Goal: Task Accomplishment & Management: Use online tool/utility

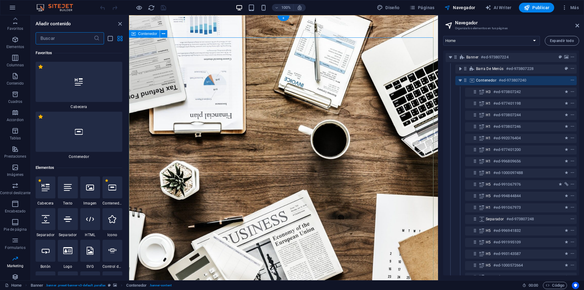
scroll to position [10649, 0]
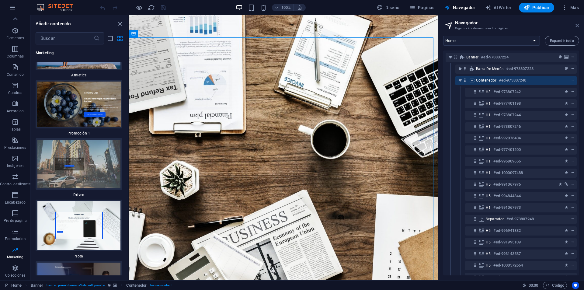
click at [576, 25] on icon at bounding box center [578, 25] width 4 height 5
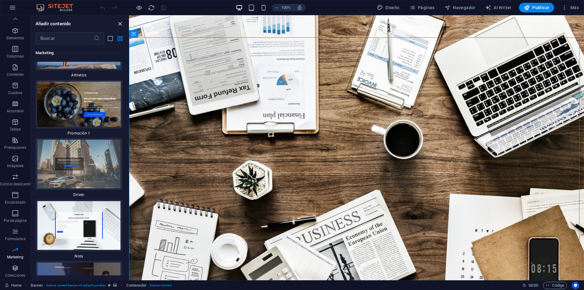
click at [121, 21] on icon "close panel" at bounding box center [120, 23] width 7 height 7
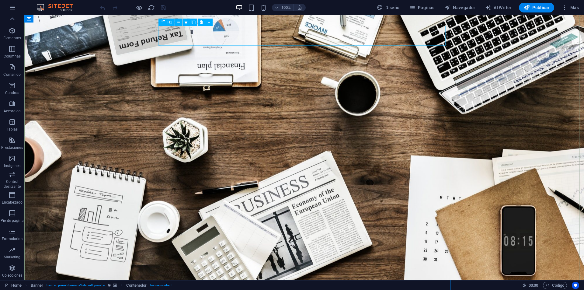
scroll to position [61, 0]
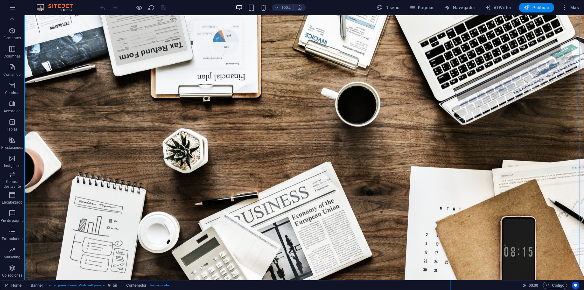
click at [540, 10] on span "Publicar" at bounding box center [537, 8] width 26 height 6
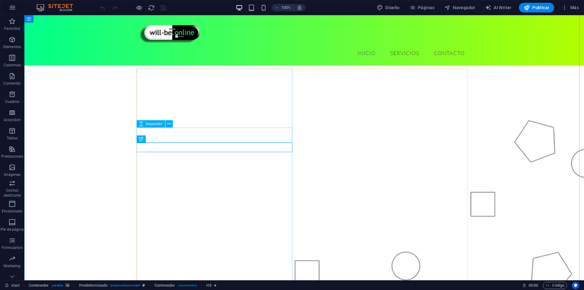
scroll to position [61, 0]
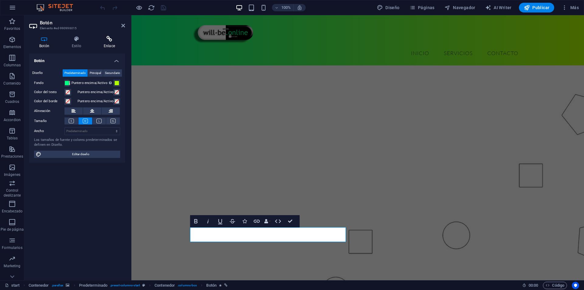
click at [108, 40] on icon at bounding box center [109, 39] width 31 height 6
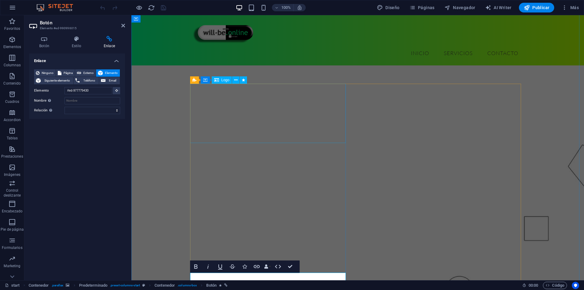
scroll to position [0, 0]
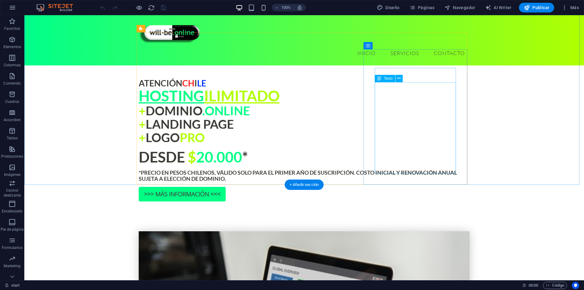
scroll to position [426, 0]
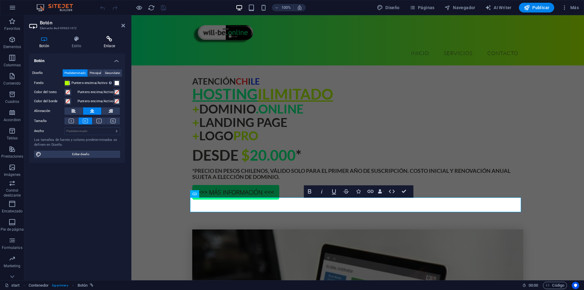
click at [108, 43] on h4 "Enlace" at bounding box center [109, 42] width 31 height 13
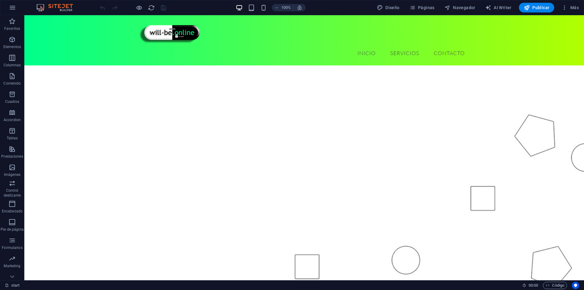
scroll to position [0, 0]
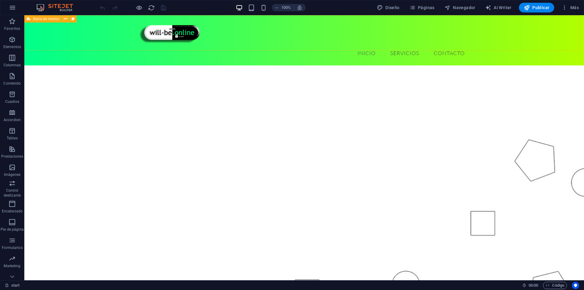
click at [516, 35] on div "Menu INICIO SERVICIOS CONTACTO" at bounding box center [304, 40] width 560 height 50
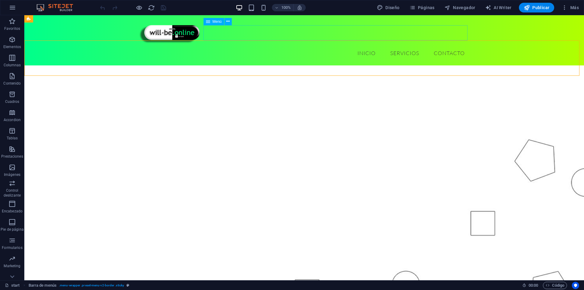
click at [441, 46] on nav "INICIO SERVICIOS CONTACTO" at bounding box center [304, 53] width 331 height 15
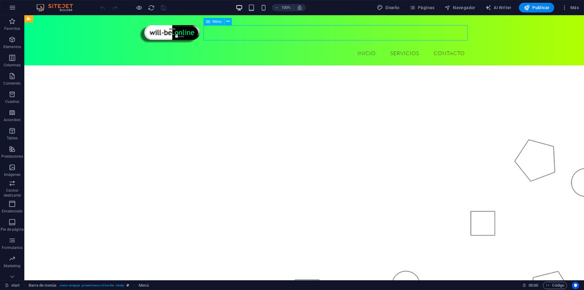
click at [441, 46] on nav "INICIO SERVICIOS CONTACTO" at bounding box center [304, 53] width 331 height 15
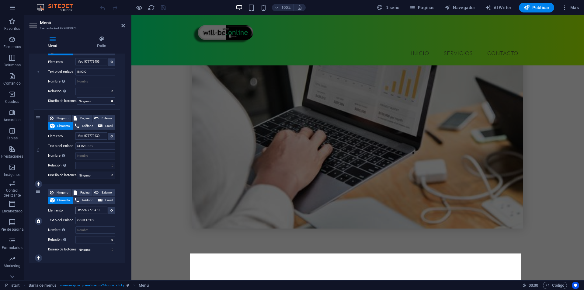
scroll to position [692, 0]
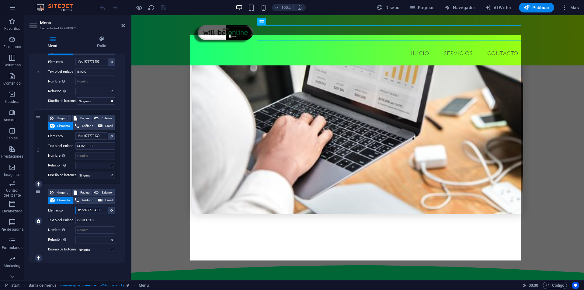
click at [103, 207] on input "#ed-977779470" at bounding box center [91, 210] width 32 height 7
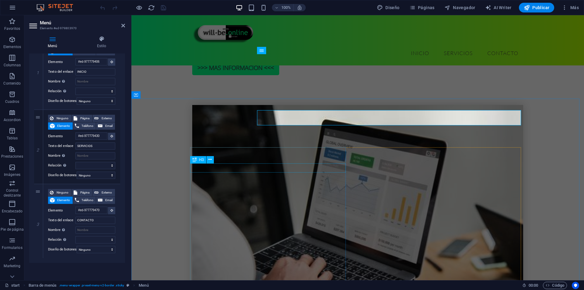
scroll to position [548, 0]
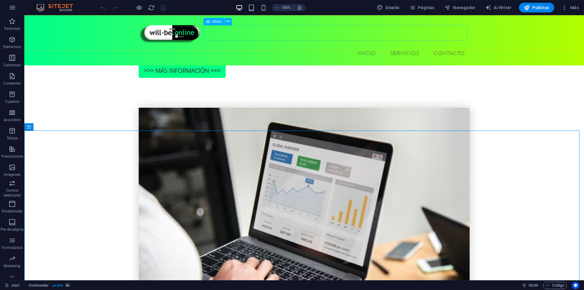
click at [443, 46] on nav "INICIO SERVICIOS CONTACTO" at bounding box center [304, 53] width 331 height 15
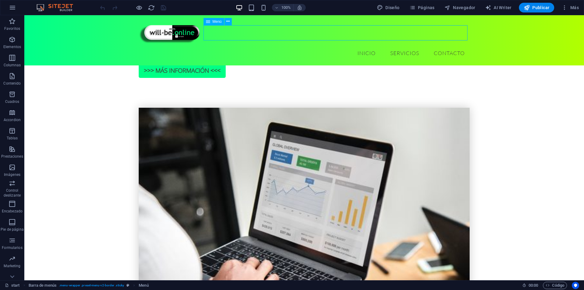
click at [443, 46] on nav "INICIO SERVICIOS CONTACTO" at bounding box center [304, 53] width 331 height 15
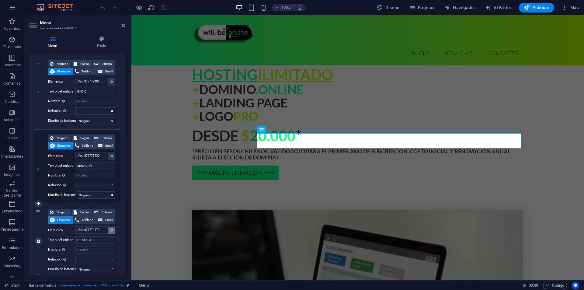
scroll to position [315, 0]
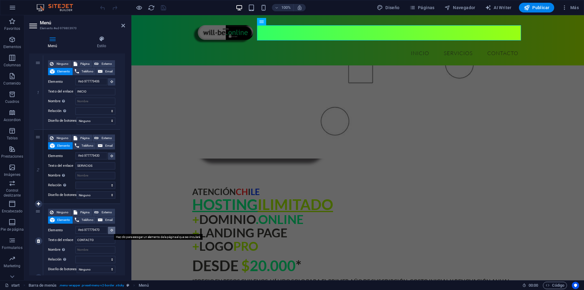
click at [110, 229] on icon at bounding box center [111, 229] width 3 height 3
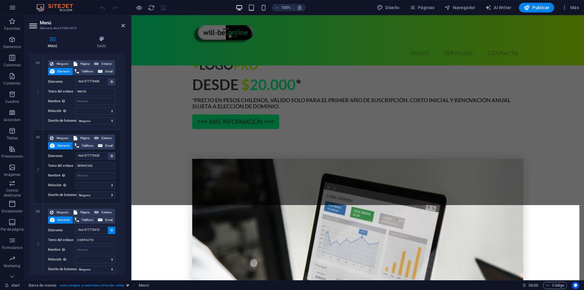
scroll to position [498, 0]
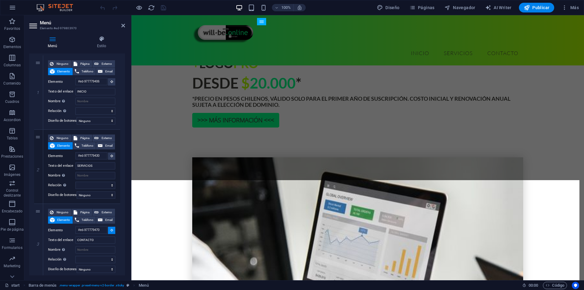
select select
type input "#ed-977779468"
select select
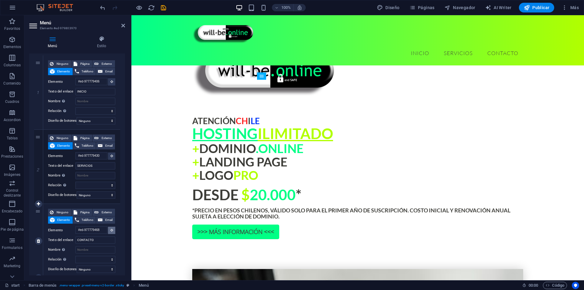
scroll to position [365, 0]
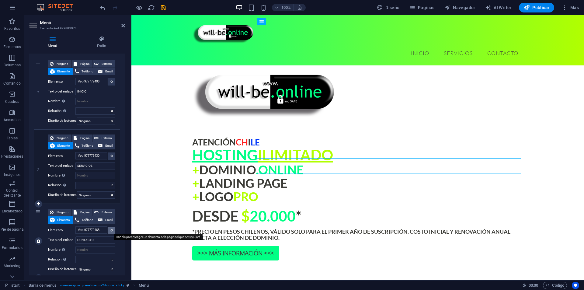
click at [110, 229] on icon at bounding box center [111, 229] width 3 height 3
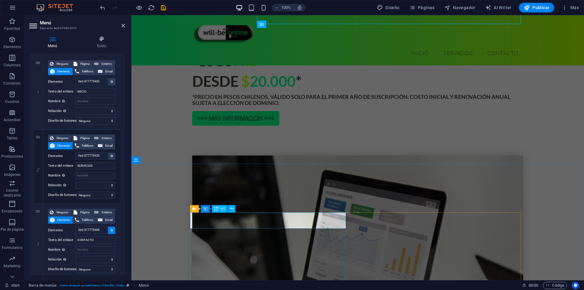
scroll to position [487, 0]
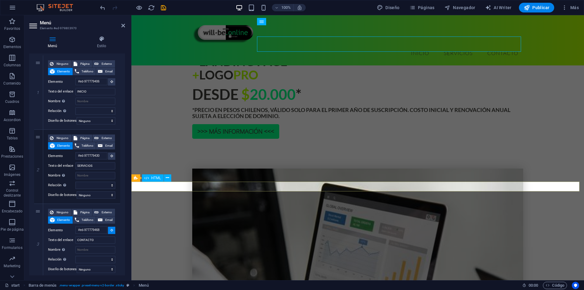
select select
type input "#ed-977779504"
select select
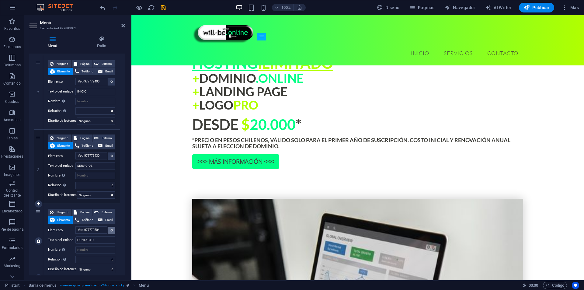
scroll to position [451, 0]
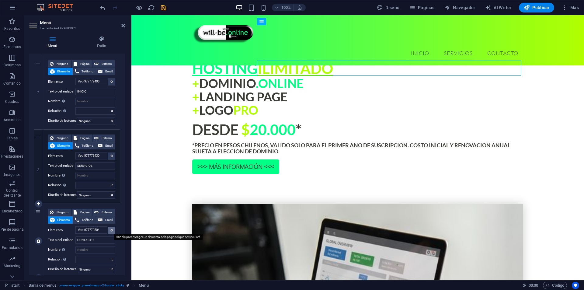
click at [112, 228] on button at bounding box center [111, 230] width 7 height 7
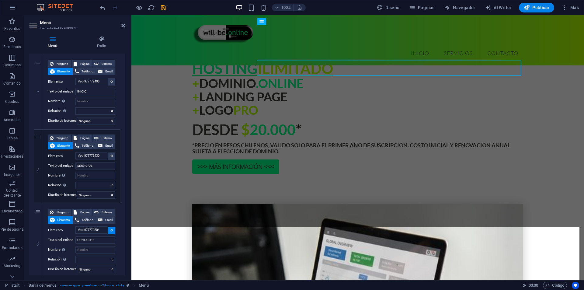
select select
type input "#ed-977779468"
select select
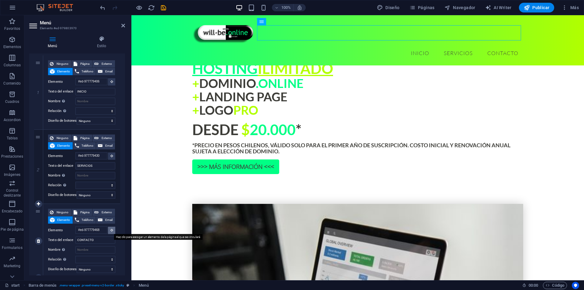
click at [111, 227] on button at bounding box center [111, 230] width 7 height 7
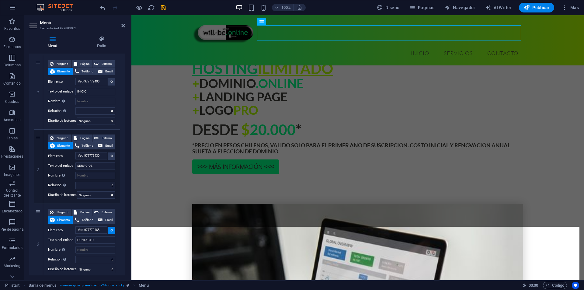
select select
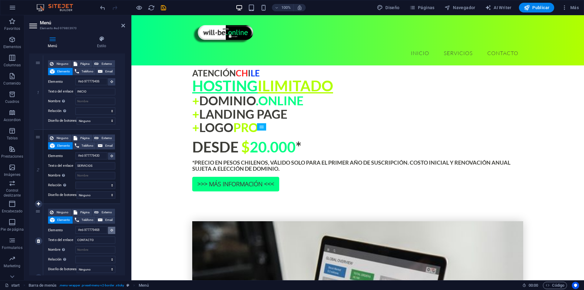
scroll to position [416, 0]
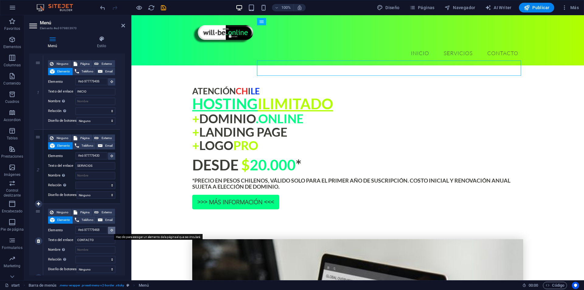
click at [108, 229] on button at bounding box center [111, 230] width 7 height 7
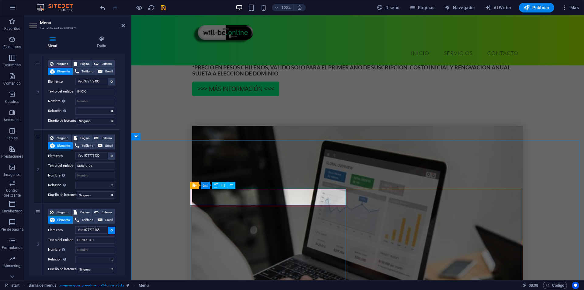
scroll to position [538, 0]
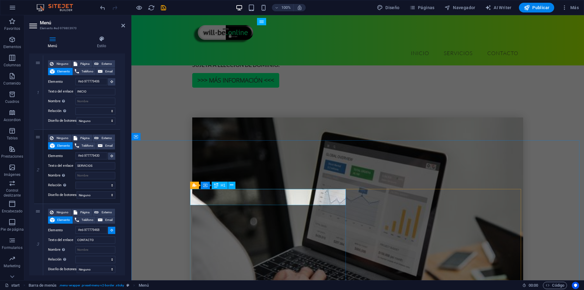
select select
type input "#ed-977779474"
select select
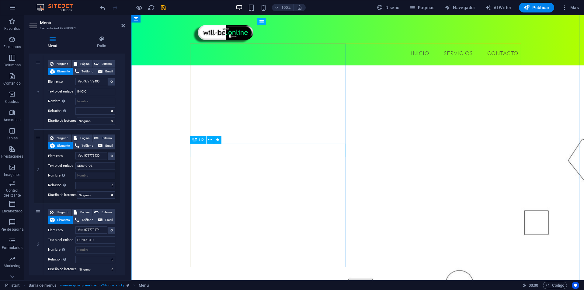
scroll to position [0, 0]
click at [162, 12] on div at bounding box center [133, 8] width 68 height 10
click at [163, 9] on icon "save" at bounding box center [163, 7] width 7 height 7
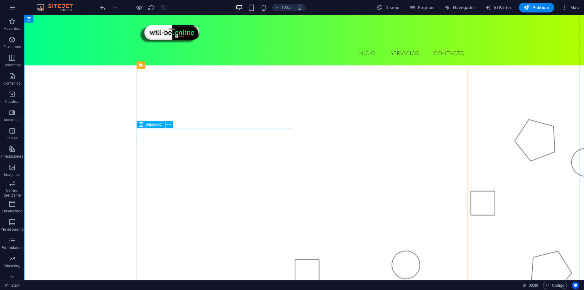
scroll to position [61, 0]
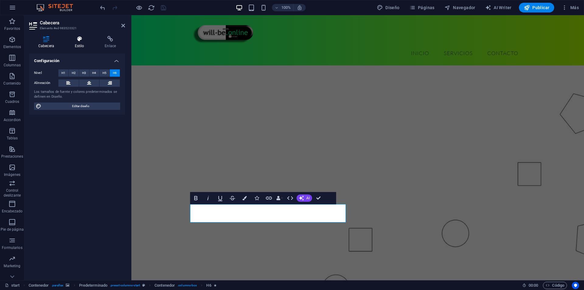
click at [85, 41] on h4 "Estilo" at bounding box center [81, 42] width 30 height 13
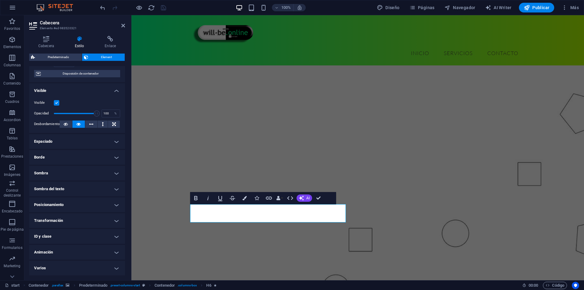
click at [75, 254] on h4 "Animación" at bounding box center [77, 252] width 96 height 15
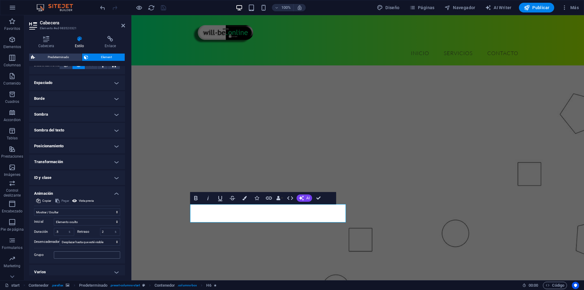
scroll to position [116, 0]
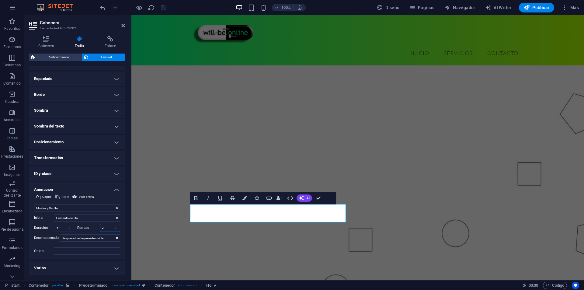
click at [108, 229] on input "2" at bounding box center [110, 227] width 20 height 7
type input "1"
click at [63, 226] on input ".5" at bounding box center [64, 227] width 20 height 7
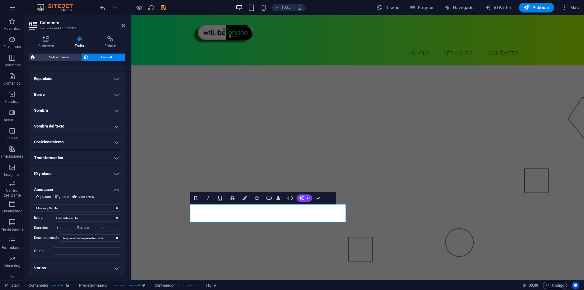
click at [152, 208] on figure at bounding box center [357, 172] width 453 height 329
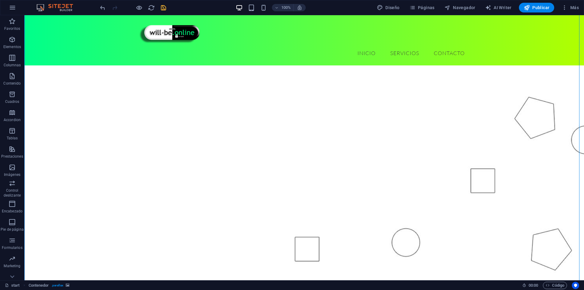
click at [169, 9] on div "100% Diseño Páginas Navegador AI Writer Publicar Más" at bounding box center [340, 8] width 482 height 10
click at [167, 9] on div "100% Diseño Páginas Navegador AI Writer Publicar Más" at bounding box center [340, 8] width 482 height 10
click at [164, 9] on icon "save" at bounding box center [163, 7] width 7 height 7
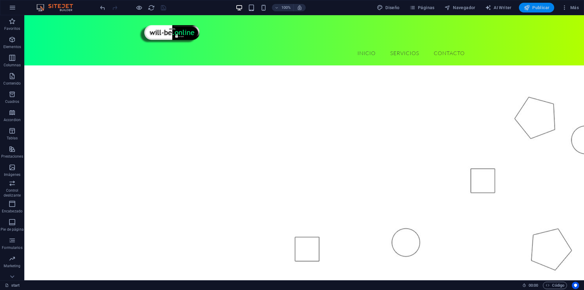
click at [541, 10] on span "Publicar" at bounding box center [537, 8] width 26 height 6
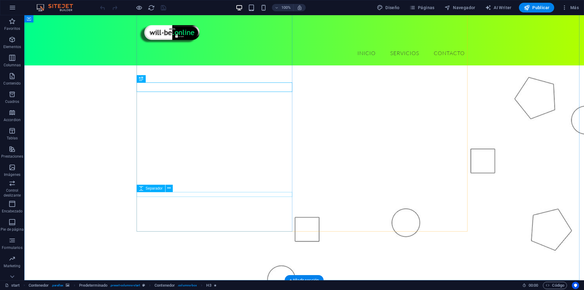
scroll to position [91, 0]
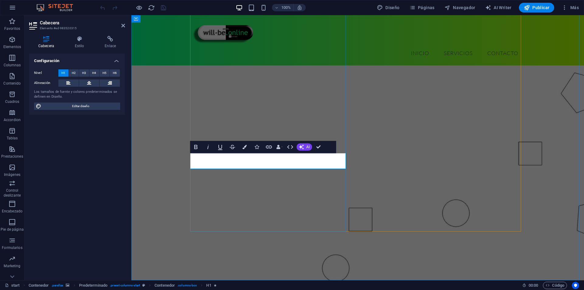
drag, startPoint x: 289, startPoint y: 158, endPoint x: 314, endPoint y: 160, distance: 25.3
drag, startPoint x: 314, startPoint y: 160, endPoint x: 308, endPoint y: 161, distance: 5.8
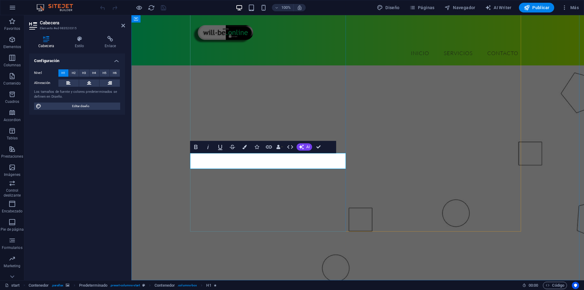
drag, startPoint x: 297, startPoint y: 162, endPoint x: 292, endPoint y: 162, distance: 5.2
drag, startPoint x: 323, startPoint y: 159, endPoint x: 297, endPoint y: 167, distance: 26.7
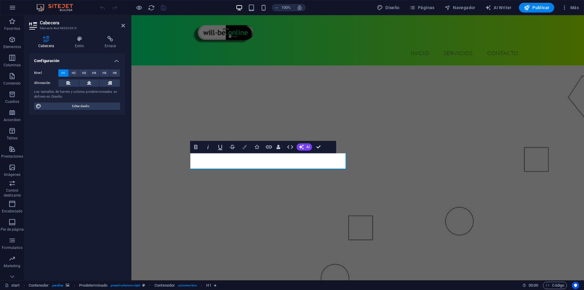
click at [243, 147] on icon "button" at bounding box center [244, 147] width 4 height 4
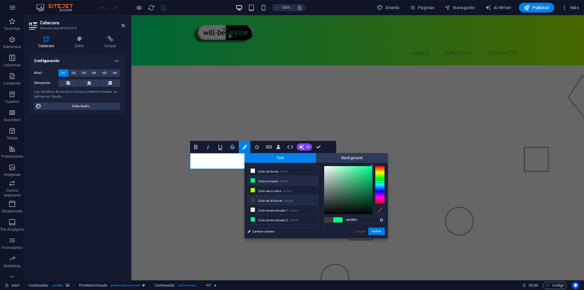
click at [258, 181] on li "Color principal #00ff85" at bounding box center [283, 181] width 70 height 10
click at [274, 201] on li "Color de la fuente #3d3d38" at bounding box center [283, 200] width 70 height 10
type input "#3d3d38"
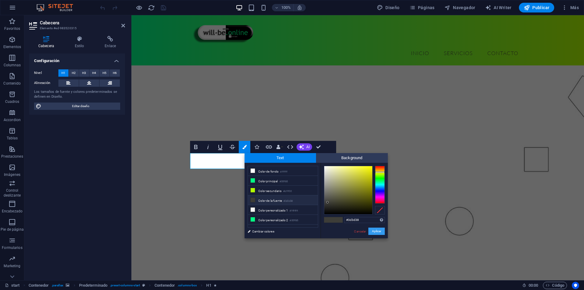
drag, startPoint x: 380, startPoint y: 228, endPoint x: 207, endPoint y: 190, distance: 177.1
click at [380, 228] on button "Aplicar" at bounding box center [376, 231] width 16 height 7
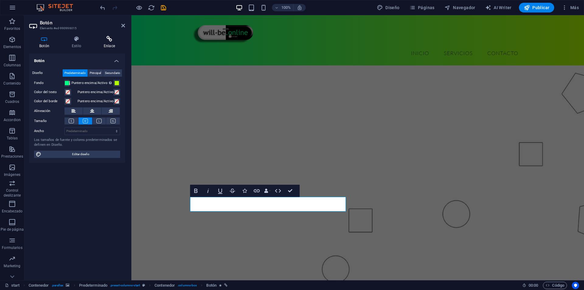
click at [114, 43] on h4 "Enlace" at bounding box center [109, 42] width 31 height 13
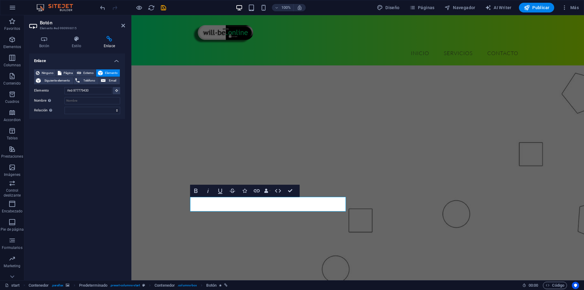
click at [148, 95] on figure at bounding box center [357, 146] width 453 height 319
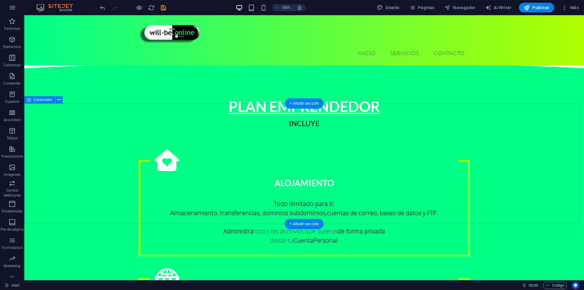
scroll to position [907, 0]
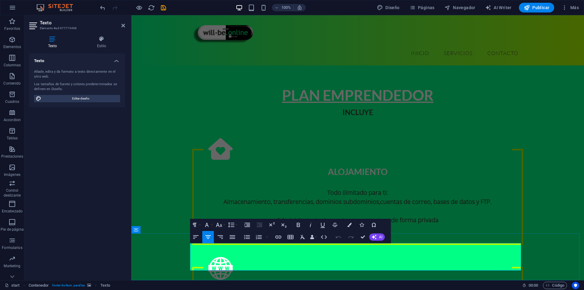
drag, startPoint x: 356, startPoint y: 265, endPoint x: 353, endPoint y: 266, distance: 3.1
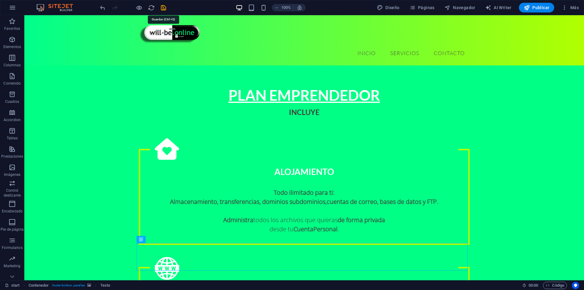
click at [164, 7] on icon "save" at bounding box center [163, 7] width 7 height 7
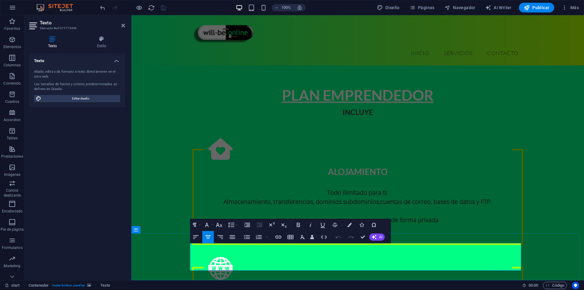
drag, startPoint x: 275, startPoint y: 264, endPoint x: 335, endPoint y: 267, distance: 60.0
click at [278, 238] on icon "button" at bounding box center [278, 236] width 7 height 7
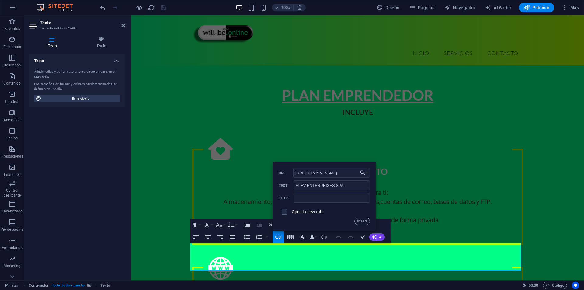
type input "https://www.alev.enterprises"
click at [301, 214] on label "Open in new tab" at bounding box center [307, 211] width 31 height 5
click at [366, 223] on button "Insert" at bounding box center [362, 220] width 16 height 7
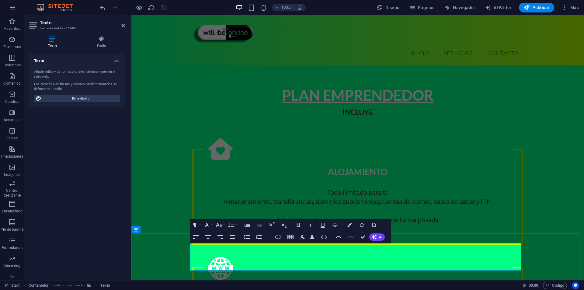
drag, startPoint x: 335, startPoint y: 263, endPoint x: 270, endPoint y: 266, distance: 64.6
checkbox input "true"
click at [275, 235] on icon "button" at bounding box center [278, 236] width 7 height 7
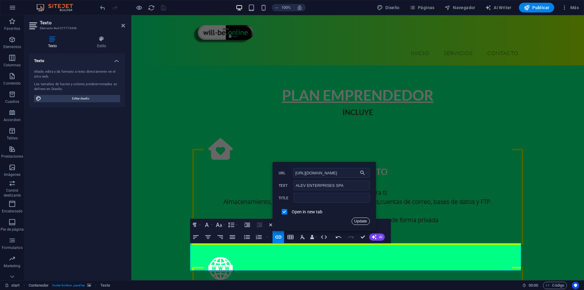
click at [361, 222] on button "Update" at bounding box center [361, 220] width 18 height 7
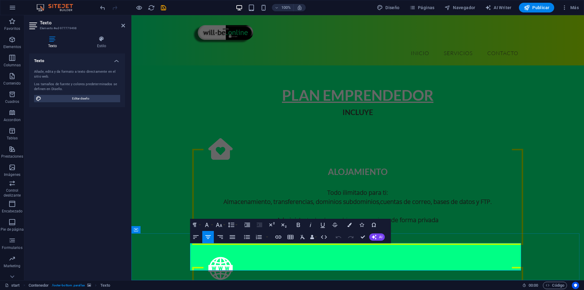
drag, startPoint x: 405, startPoint y: 256, endPoint x: 360, endPoint y: 260, distance: 44.9
click at [280, 236] on icon "button" at bounding box center [278, 236] width 7 height 7
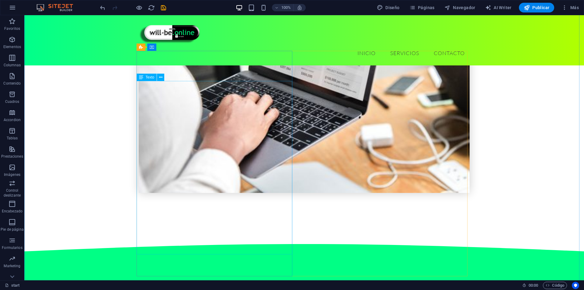
scroll to position [725, 0]
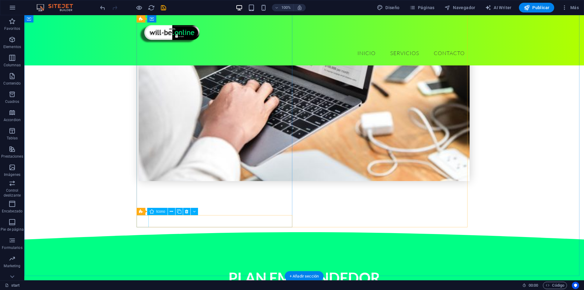
select select "xMidYMid"
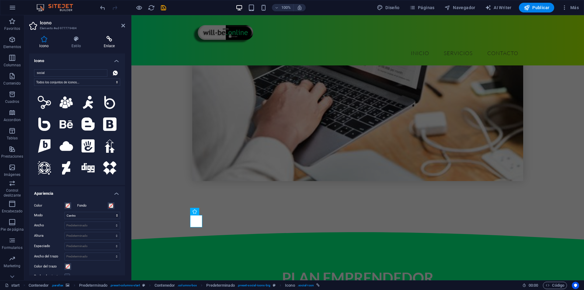
click at [113, 40] on icon at bounding box center [109, 39] width 32 height 6
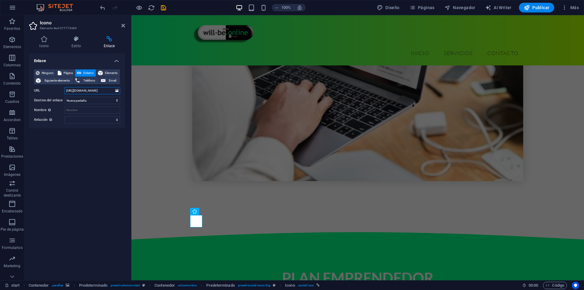
click at [91, 90] on input "https://wa.me/56966886004" at bounding box center [92, 90] width 56 height 7
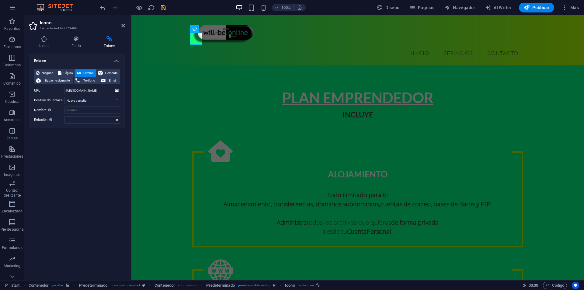
scroll to position [907, 0]
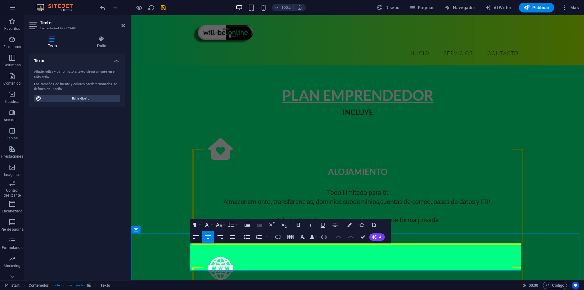
drag, startPoint x: 405, startPoint y: 256, endPoint x: 360, endPoint y: 259, distance: 44.8
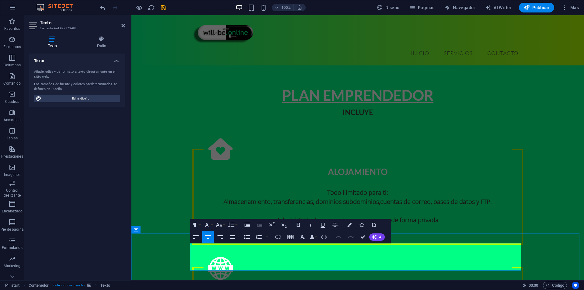
drag, startPoint x: 234, startPoint y: 242, endPoint x: 277, endPoint y: 237, distance: 43.2
click at [277, 237] on icon "button" at bounding box center [278, 236] width 7 height 7
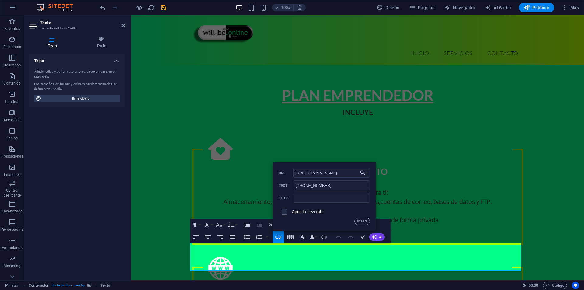
type input "https://wa.me/56966886004"
click at [315, 210] on label "Open in new tab" at bounding box center [307, 211] width 31 height 5
click at [360, 221] on button "Insert" at bounding box center [362, 220] width 16 height 7
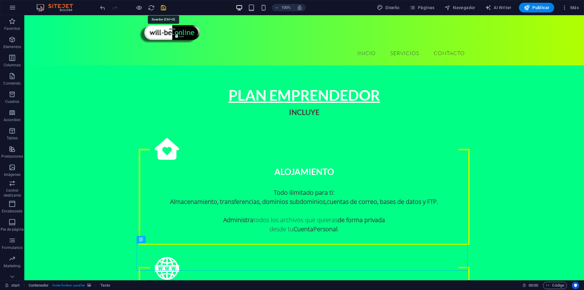
click at [164, 9] on icon "save" at bounding box center [163, 7] width 7 height 7
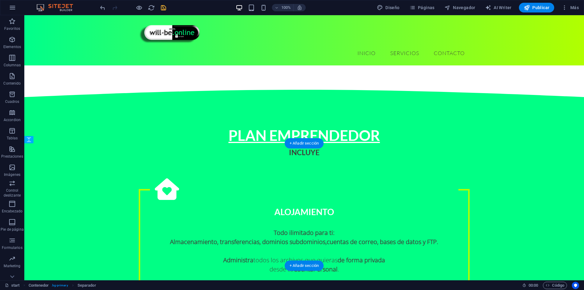
drag, startPoint x: 369, startPoint y: 182, endPoint x: 366, endPoint y: 203, distance: 20.8
click at [162, 7] on icon "save" at bounding box center [163, 7] width 7 height 7
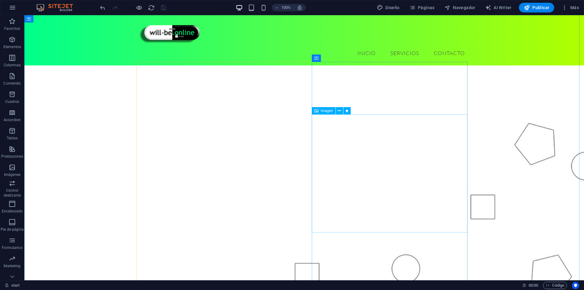
scroll to position [57, 0]
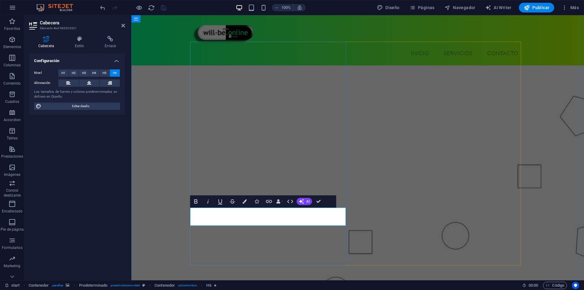
drag, startPoint x: 235, startPoint y: 228, endPoint x: 231, endPoint y: 229, distance: 3.8
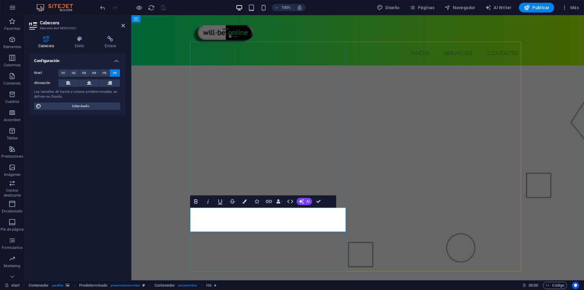
drag, startPoint x: 258, startPoint y: 229, endPoint x: 241, endPoint y: 231, distance: 17.2
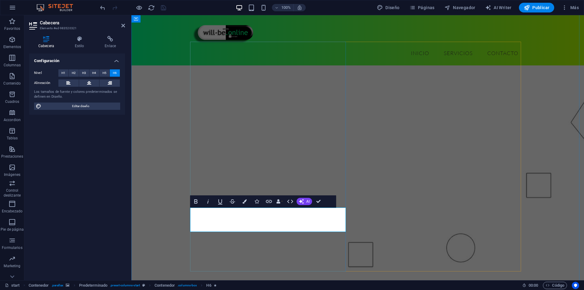
drag, startPoint x: 259, startPoint y: 227, endPoint x: 235, endPoint y: 231, distance: 23.7
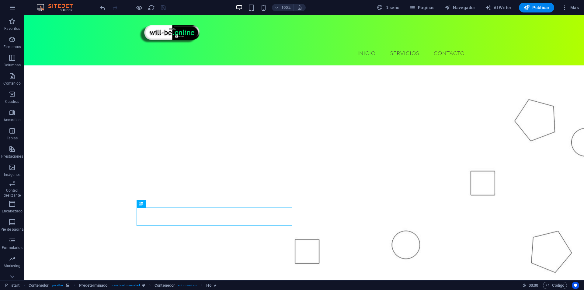
click at [96, 221] on figure at bounding box center [304, 174] width 560 height 329
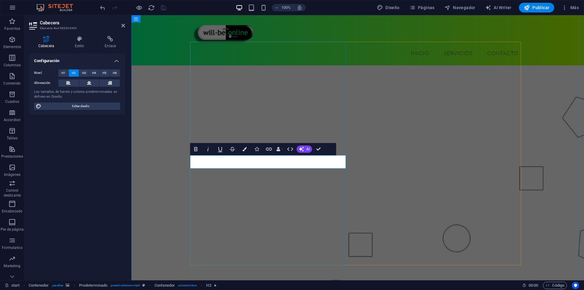
drag, startPoint x: 289, startPoint y: 163, endPoint x: 202, endPoint y: 167, distance: 87.4
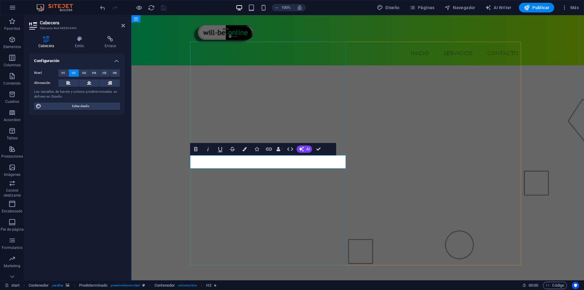
drag, startPoint x: 315, startPoint y: 161, endPoint x: 275, endPoint y: 169, distance: 40.9
click at [242, 150] on button "Colors" at bounding box center [245, 149] width 12 height 12
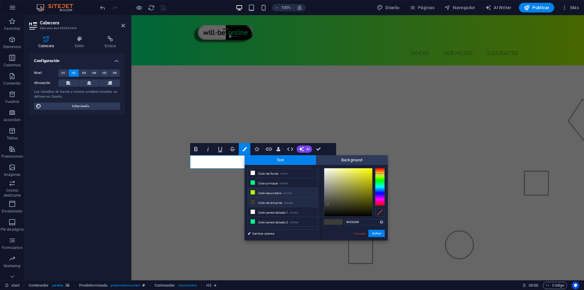
click at [266, 191] on li "Color secundario #b1ff00" at bounding box center [283, 193] width 70 height 10
type input "#b1ff00"
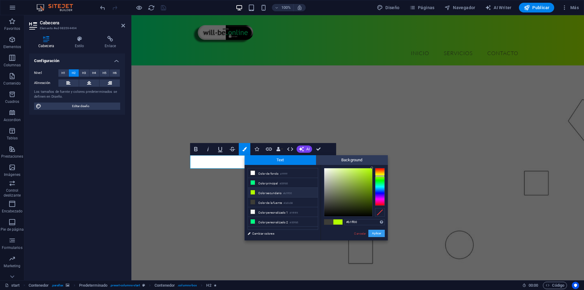
click at [378, 235] on button "Aplicar" at bounding box center [376, 233] width 16 height 7
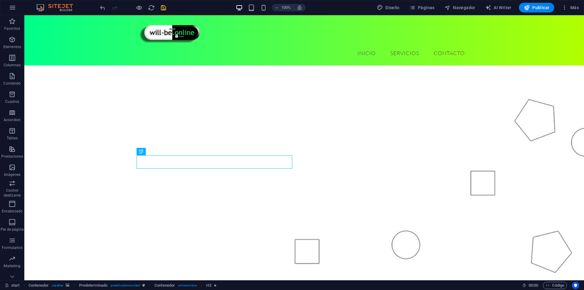
click at [114, 155] on figure at bounding box center [304, 174] width 560 height 329
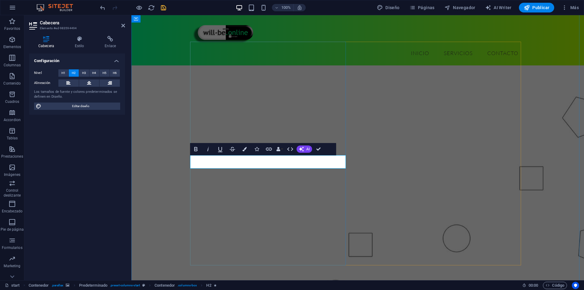
drag, startPoint x: 246, startPoint y: 162, endPoint x: 243, endPoint y: 162, distance: 3.1
drag, startPoint x: 247, startPoint y: 160, endPoint x: 202, endPoint y: 158, distance: 44.4
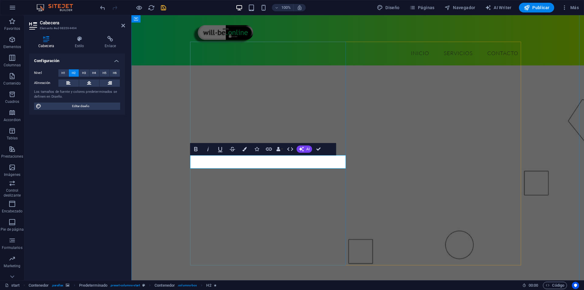
click at [166, 171] on figure at bounding box center [357, 174] width 453 height 329
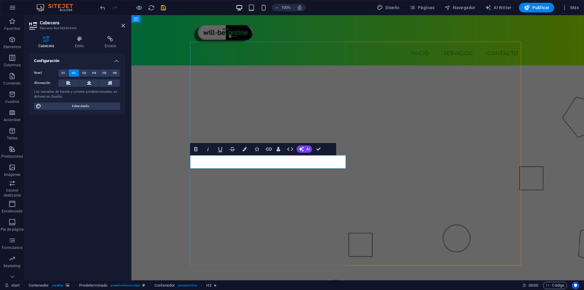
drag, startPoint x: 272, startPoint y: 162, endPoint x: 235, endPoint y: 162, distance: 36.5
drag, startPoint x: 222, startPoint y: 162, endPoint x: 204, endPoint y: 166, distance: 18.4
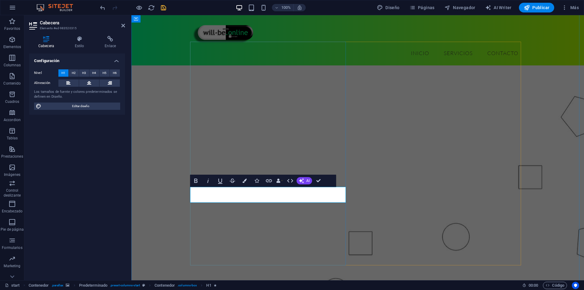
drag, startPoint x: 233, startPoint y: 192, endPoint x: 191, endPoint y: 193, distance: 42.3
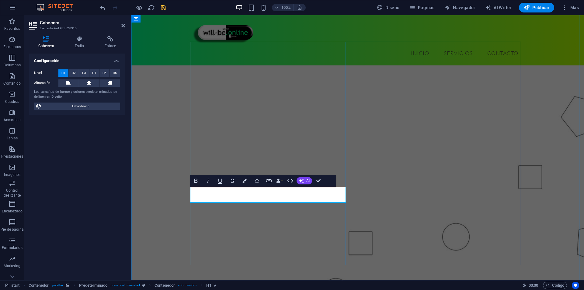
drag, startPoint x: 219, startPoint y: 198, endPoint x: 191, endPoint y: 197, distance: 28.0
click at [147, 194] on figure at bounding box center [357, 174] width 453 height 329
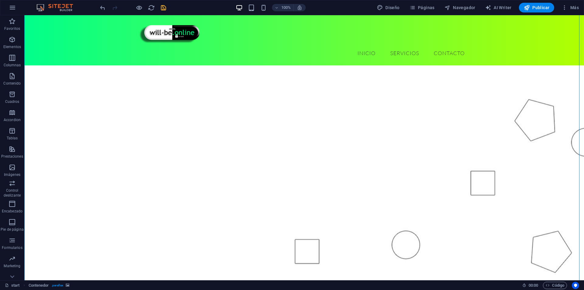
click at [121, 205] on figure at bounding box center [304, 174] width 560 height 329
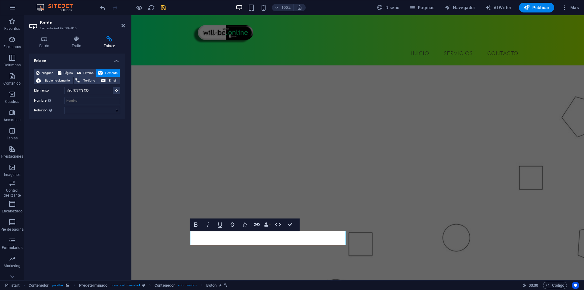
click at [105, 180] on div "Enlace Ninguno Página Externo Elemento Siguiente elemento Teléfono Email Página…" at bounding box center [77, 165] width 96 height 222
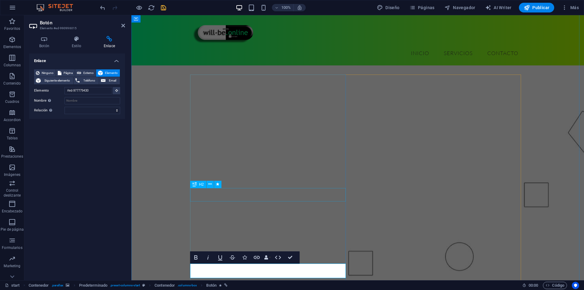
scroll to position [61, 0]
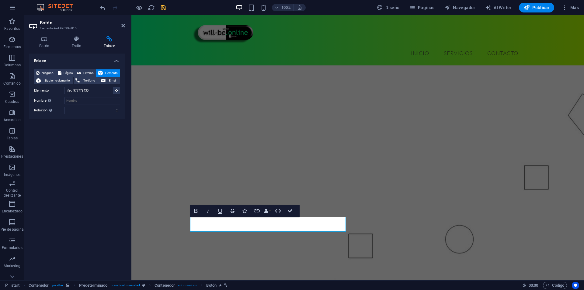
scroll to position [0, 0]
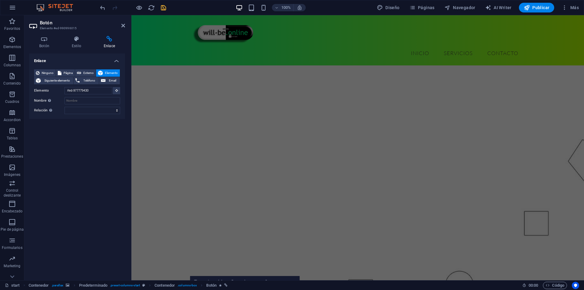
click at [155, 194] on figure at bounding box center [357, 214] width 453 height 329
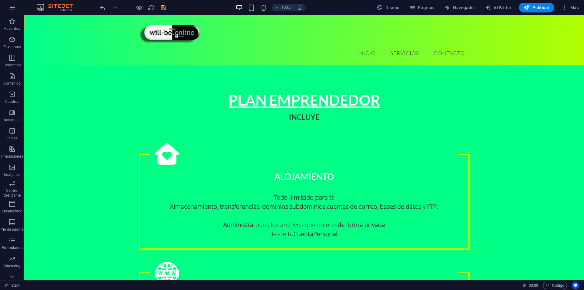
scroll to position [909, 0]
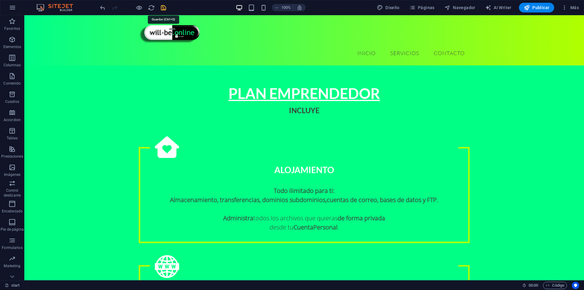
click at [164, 8] on icon "save" at bounding box center [163, 7] width 7 height 7
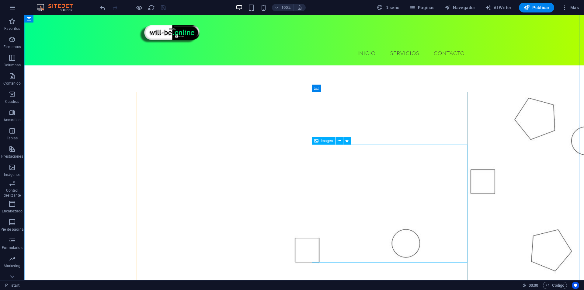
scroll to position [61, 0]
click at [535, 7] on span "Publicar" at bounding box center [537, 8] width 26 height 6
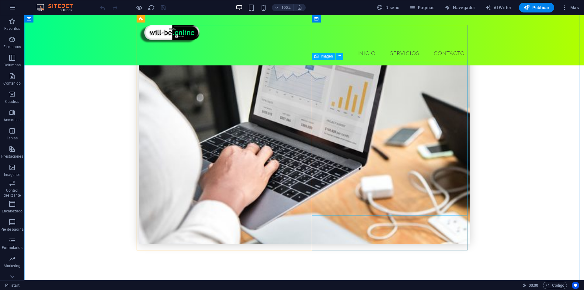
scroll to position [605, 0]
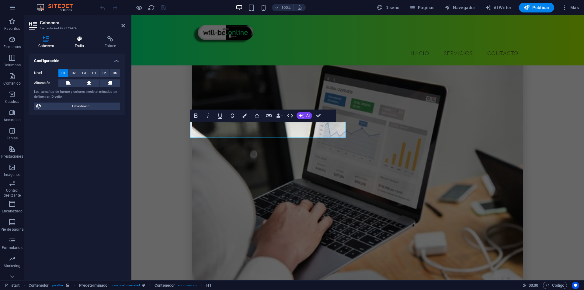
click at [85, 40] on icon at bounding box center [80, 39] width 28 height 6
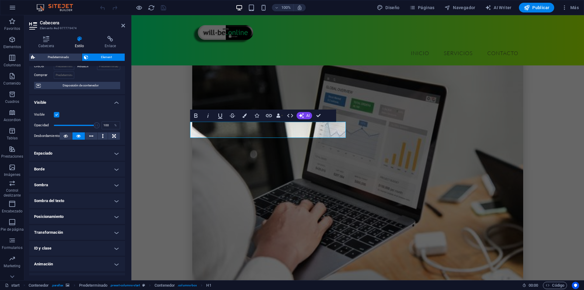
scroll to position [53, 0]
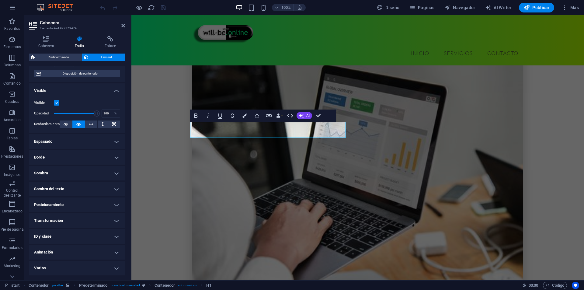
click at [47, 252] on h4 "Animación" at bounding box center [77, 252] width 96 height 15
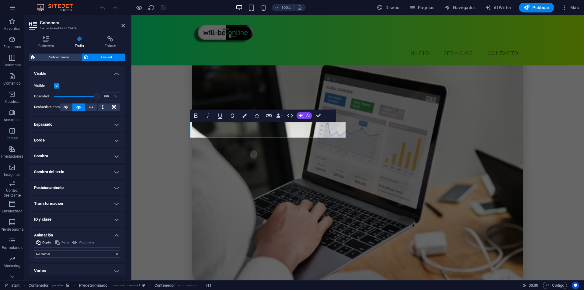
scroll to position [73, 0]
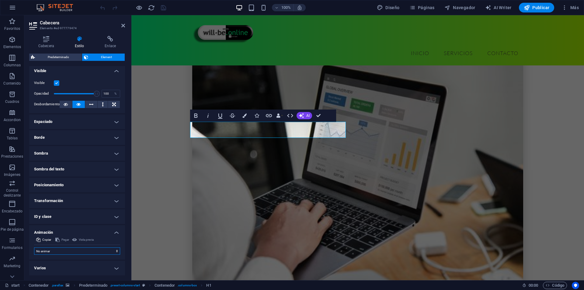
click at [67, 250] on select "No animar Mostrar / Ocultar Subir/bajar Acercar/alejar Deslizar de izquierda a …" at bounding box center [77, 250] width 86 height 7
select select "move-left-to-right"
click at [34, 247] on select "No animar Mostrar / Ocultar Subir/bajar Acercar/alejar Deslizar de izquierda a …" at bounding box center [77, 250] width 86 height 7
select select "scroll"
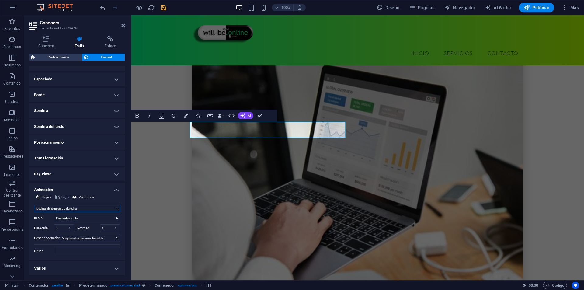
scroll to position [116, 0]
click at [61, 229] on input ".5" at bounding box center [64, 227] width 20 height 7
type input ".1"
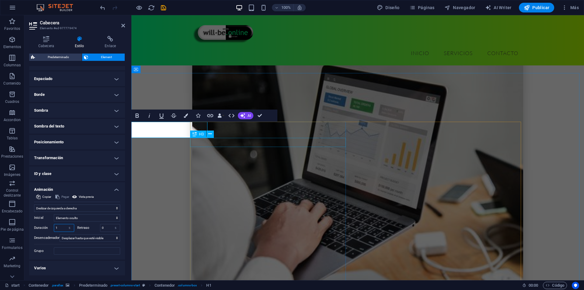
type input "1"
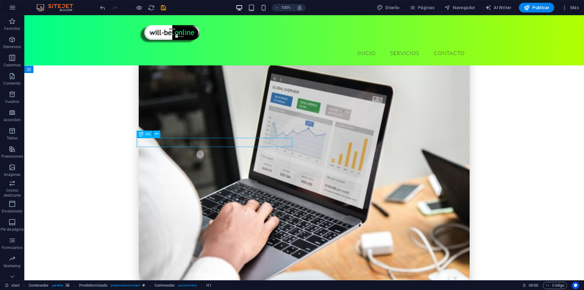
drag, startPoint x: 282, startPoint y: 144, endPoint x: 176, endPoint y: 144, distance: 106.8
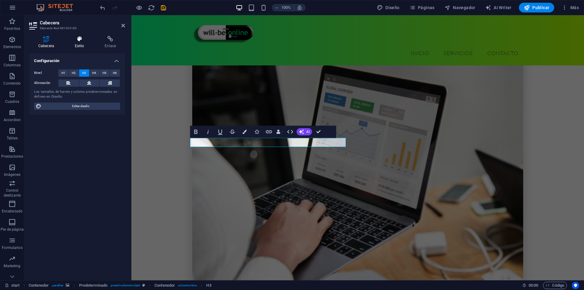
click at [86, 41] on icon at bounding box center [80, 39] width 28 height 6
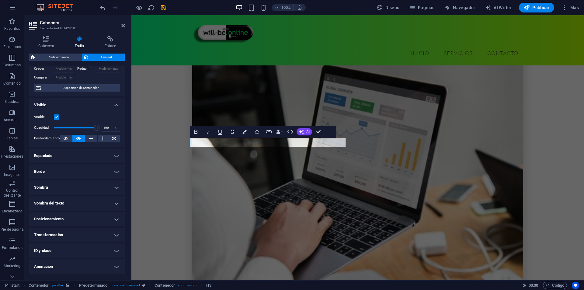
scroll to position [53, 0]
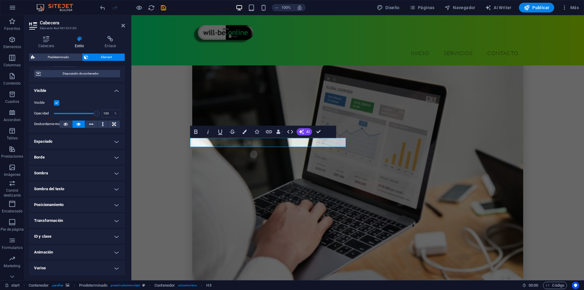
click at [51, 256] on h4 "Animación" at bounding box center [77, 252] width 96 height 15
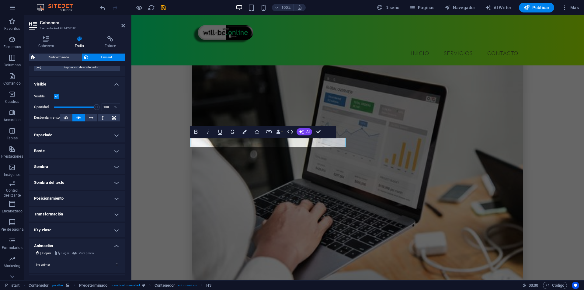
scroll to position [73, 0]
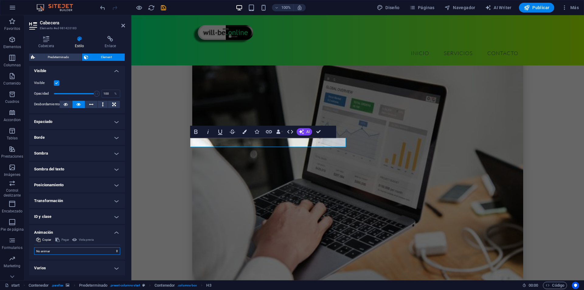
click at [62, 249] on select "No animar Mostrar / Ocultar Subir/bajar Acercar/alejar Deslizar de izquierda a …" at bounding box center [77, 250] width 86 height 7
click at [58, 252] on select "No animar Mostrar / Ocultar Subir/bajar Acercar/alejar Deslizar de izquierda a …" at bounding box center [77, 250] width 86 height 7
select select "move-right-to-left"
click at [34, 247] on select "No animar Mostrar / Ocultar Subir/bajar Acercar/alejar Deslizar de izquierda a …" at bounding box center [77, 250] width 86 height 7
select select "scroll"
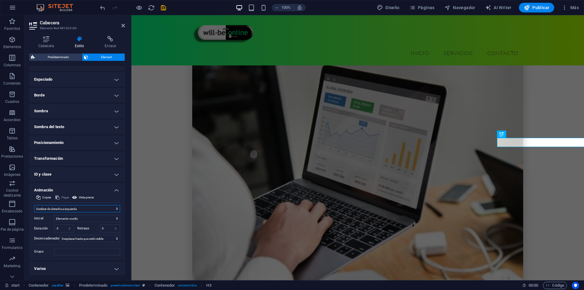
scroll to position [116, 0]
click at [60, 228] on input ".5" at bounding box center [64, 227] width 20 height 7
type input ".1"
type input "1"
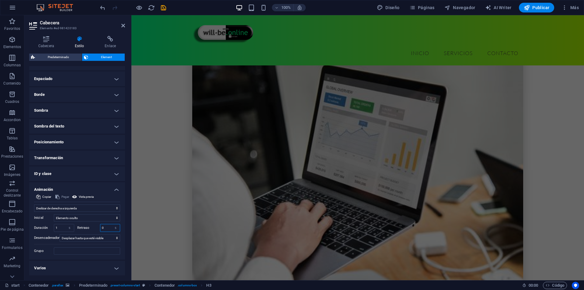
click at [102, 228] on input "0" at bounding box center [110, 227] width 20 height 7
type input "0.2"
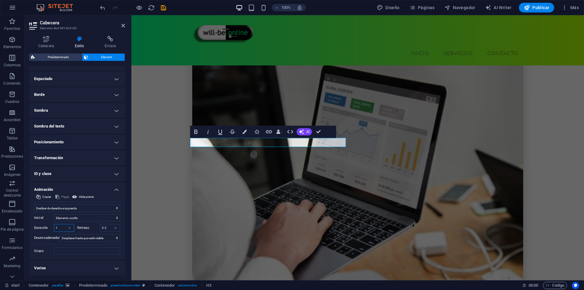
click at [61, 224] on input "1" at bounding box center [64, 227] width 20 height 7
click at [103, 227] on input "0.2" at bounding box center [110, 227] width 20 height 7
click at [64, 227] on input "1" at bounding box center [64, 227] width 20 height 7
type input "1"
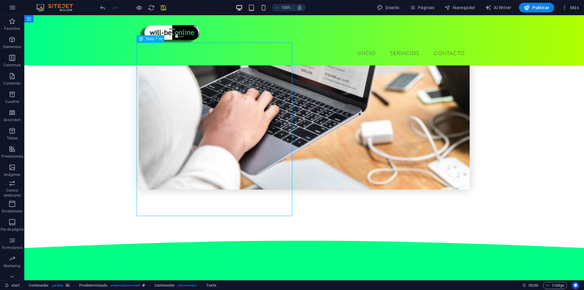
scroll to position [666, 0]
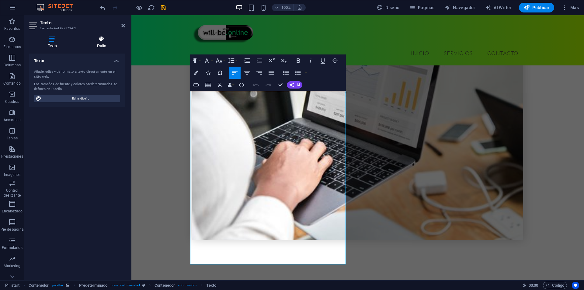
click at [103, 41] on icon at bounding box center [101, 39] width 47 height 6
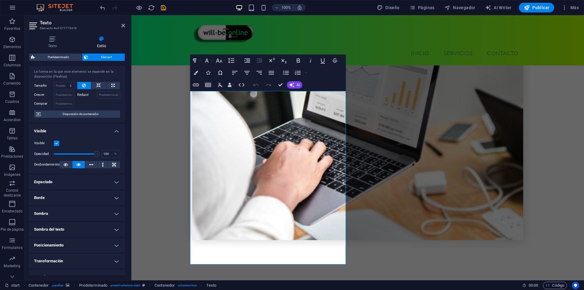
scroll to position [53, 0]
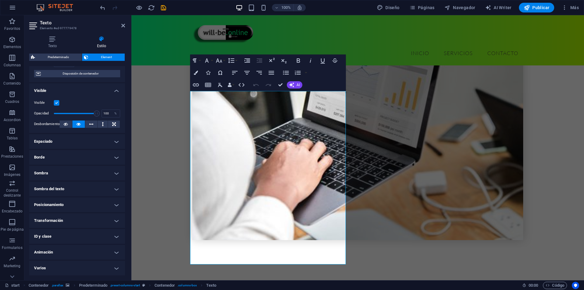
click at [64, 248] on h4 "Animación" at bounding box center [77, 252] width 96 height 15
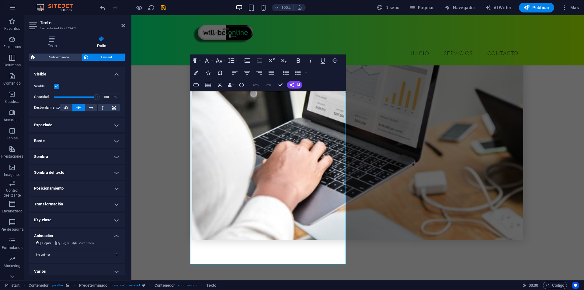
scroll to position [73, 0]
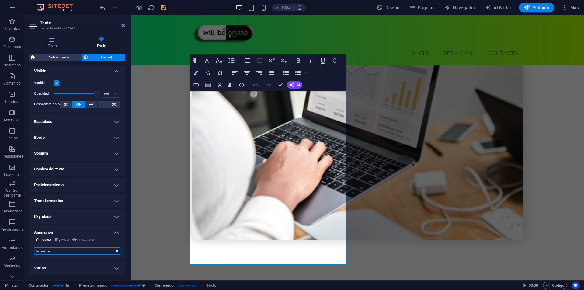
click at [64, 250] on select "No animar Mostrar / Ocultar Subir/bajar Acercar/alejar Deslizar de izquierda a …" at bounding box center [77, 250] width 86 height 7
select select "fade"
click at [34, 247] on select "No animar Mostrar / Ocultar Subir/bajar Acercar/alejar Deslizar de izquierda a …" at bounding box center [77, 250] width 86 height 7
select select "scroll"
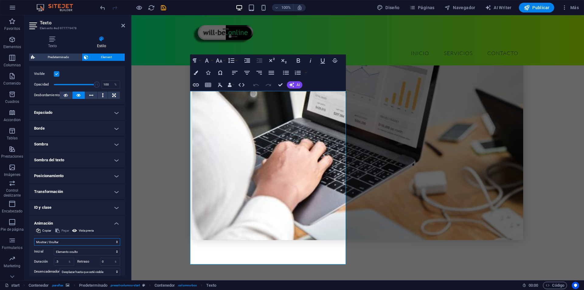
scroll to position [116, 0]
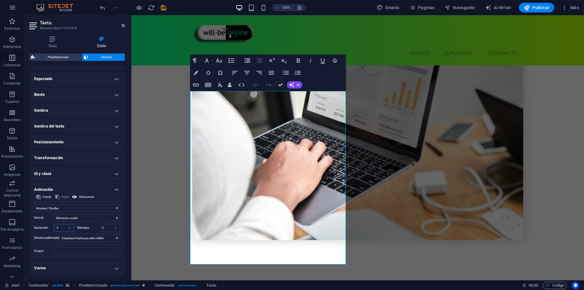
click at [63, 229] on input ".5" at bounding box center [64, 227] width 20 height 7
type input "1"
click at [107, 228] on input "0" at bounding box center [110, 227] width 20 height 7
type input "0.5"
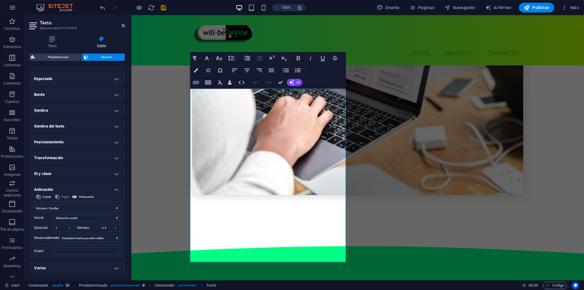
scroll to position [757, 0]
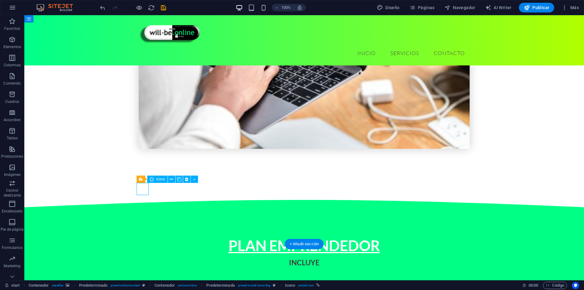
select select "xMidYMid"
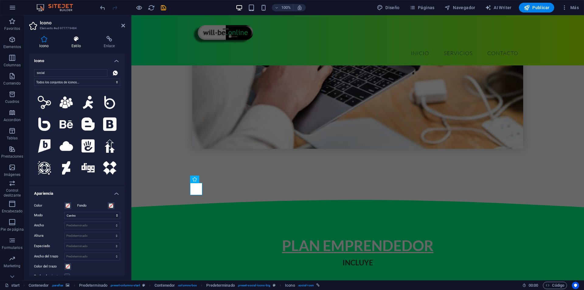
click at [77, 37] on icon at bounding box center [76, 39] width 30 height 6
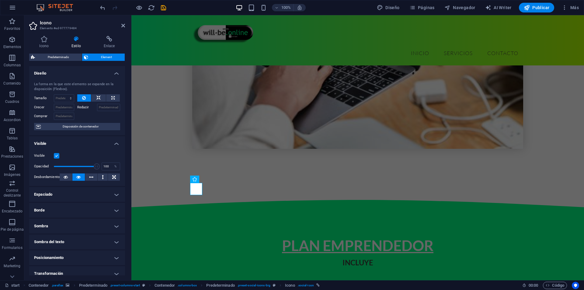
scroll to position [53, 0]
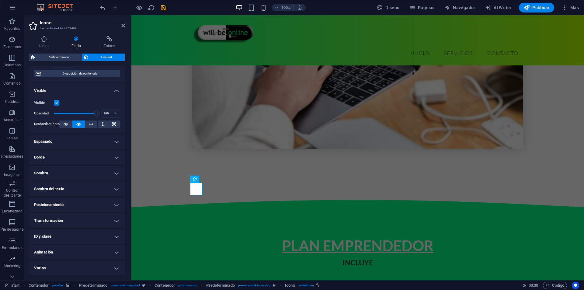
click at [71, 251] on h4 "Animación" at bounding box center [77, 252] width 96 height 15
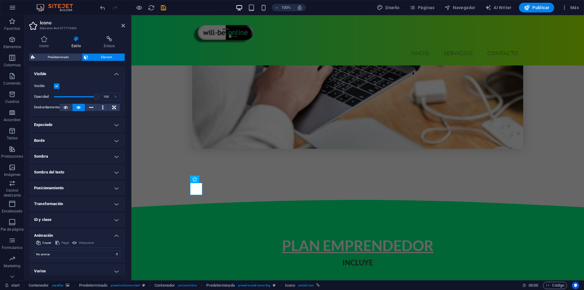
scroll to position [73, 0]
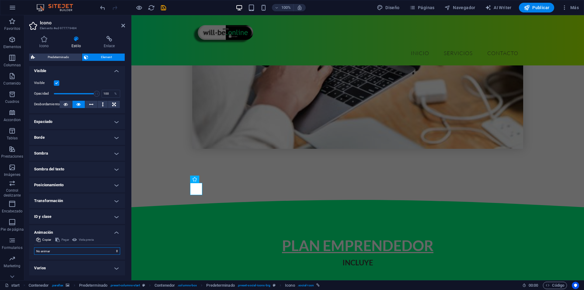
click at [71, 251] on select "No animar Mostrar / Ocultar Subir/bajar Acercar/alejar Deslizar de izquierda a …" at bounding box center [77, 250] width 86 height 7
select select "fade"
click at [34, 247] on select "No animar Mostrar / Ocultar Subir/bajar Acercar/alejar Deslizar de izquierda a …" at bounding box center [77, 250] width 86 height 7
select select "scroll"
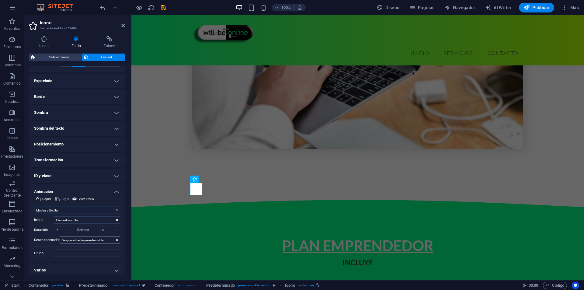
scroll to position [116, 0]
click at [63, 227] on input ".5" at bounding box center [64, 227] width 20 height 7
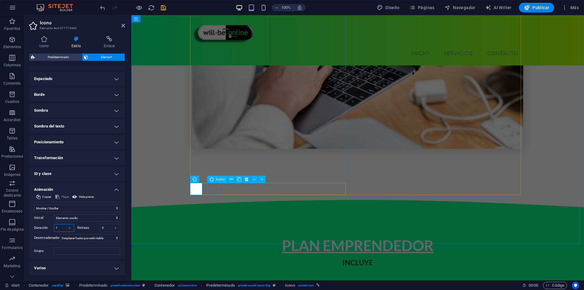
type input "1"
select select "xMidYMid"
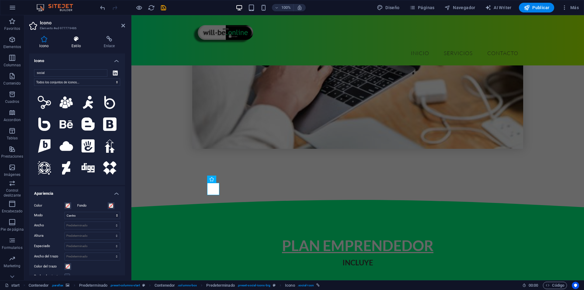
click at [72, 46] on h4 "Estilo" at bounding box center [77, 42] width 32 height 13
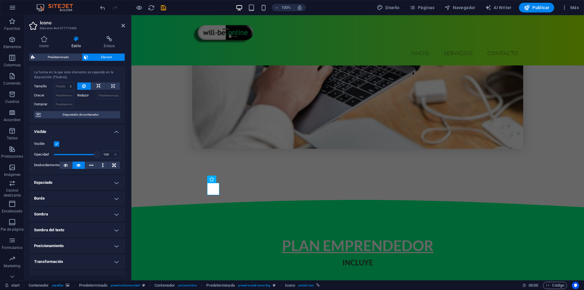
scroll to position [53, 0]
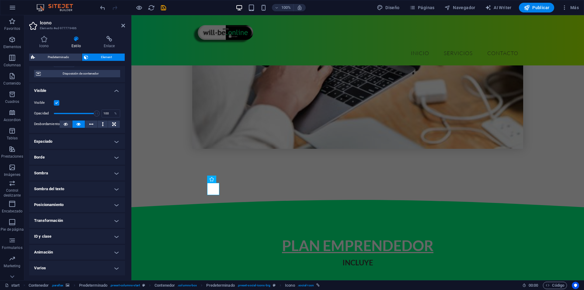
click at [71, 261] on h4 "Varios" at bounding box center [77, 268] width 96 height 15
click at [71, 258] on h4 "Animación" at bounding box center [77, 252] width 96 height 15
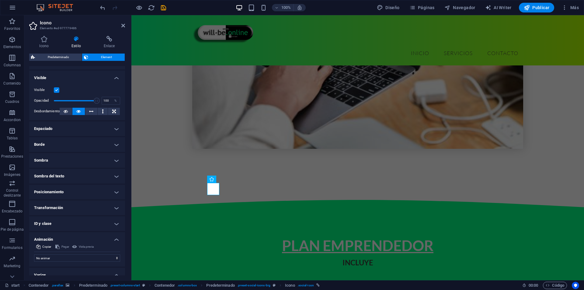
scroll to position [110, 0]
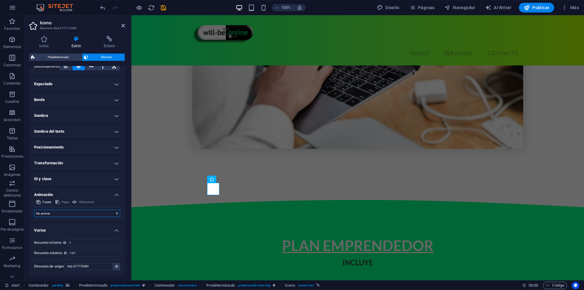
click at [81, 214] on select "No animar Mostrar / Ocultar Subir/bajar Acercar/alejar Deslizar de izquierda a …" at bounding box center [77, 213] width 86 height 7
select select "fade"
click at [34, 210] on select "No animar Mostrar / Ocultar Subir/bajar Acercar/alejar Deslizar de izquierda a …" at bounding box center [77, 213] width 86 height 7
select select "scroll"
click at [76, 270] on h4 "Varios" at bounding box center [77, 271] width 96 height 11
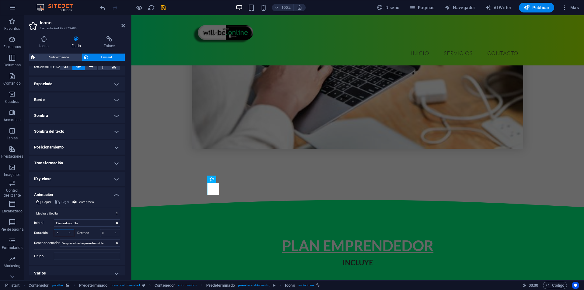
click at [61, 232] on input ".5" at bounding box center [64, 232] width 20 height 7
type input "1"
click at [105, 234] on input "0" at bounding box center [110, 232] width 20 height 7
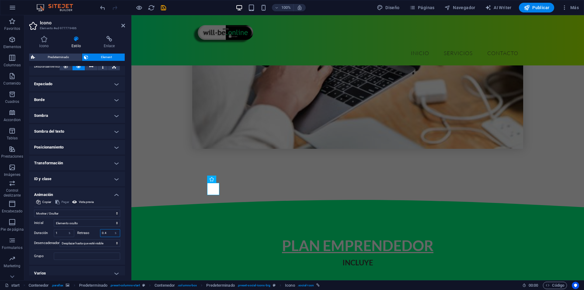
click at [108, 232] on input "0.4" at bounding box center [110, 232] width 20 height 7
type input "0.5"
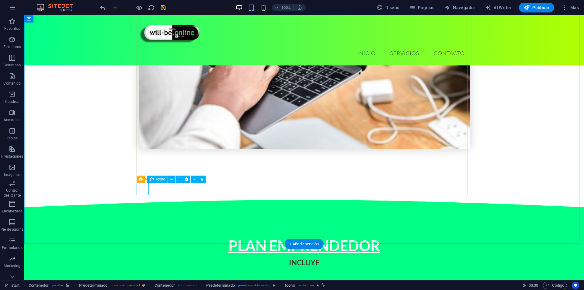
select select "fade"
select select "s"
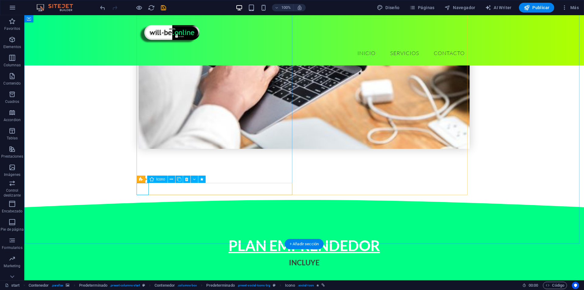
select select "scroll"
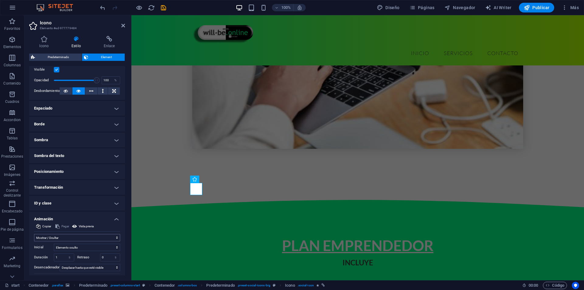
scroll to position [91, 0]
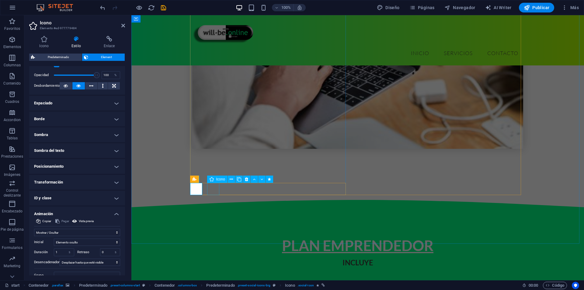
select select "fade"
select select "s"
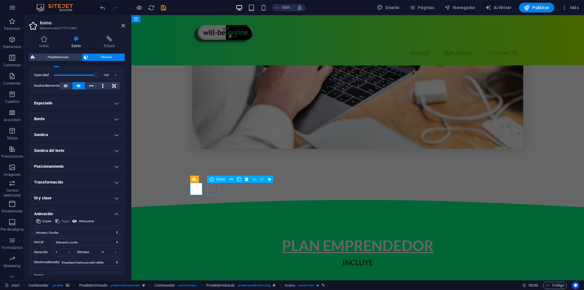
select select "scroll"
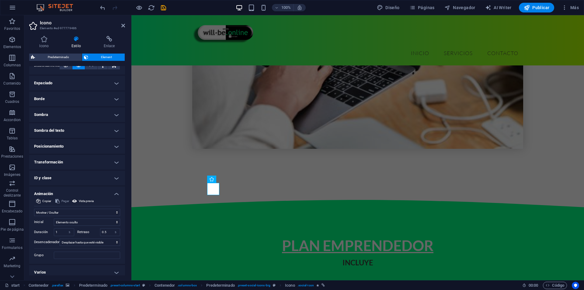
scroll to position [116, 0]
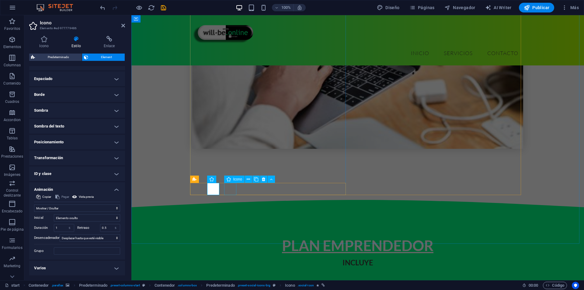
select select "xMidYMid"
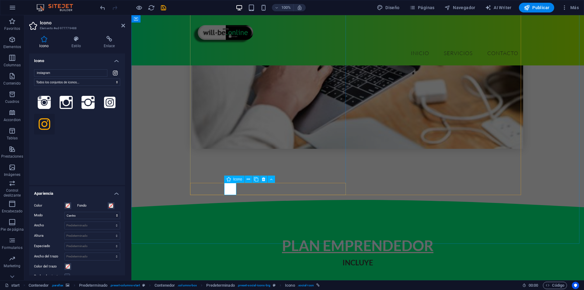
click at [113, 41] on icon at bounding box center [109, 39] width 32 height 6
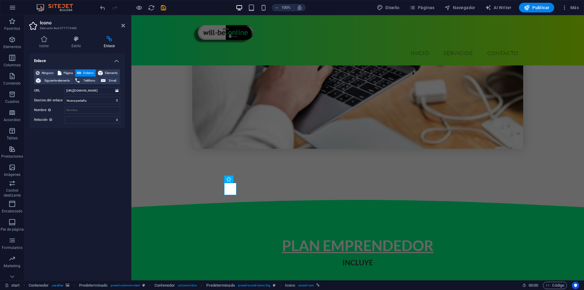
click at [75, 33] on div "Icono Estilo Enlace Icono instagram Todos los conjuntos de iconos... IcoFont Io…" at bounding box center [77, 155] width 106 height 249
click at [76, 39] on icon at bounding box center [76, 39] width 30 height 6
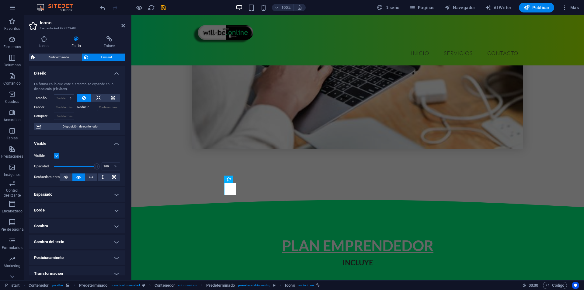
scroll to position [53, 0]
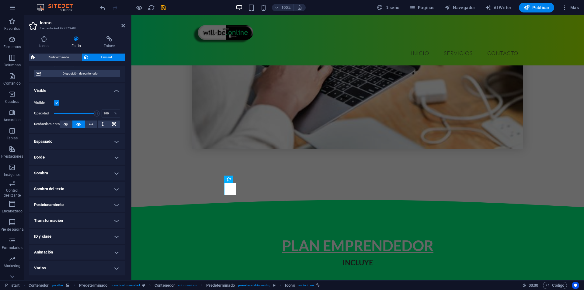
click at [50, 251] on h4 "Animación" at bounding box center [77, 252] width 96 height 15
click at [67, 267] on select "No animar Mostrar / Ocultar Subir/bajar Acercar/alejar Deslizar de izquierda a …" at bounding box center [77, 270] width 86 height 7
select select "fade"
click at [34, 267] on select "No animar Mostrar / Ocultar Subir/bajar Acercar/alejar Deslizar de izquierda a …" at bounding box center [77, 270] width 86 height 7
select select "scroll"
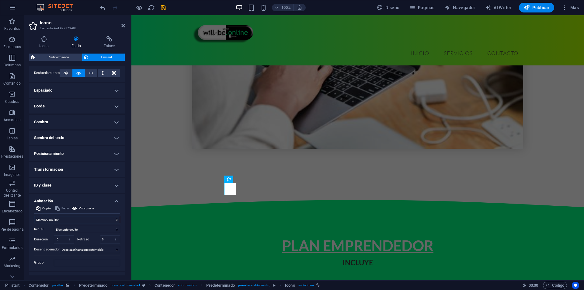
scroll to position [116, 0]
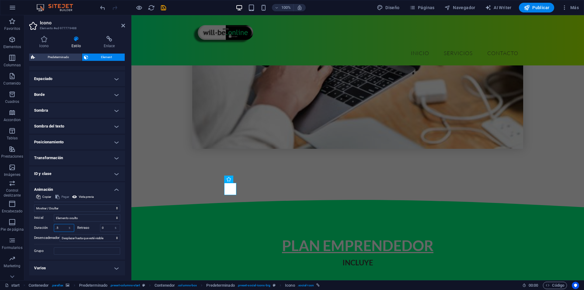
click at [61, 228] on input ".5" at bounding box center [64, 227] width 20 height 7
type input "1"
click at [108, 227] on input "0" at bounding box center [110, 227] width 20 height 7
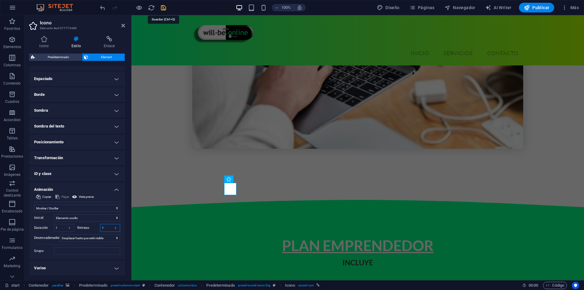
type input "1"
click at [165, 7] on icon "save" at bounding box center [163, 7] width 7 height 7
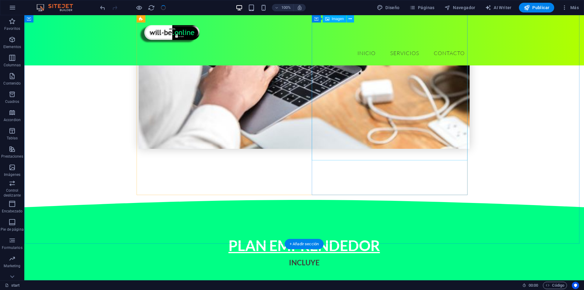
select select "px"
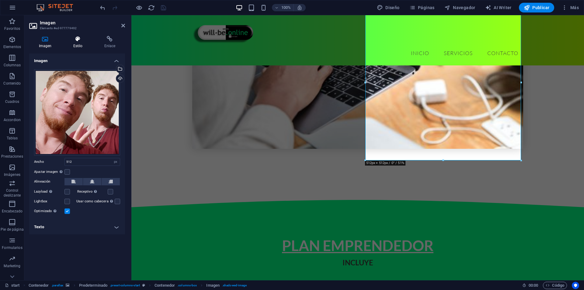
click at [81, 39] on icon at bounding box center [78, 39] width 29 height 6
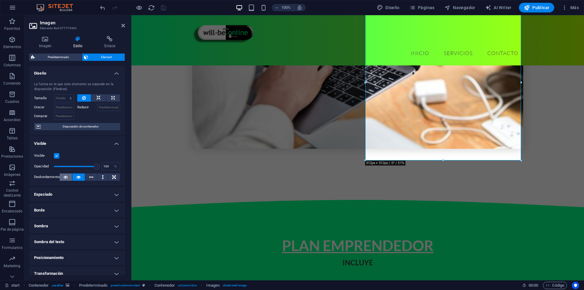
scroll to position [53, 0]
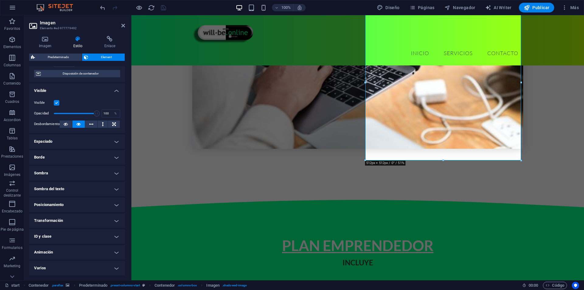
click at [54, 256] on h4 "Animación" at bounding box center [77, 252] width 96 height 15
click at [72, 272] on select "No animar Mostrar / Ocultar Subir/bajar Acercar/alejar Deslizar de izquierda a …" at bounding box center [77, 270] width 86 height 7
select select "fade"
click at [34, 267] on select "No animar Mostrar / Ocultar Subir/bajar Acercar/alejar Deslizar de izquierda a …" at bounding box center [77, 270] width 86 height 7
select select "scroll"
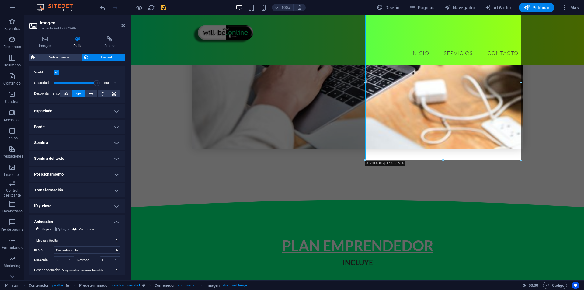
scroll to position [114, 0]
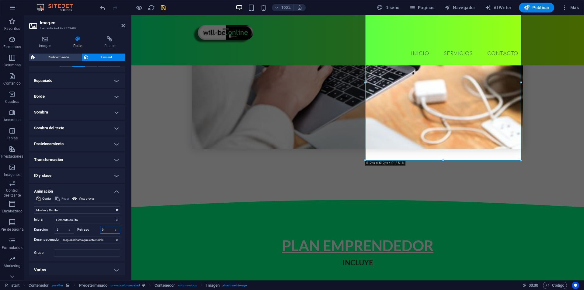
click at [109, 230] on input "0" at bounding box center [110, 229] width 20 height 7
type input "0.5"
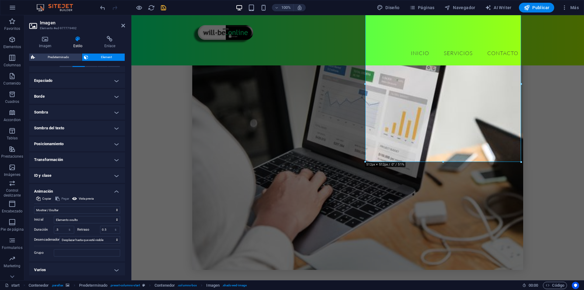
scroll to position [635, 0]
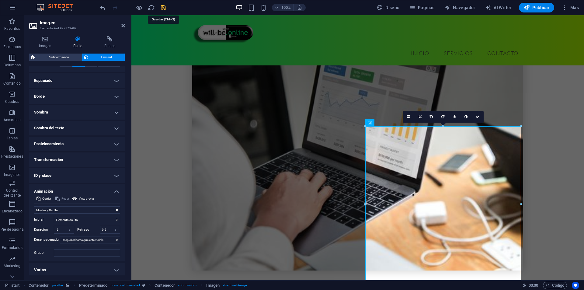
click at [163, 7] on icon "save" at bounding box center [163, 7] width 7 height 7
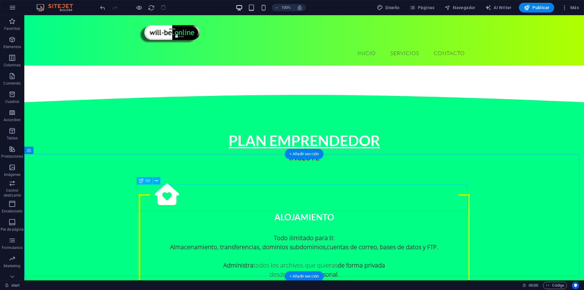
scroll to position [879, 0]
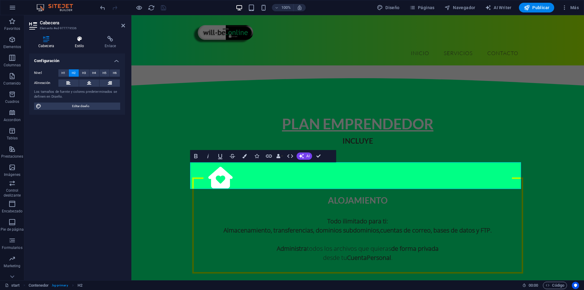
click at [83, 46] on h4 "Estilo" at bounding box center [81, 42] width 30 height 13
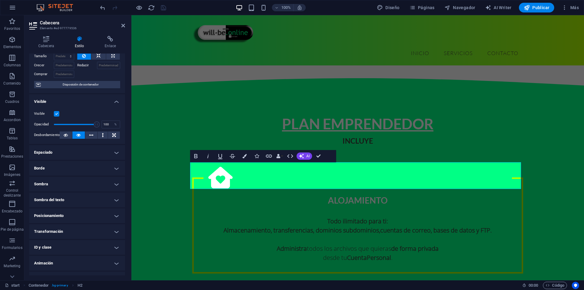
scroll to position [40, 0]
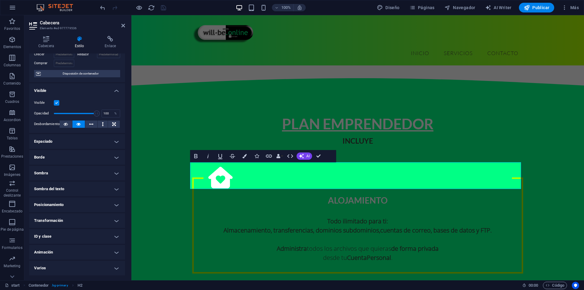
click at [66, 254] on h4 "Animación" at bounding box center [77, 252] width 96 height 15
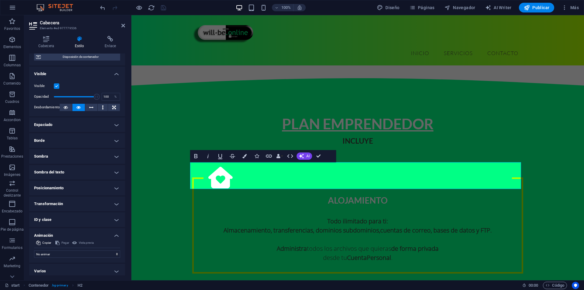
scroll to position [60, 0]
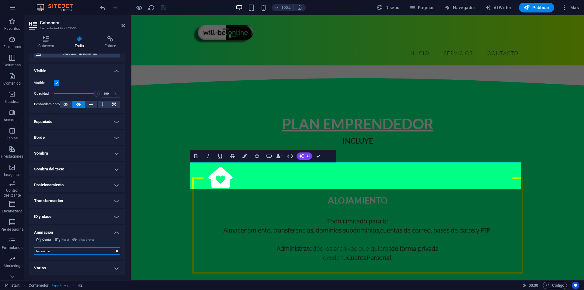
click at [59, 249] on select "No animar Mostrar / Ocultar Subir/bajar Acercar/alejar Deslizar de izquierda a …" at bounding box center [77, 250] width 86 height 7
click at [61, 251] on select "No animar Mostrar / Ocultar Subir/bajar Acercar/alejar Deslizar de izquierda a …" at bounding box center [77, 250] width 86 height 7
select select "move-top-to-bottom"
click at [34, 247] on select "No animar Mostrar / Ocultar Subir/bajar Acercar/alejar Deslizar de izquierda a …" at bounding box center [77, 250] width 86 height 7
select select "scroll"
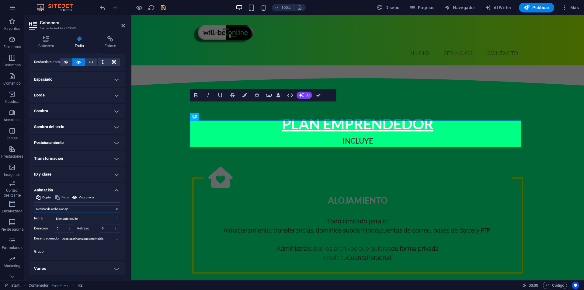
scroll to position [103, 0]
click at [59, 227] on input ".5" at bounding box center [64, 227] width 20 height 7
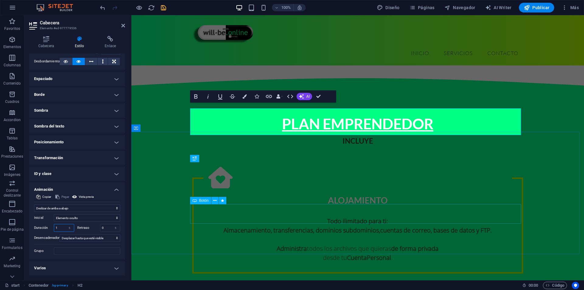
type input "1"
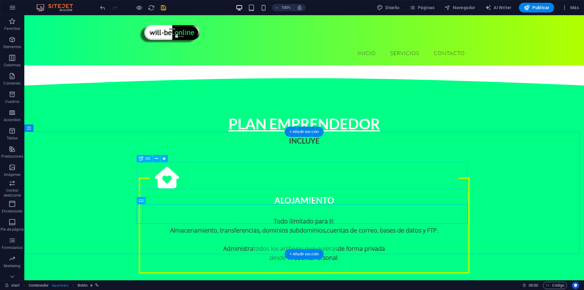
select select "move-top-to-bottom"
select select "s"
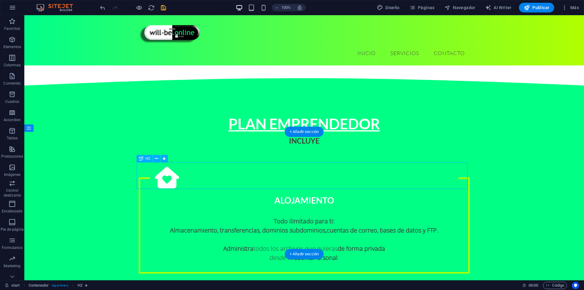
select select "s"
select select "scroll"
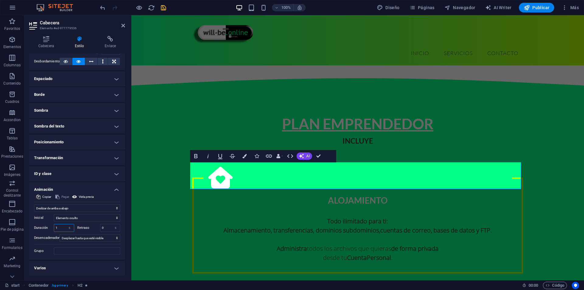
click at [62, 229] on input "1" at bounding box center [64, 227] width 20 height 7
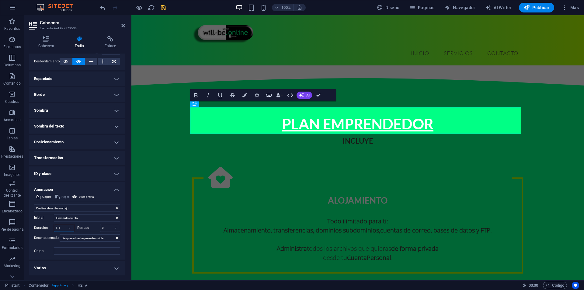
type input "1"
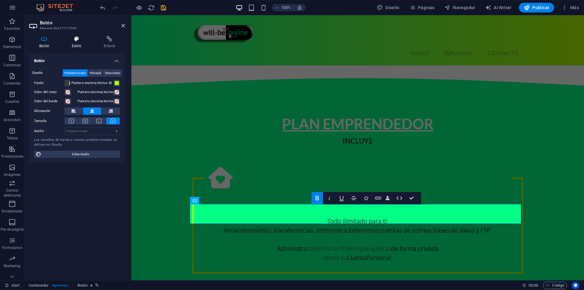
click at [74, 43] on h4 "Estilo" at bounding box center [78, 42] width 32 height 13
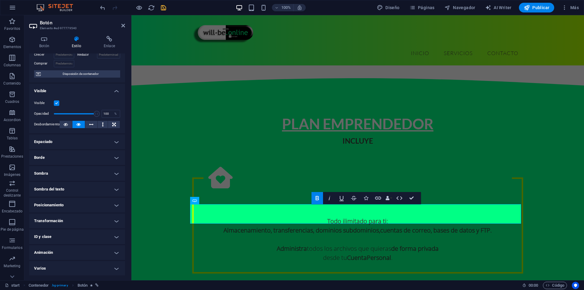
scroll to position [40, 0]
click at [77, 252] on h4 "Animación" at bounding box center [77, 252] width 96 height 15
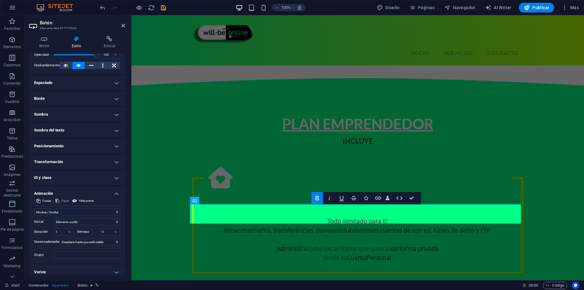
scroll to position [103, 0]
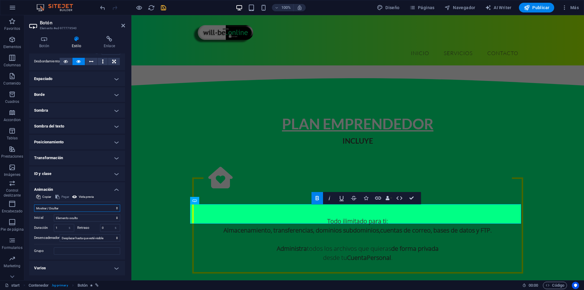
click at [88, 209] on select "No animar Mostrar / Ocultar Subir/bajar Acercar/alejar Deslizar de izquierda a …" at bounding box center [77, 207] width 86 height 7
click at [34, 204] on select "No animar Mostrar / Ocultar Subir/bajar Acercar/alejar Deslizar de izquierda a …" at bounding box center [77, 207] width 86 height 7
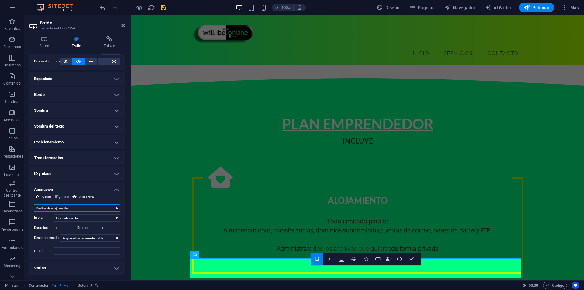
click at [84, 204] on select "No animar Mostrar / Ocultar Subir/bajar Acercar/alejar Deslizar de izquierda a …" at bounding box center [77, 207] width 86 height 7
select select "slide"
click at [34, 204] on select "No animar Mostrar / Ocultar Subir/bajar Acercar/alejar Deslizar de izquierda a …" at bounding box center [77, 207] width 86 height 7
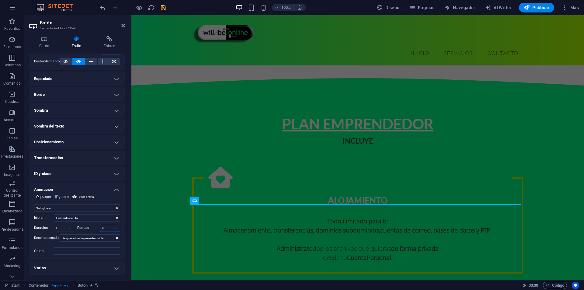
click at [104, 229] on input "0" at bounding box center [110, 227] width 20 height 7
type input "0.5"
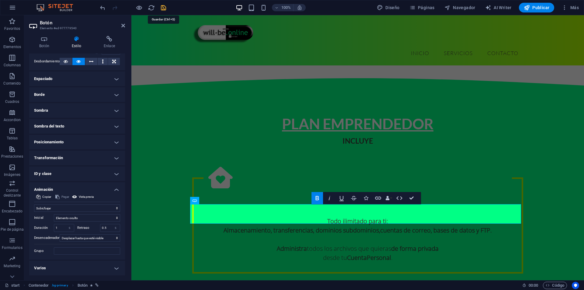
click at [162, 10] on icon "save" at bounding box center [163, 7] width 7 height 7
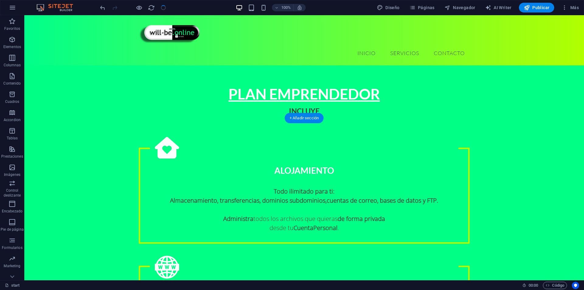
scroll to position [909, 0]
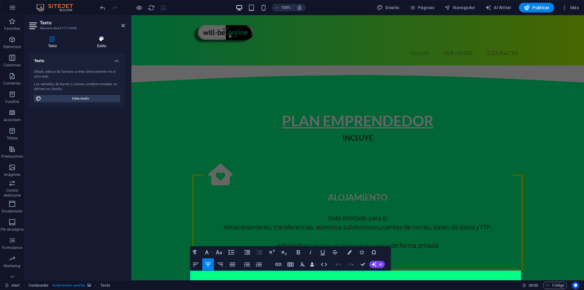
click at [100, 40] on icon at bounding box center [101, 39] width 47 height 6
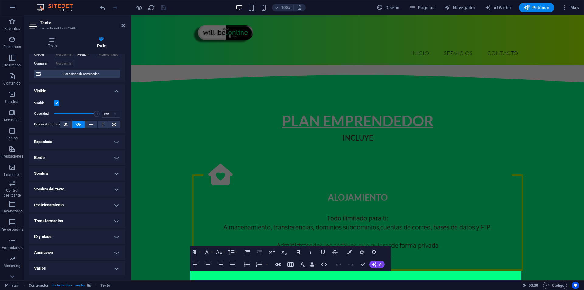
scroll to position [40, 0]
click at [54, 249] on h4 "Animación" at bounding box center [77, 252] width 96 height 15
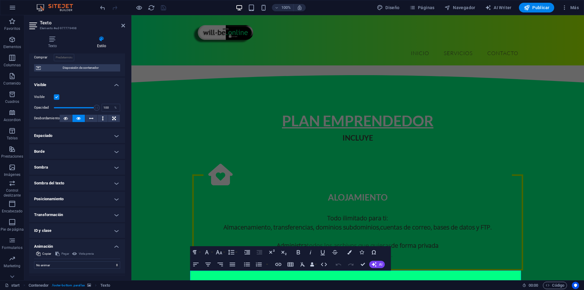
scroll to position [60, 0]
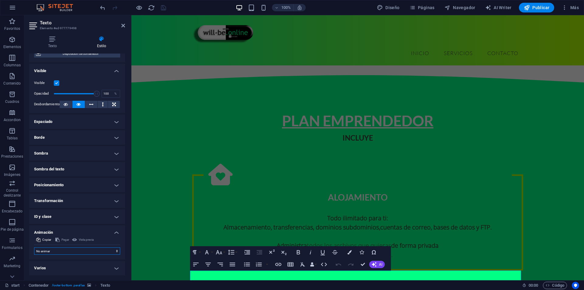
click at [55, 247] on select "No animar Mostrar / Ocultar Subir/bajar Acercar/alejar Deslizar de izquierda a …" at bounding box center [77, 250] width 86 height 7
click at [56, 248] on select "No animar Mostrar / Ocultar Subir/bajar Acercar/alejar Deslizar de izquierda a …" at bounding box center [77, 250] width 86 height 7
select select "fade"
click at [34, 247] on select "No animar Mostrar / Ocultar Subir/bajar Acercar/alejar Deslizar de izquierda a …" at bounding box center [77, 250] width 86 height 7
select select "scroll"
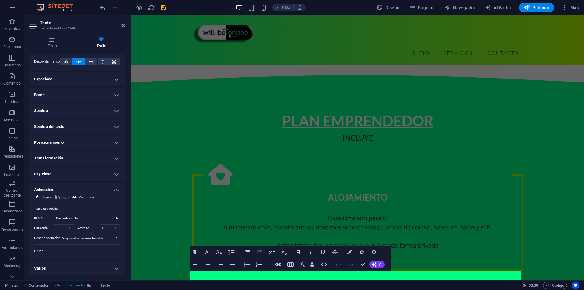
scroll to position [103, 0]
drag, startPoint x: 59, startPoint y: 229, endPoint x: 48, endPoint y: 228, distance: 11.0
click at [50, 228] on div "Duración .5 s ms" at bounding box center [54, 228] width 40 height 8
type input "1"
click at [104, 226] on input "0" at bounding box center [110, 227] width 20 height 7
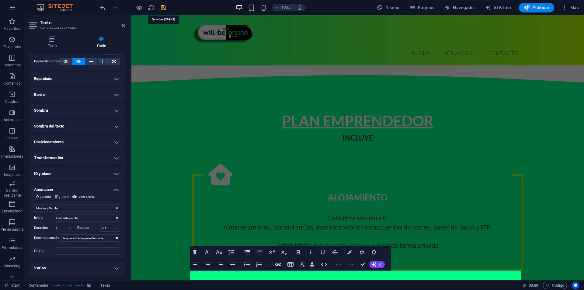
type input "0.5"
click at [163, 7] on icon "save" at bounding box center [163, 7] width 7 height 7
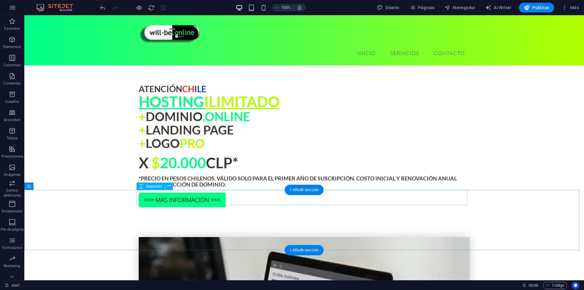
scroll to position [362, 0]
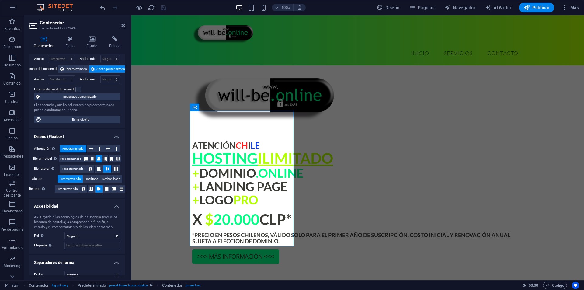
scroll to position [32, 0]
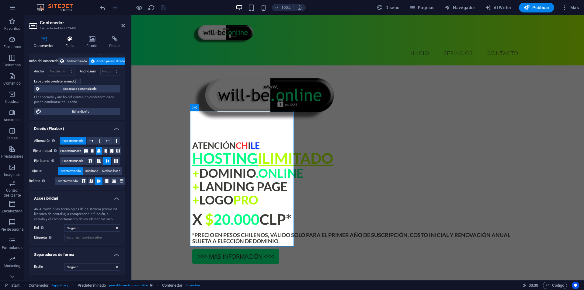
click at [67, 40] on icon at bounding box center [70, 39] width 19 height 6
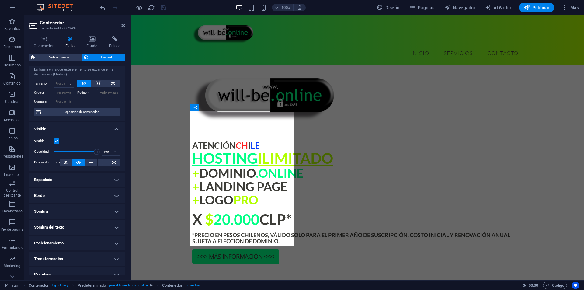
scroll to position [53, 0]
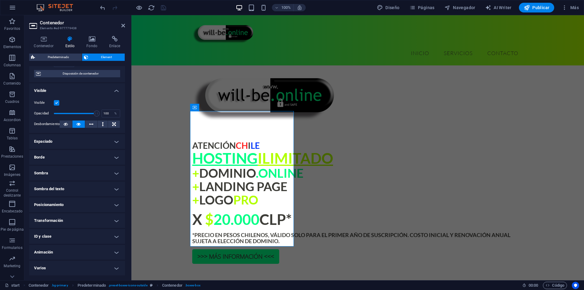
click at [55, 252] on h4 "Animación" at bounding box center [77, 252] width 96 height 15
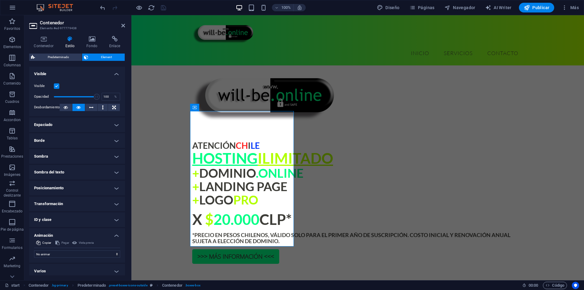
scroll to position [73, 0]
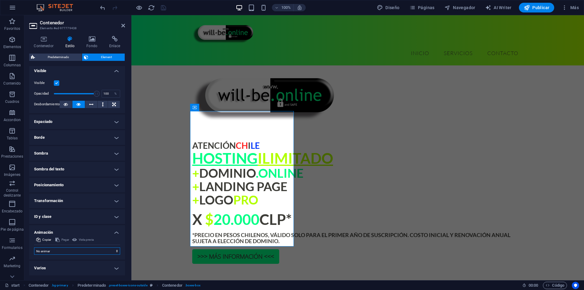
click at [55, 252] on select "No animar Mostrar / Ocultar Subir/bajar Acercar/alejar Deslizar de izquierda a …" at bounding box center [77, 250] width 86 height 7
select select "fade"
click at [34, 247] on select "No animar Mostrar / Ocultar Subir/bajar Acercar/alejar Deslizar de izquierda a …" at bounding box center [77, 250] width 86 height 7
select select "scroll"
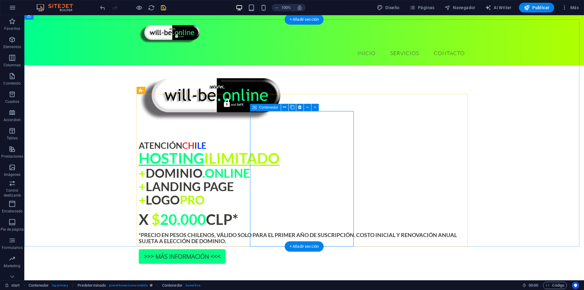
drag, startPoint x: 353, startPoint y: 127, endPoint x: 246, endPoint y: 127, distance: 107.4
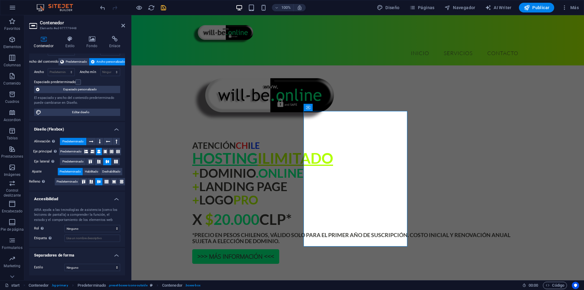
scroll to position [32, 0]
click at [73, 41] on icon at bounding box center [70, 39] width 19 height 6
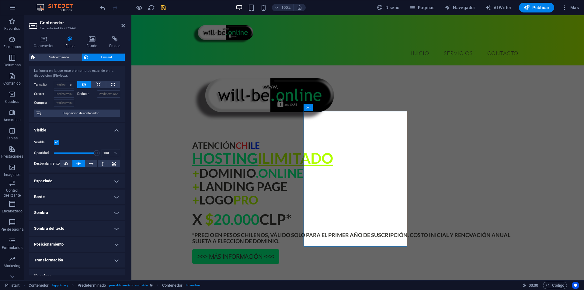
scroll to position [53, 0]
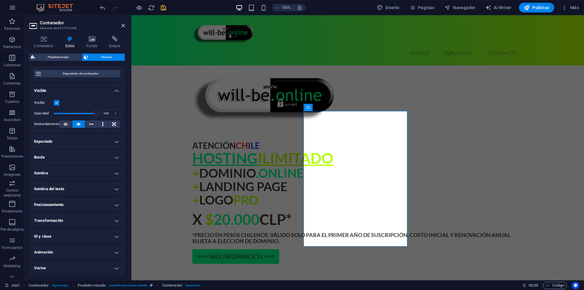
click at [67, 254] on h4 "Animación" at bounding box center [77, 252] width 96 height 15
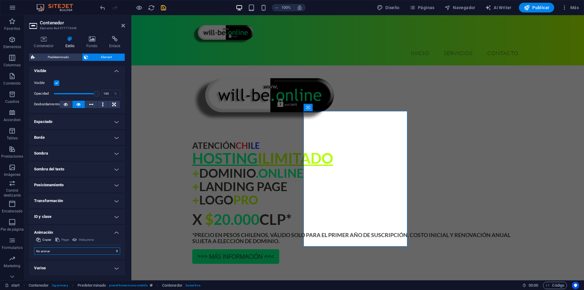
click at [68, 253] on select "No animar Mostrar / Ocultar Subir/bajar Acercar/alejar Deslizar de izquierda a …" at bounding box center [77, 250] width 86 height 7
select select "fade"
click at [34, 247] on select "No animar Mostrar / Ocultar Subir/bajar Acercar/alejar Deslizar de izquierda a …" at bounding box center [77, 250] width 86 height 7
select select "scroll"
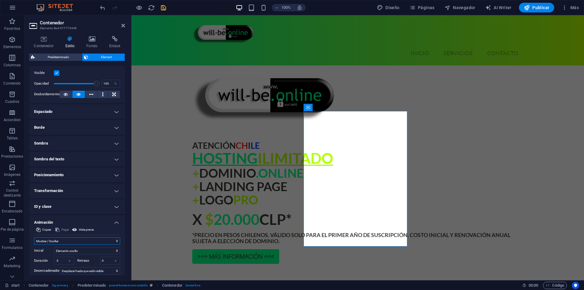
scroll to position [116, 0]
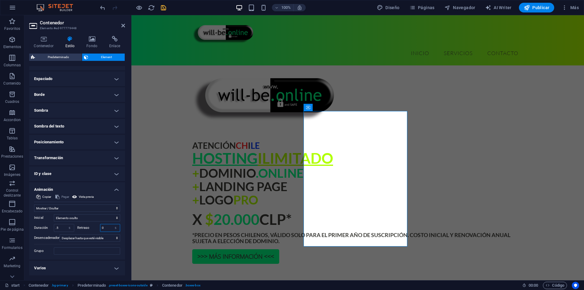
click at [102, 228] on input "0" at bounding box center [110, 227] width 20 height 7
click at [103, 228] on input "0" at bounding box center [110, 227] width 20 height 7
type input "0.5"
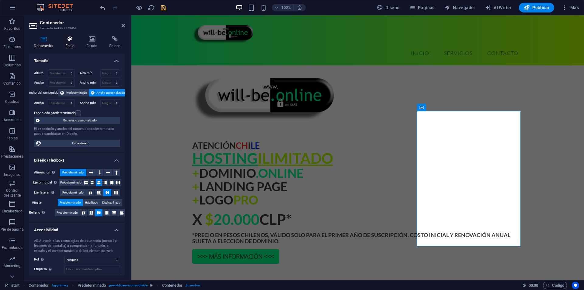
click at [78, 44] on h4 "Estilo" at bounding box center [71, 42] width 21 height 13
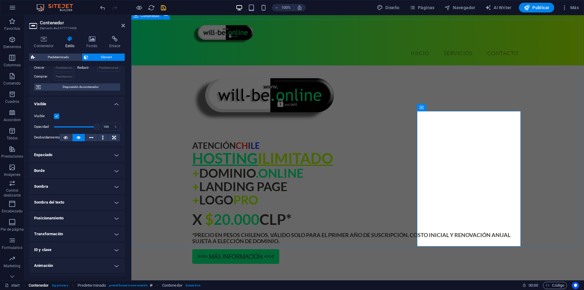
scroll to position [53, 0]
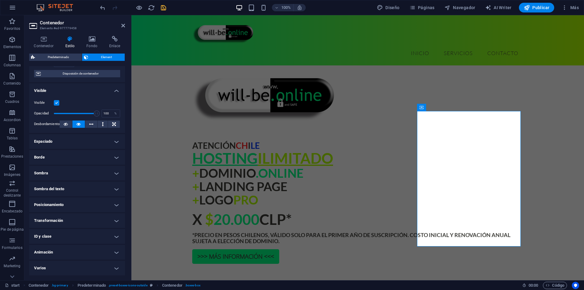
click at [54, 252] on h4 "Animación" at bounding box center [77, 252] width 96 height 15
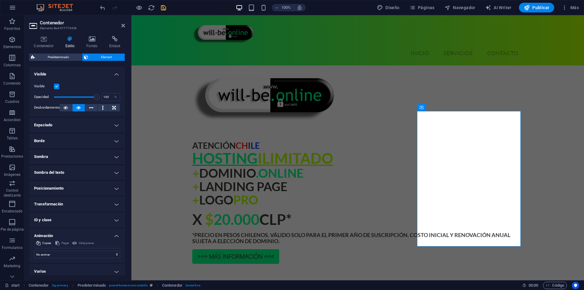
scroll to position [73, 0]
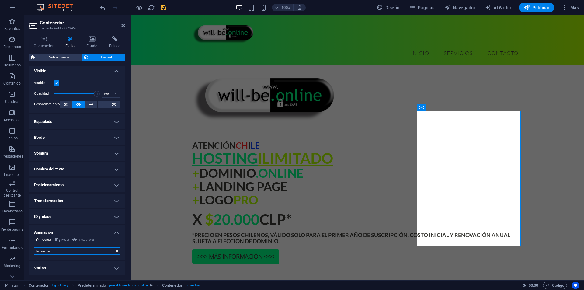
click at [55, 250] on select "No animar Mostrar / Ocultar Subir/bajar Acercar/alejar Deslizar de izquierda a …" at bounding box center [77, 250] width 86 height 7
click at [54, 255] on div "Copiar Pegar Vista previa No animar Mostrar / Ocultar Subir/bajar Acercar/aleja…" at bounding box center [77, 247] width 96 height 23
click at [54, 249] on select "No animar Mostrar / Ocultar Subir/bajar Acercar/alejar Deslizar de izquierda a …" at bounding box center [77, 250] width 86 height 7
select select "fade"
click at [34, 247] on select "No animar Mostrar / Ocultar Subir/bajar Acercar/alejar Deslizar de izquierda a …" at bounding box center [77, 250] width 86 height 7
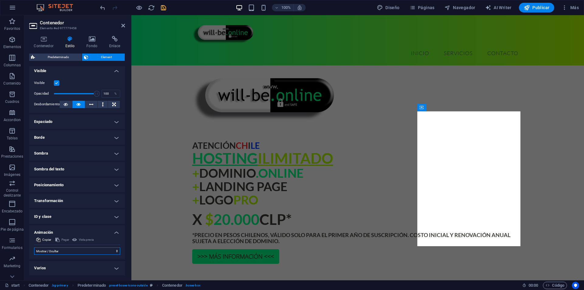
select select "scroll"
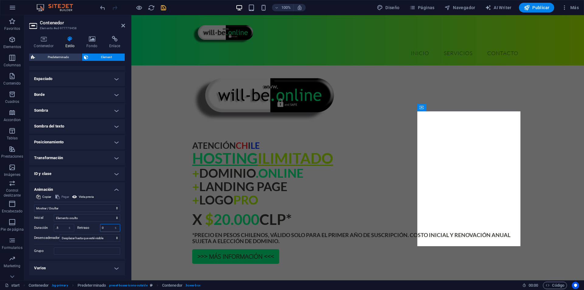
click at [104, 229] on input "0" at bounding box center [110, 227] width 20 height 7
type input "1"
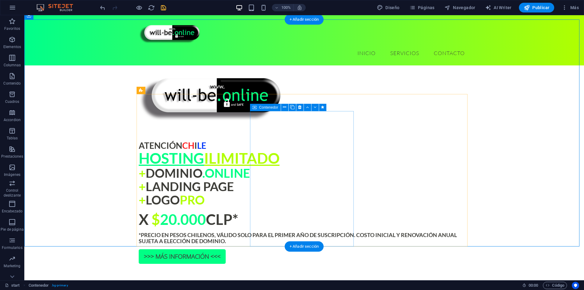
select select "fade"
select select "s"
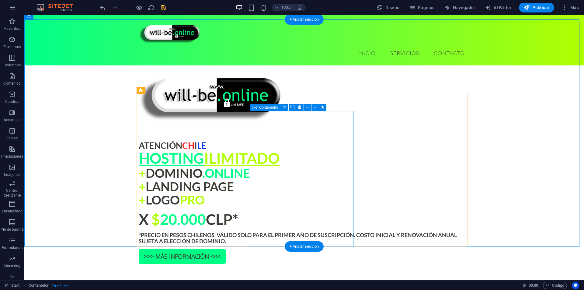
select select "scroll"
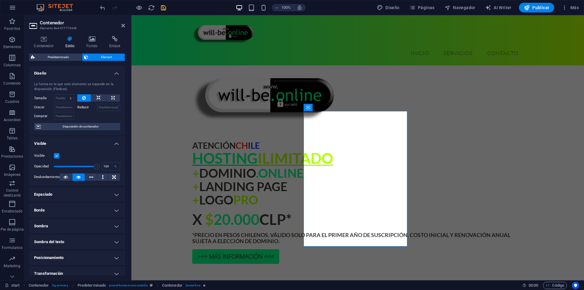
click at [75, 40] on icon at bounding box center [70, 39] width 19 height 6
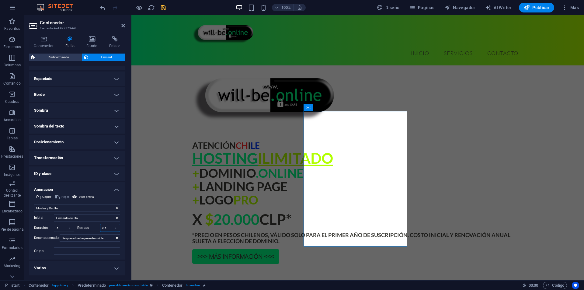
click at [106, 226] on input "0.5" at bounding box center [110, 227] width 20 height 7
type input "0.4"
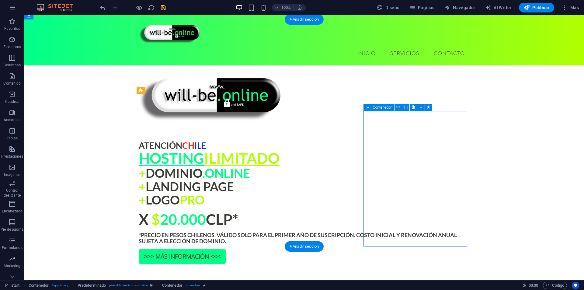
select select "fade"
select select "s"
select select "scroll"
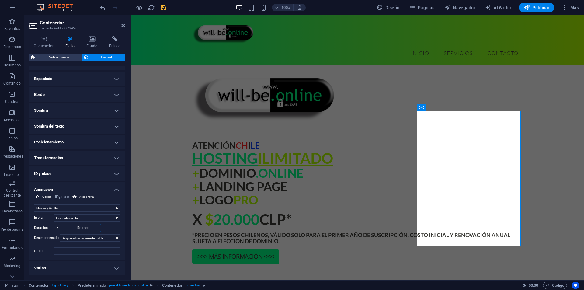
click at [106, 227] on input "1" at bounding box center [110, 227] width 20 height 7
type input "0.8"
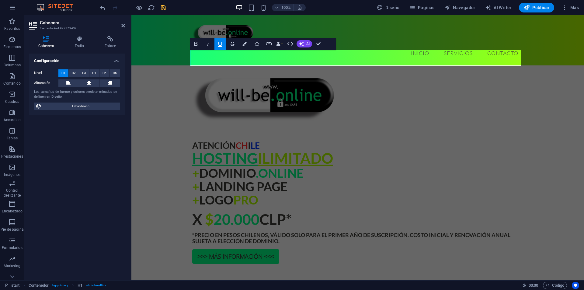
click at [78, 35] on div "Cabecera Estilo Enlace Configuración Nivel H1 H2 H3 H4 H5 H6 Alineación Los tam…" at bounding box center [77, 155] width 106 height 249
click at [78, 38] on icon at bounding box center [80, 39] width 28 height 6
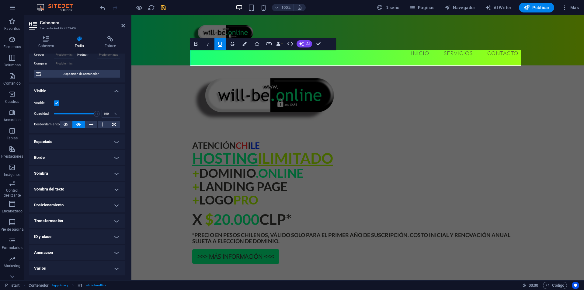
scroll to position [40, 0]
click at [53, 249] on h4 "Animación" at bounding box center [77, 252] width 96 height 15
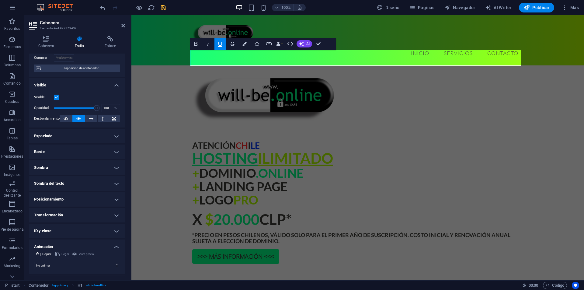
scroll to position [60, 0]
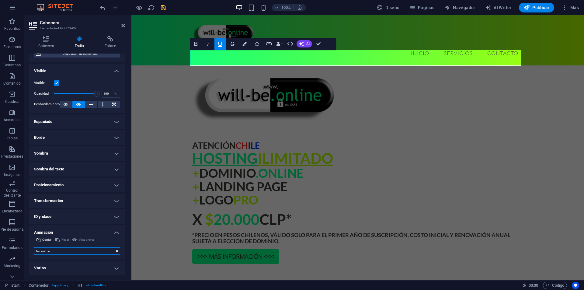
click at [58, 252] on select "No animar Mostrar / Ocultar Subir/bajar Acercar/alejar Deslizar de izquierda a …" at bounding box center [77, 250] width 86 height 7
select select "move-left-to-right"
click at [34, 247] on select "No animar Mostrar / Ocultar Subir/bajar Acercar/alejar Deslizar de izquierda a …" at bounding box center [77, 250] width 86 height 7
select select "scroll"
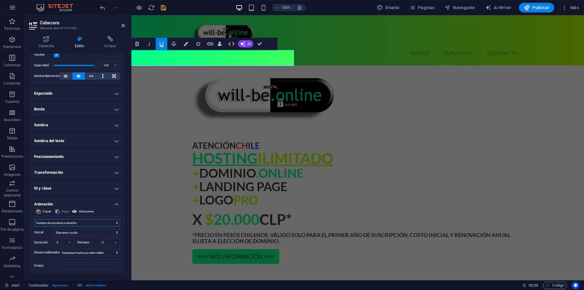
scroll to position [103, 0]
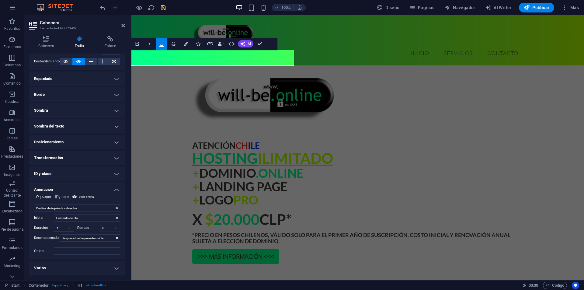
click at [62, 230] on input ".5" at bounding box center [64, 227] width 20 height 7
type input "1"
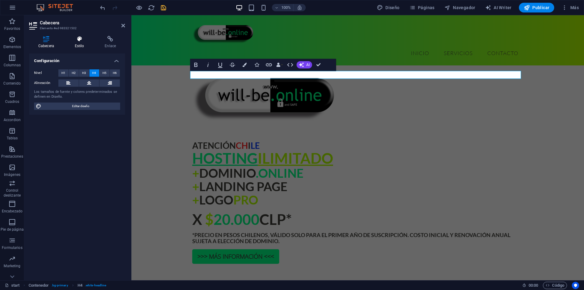
click at [80, 37] on icon at bounding box center [80, 39] width 28 height 6
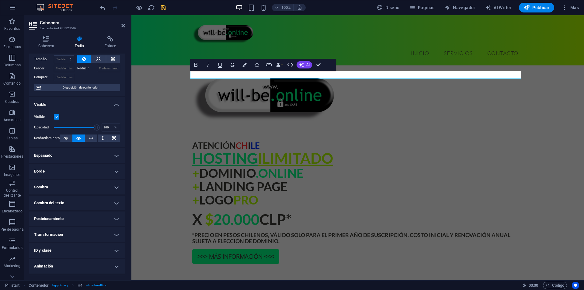
scroll to position [40, 0]
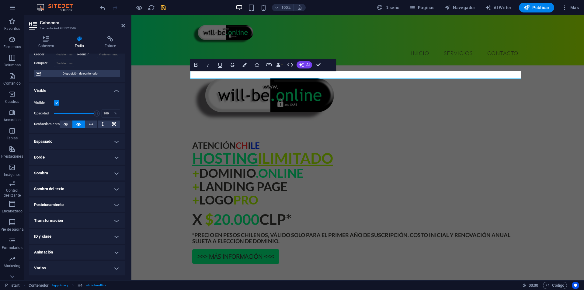
click at [53, 255] on h4 "Animación" at bounding box center [77, 252] width 96 height 15
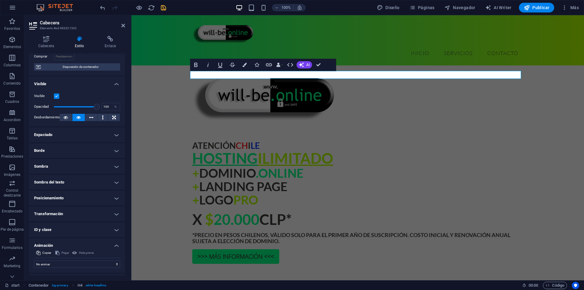
scroll to position [60, 0]
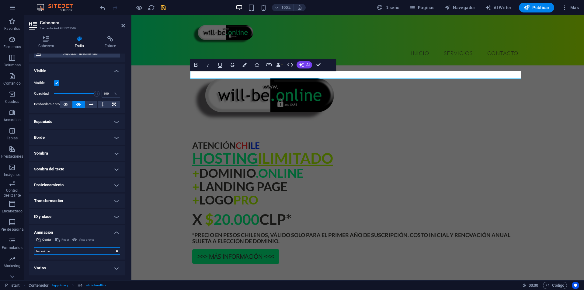
click at [54, 253] on select "No animar Mostrar / Ocultar Subir/bajar Acercar/alejar Deslizar de izquierda a …" at bounding box center [77, 250] width 86 height 7
click at [55, 253] on select "No animar Mostrar / Ocultar Subir/bajar Acercar/alejar Deslizar de izquierda a …" at bounding box center [77, 250] width 86 height 7
select select "move-right-to-left"
click at [34, 247] on select "No animar Mostrar / Ocultar Subir/bajar Acercar/alejar Deslizar de izquierda a …" at bounding box center [77, 250] width 86 height 7
select select "scroll"
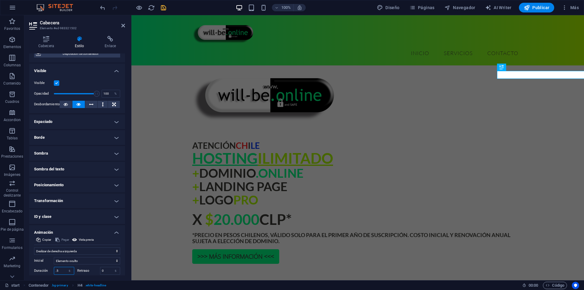
click at [60, 270] on input ".5" at bounding box center [64, 270] width 20 height 7
type input ".1"
type input "1"
click at [107, 271] on input "0" at bounding box center [110, 270] width 20 height 7
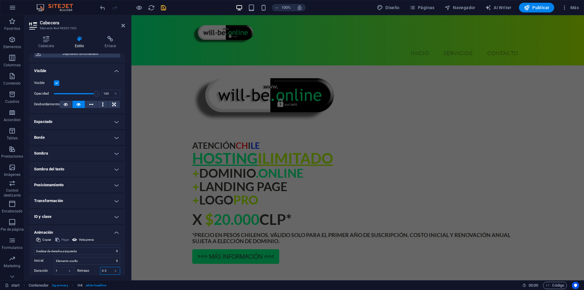
type input "0.5"
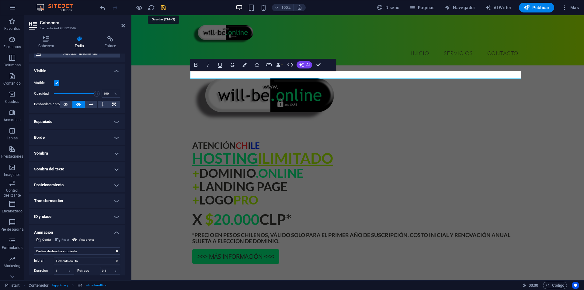
click at [163, 9] on icon "save" at bounding box center [163, 7] width 7 height 7
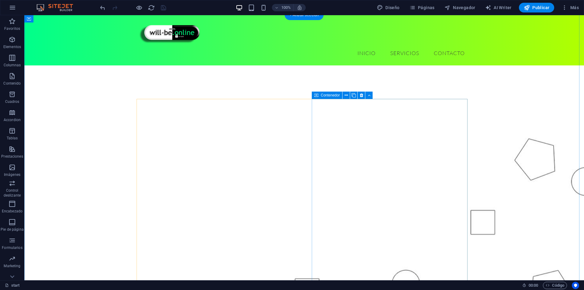
scroll to position [0, 0]
click at [544, 7] on span "Publicar" at bounding box center [537, 8] width 26 height 6
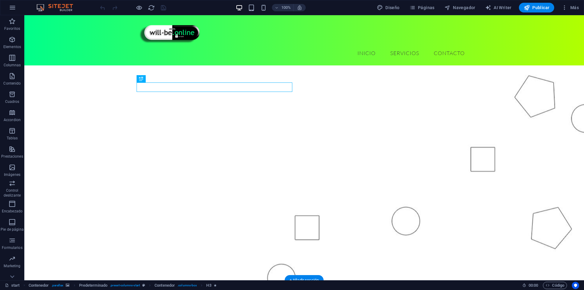
scroll to position [91, 0]
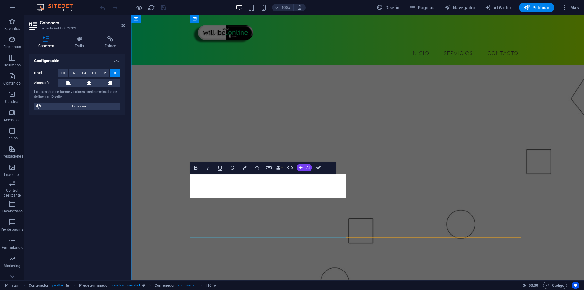
drag, startPoint x: 280, startPoint y: 195, endPoint x: 340, endPoint y: 190, distance: 59.8
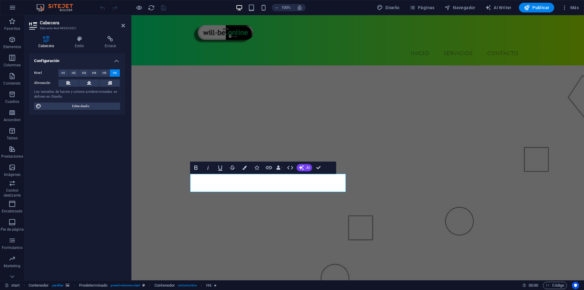
click at [162, 69] on figure at bounding box center [357, 151] width 453 height 329
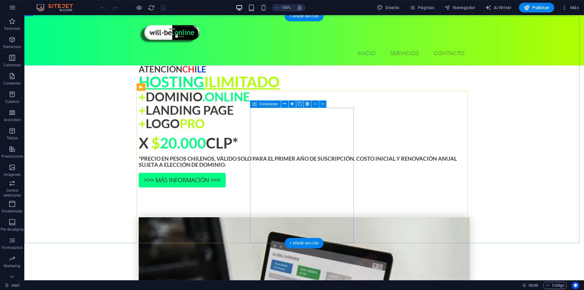
scroll to position [456, 0]
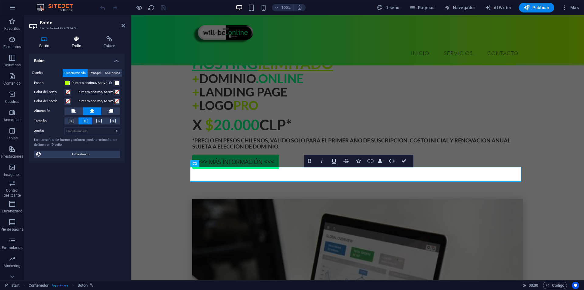
click at [77, 44] on h4 "Estilo" at bounding box center [78, 42] width 32 height 13
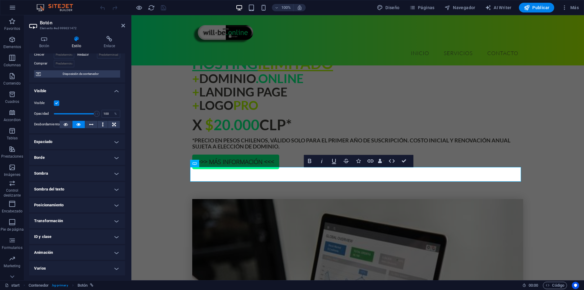
scroll to position [40, 0]
click at [65, 255] on h4 "Animación" at bounding box center [77, 252] width 96 height 15
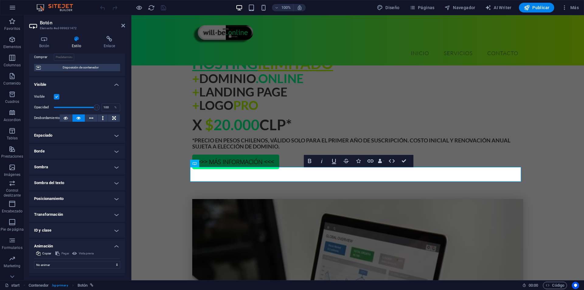
scroll to position [60, 0]
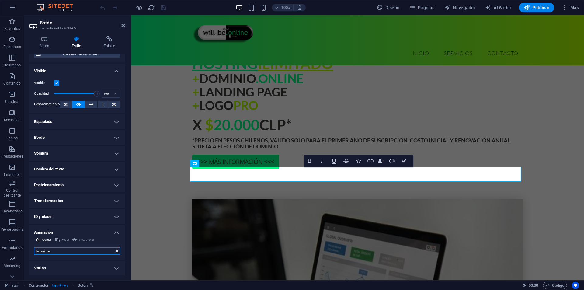
click at [70, 251] on select "No animar Mostrar / Ocultar Subir/bajar Acercar/alejar Deslizar de izquierda a …" at bounding box center [77, 250] width 86 height 7
click at [71, 251] on select "No animar Mostrar / Ocultar Subir/bajar Acercar/alejar Deslizar de izquierda a …" at bounding box center [77, 250] width 86 height 7
select select "shrink"
click at [34, 247] on select "No animar Mostrar / Ocultar Subir/bajar Acercar/alejar Deslizar de izquierda a …" at bounding box center [77, 250] width 86 height 7
select select "scroll"
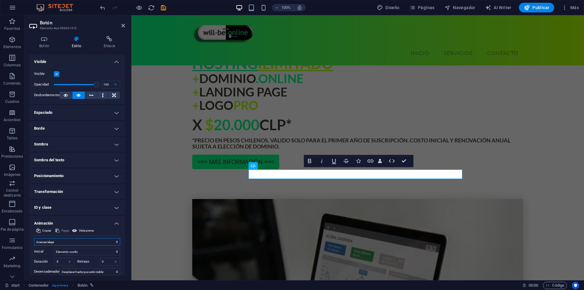
scroll to position [103, 0]
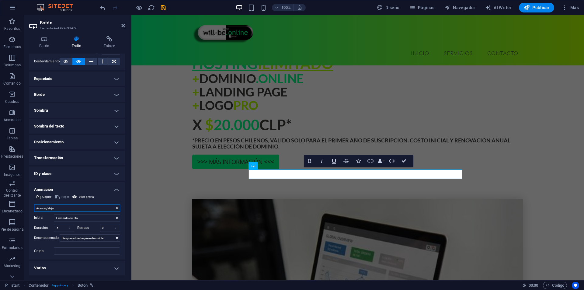
click at [65, 209] on select "No animar Mostrar / Ocultar Subir/bajar Acercar/alejar Deslizar de izquierda a …" at bounding box center [77, 207] width 86 height 7
select select "slide"
click at [34, 204] on select "No animar Mostrar / Ocultar Subir/bajar Acercar/alejar Deslizar de izquierda a …" at bounding box center [77, 207] width 86 height 7
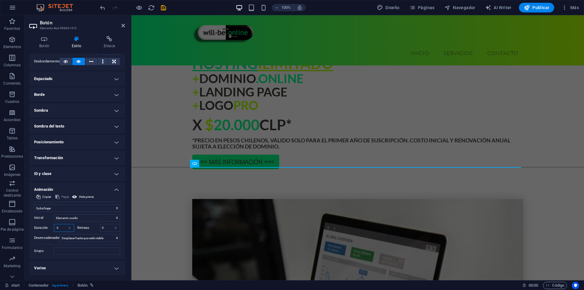
click at [59, 228] on input ".5" at bounding box center [64, 227] width 20 height 7
type input ".1"
type input "1"
click at [105, 228] on input "0" at bounding box center [110, 227] width 20 height 7
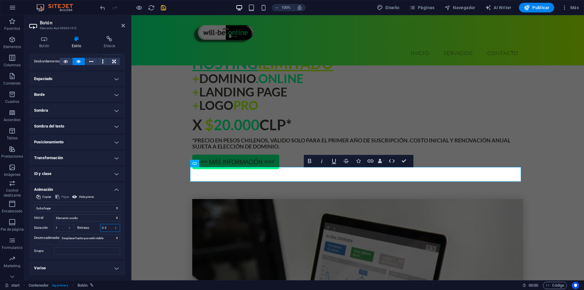
type input "0.5"
click at [166, 7] on icon "save" at bounding box center [163, 7] width 7 height 7
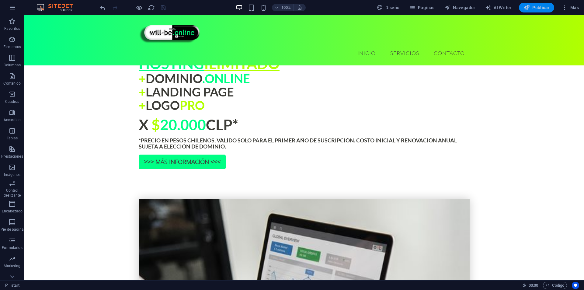
click at [530, 5] on icon "button" at bounding box center [527, 8] width 6 height 6
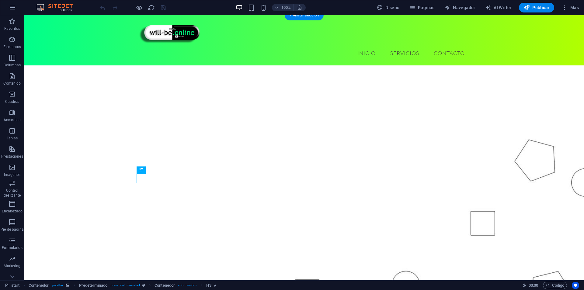
click at [111, 94] on figure at bounding box center [304, 214] width 560 height 329
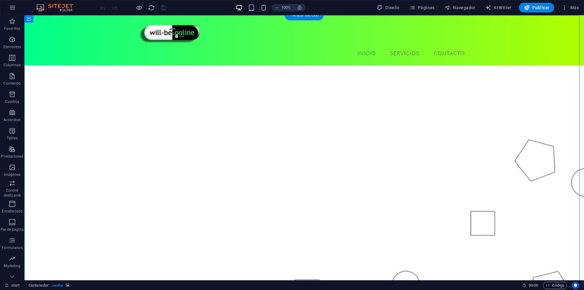
click at [112, 93] on figure at bounding box center [304, 214] width 560 height 329
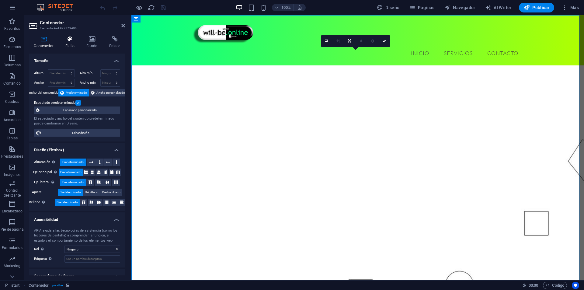
click at [72, 43] on h4 "Estilo" at bounding box center [71, 42] width 21 height 13
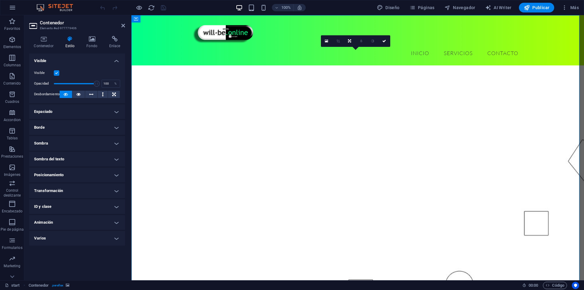
click at [63, 224] on h4 "Animación" at bounding box center [77, 222] width 96 height 15
click at [61, 242] on select "No animar Mostrar / Ocultar Subir/bajar Acercar/alejar Deslizar de izquierda a …" at bounding box center [77, 240] width 86 height 7
select select "fade"
click at [34, 237] on select "No animar Mostrar / Ocultar Subir/bajar Acercar/alejar Deslizar de izquierda a …" at bounding box center [77, 240] width 86 height 7
select select "scroll"
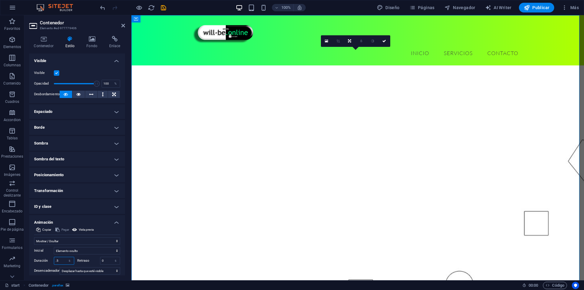
click at [60, 263] on input ".5" at bounding box center [64, 260] width 20 height 7
type input ".1"
type input "0.7"
click at [163, 6] on icon "save" at bounding box center [163, 7] width 7 height 7
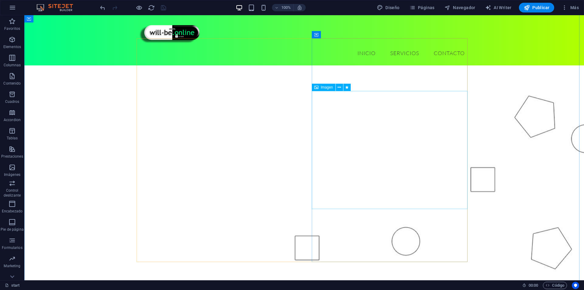
scroll to position [30, 0]
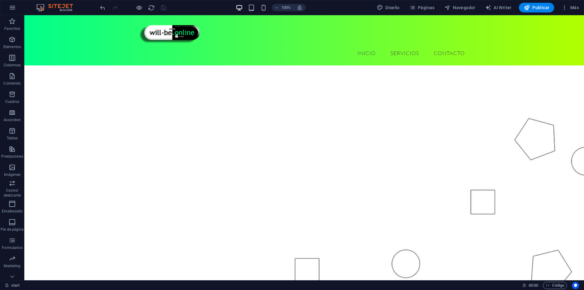
click at [506, 136] on figure at bounding box center [304, 193] width 560 height 329
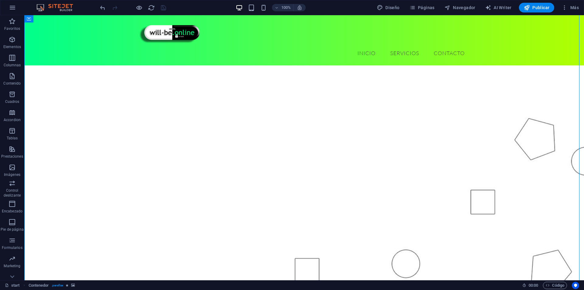
click at [506, 136] on figure at bounding box center [304, 193] width 560 height 329
select select "fade"
select select "s"
select select "scroll"
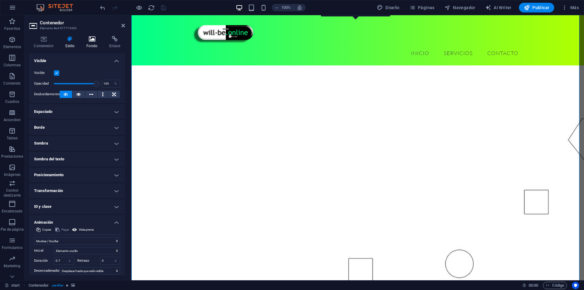
click at [92, 41] on icon at bounding box center [92, 39] width 20 height 6
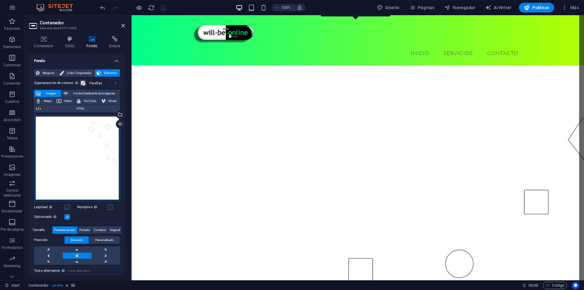
click at [108, 137] on div "Arrastra archivos aquí, haz clic para escoger archivos o selecciona archivos de…" at bounding box center [77, 158] width 86 height 86
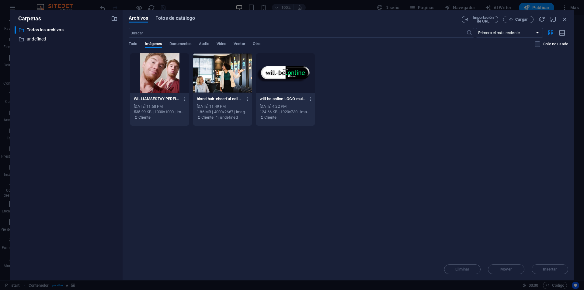
click at [176, 21] on span "Fotos de catálogo" at bounding box center [175, 18] width 40 height 7
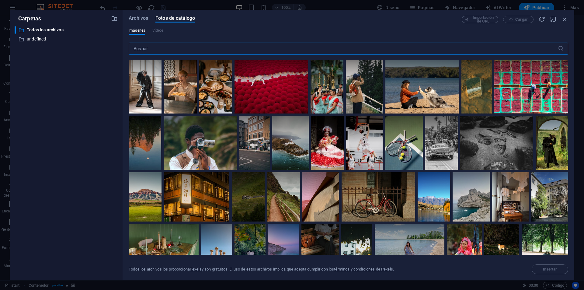
click at [177, 48] on input "text" at bounding box center [343, 49] width 429 height 12
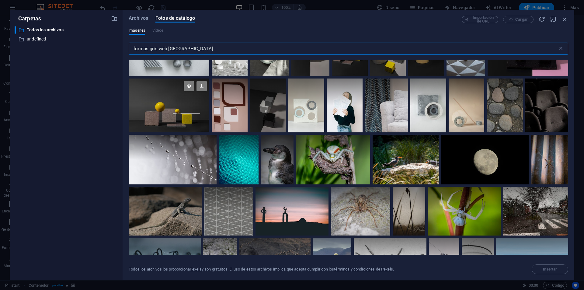
scroll to position [304, 0]
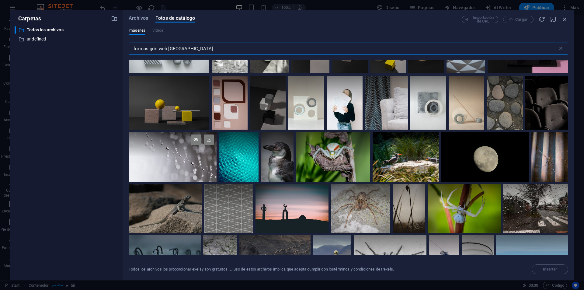
type input "formas gris web [GEOGRAPHIC_DATA]"
click at [190, 155] on div at bounding box center [173, 144] width 88 height 25
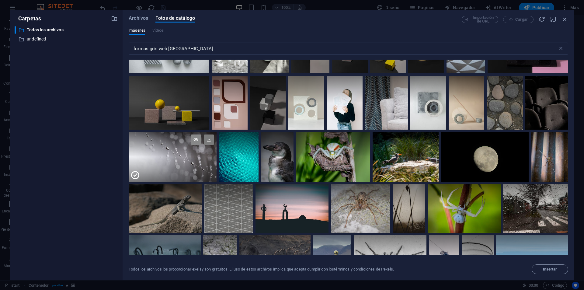
click at [194, 141] on icon at bounding box center [196, 139] width 10 height 10
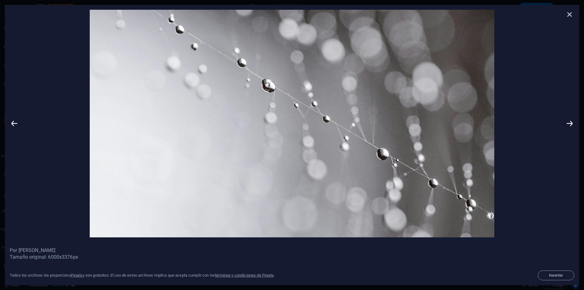
click at [569, 10] on icon at bounding box center [569, 14] width 9 height 9
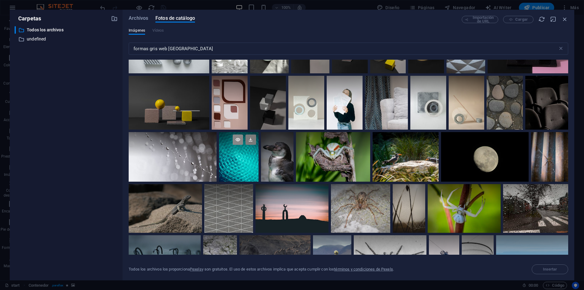
click at [238, 141] on icon at bounding box center [238, 139] width 10 height 10
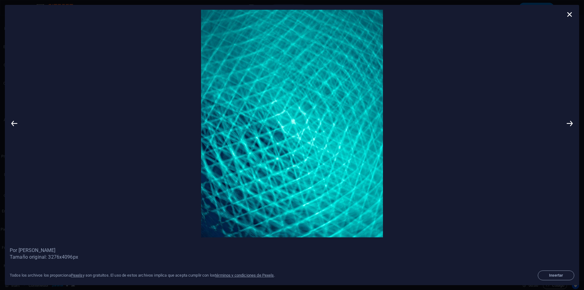
click at [574, 16] on div at bounding box center [292, 123] width 574 height 237
click at [572, 16] on icon at bounding box center [569, 14] width 9 height 9
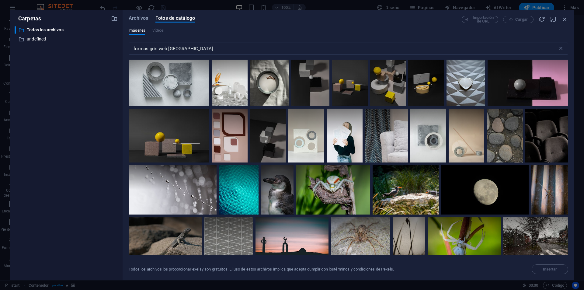
scroll to position [274, 0]
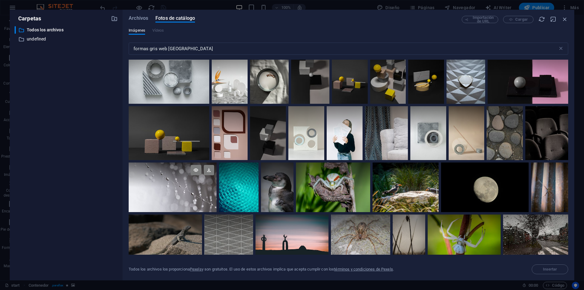
click at [193, 196] on div at bounding box center [173, 187] width 88 height 50
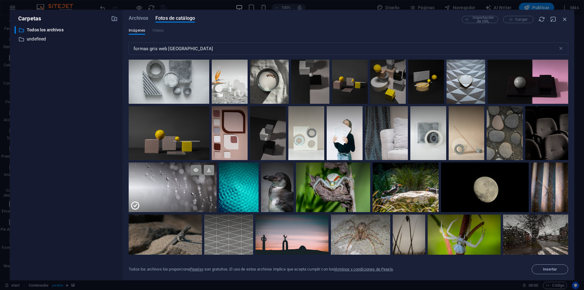
click at [208, 167] on icon at bounding box center [209, 170] width 10 height 10
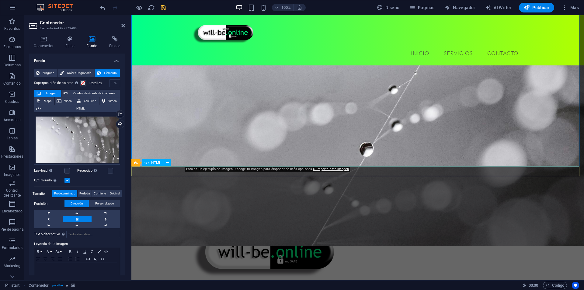
scroll to position [243, 0]
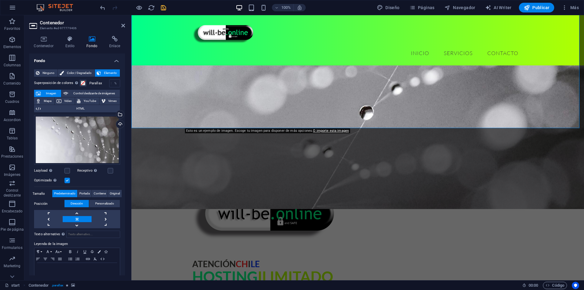
click at [375, 118] on figure at bounding box center [357, 44] width 453 height 329
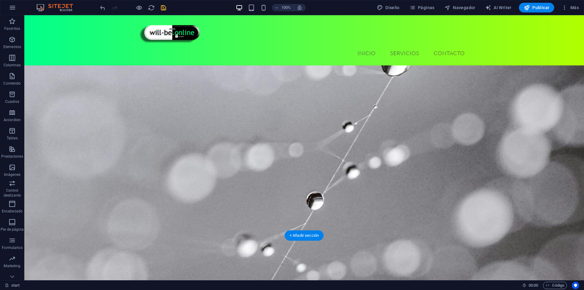
scroll to position [213, 0]
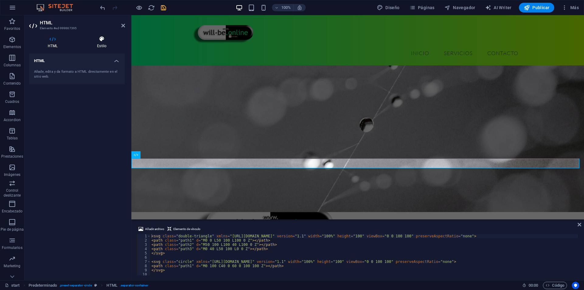
click at [102, 41] on icon at bounding box center [101, 39] width 47 height 6
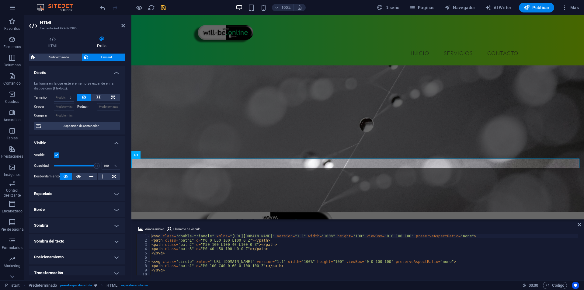
scroll to position [0, 0]
click at [65, 58] on span "Predeterminado" at bounding box center [58, 57] width 43 height 7
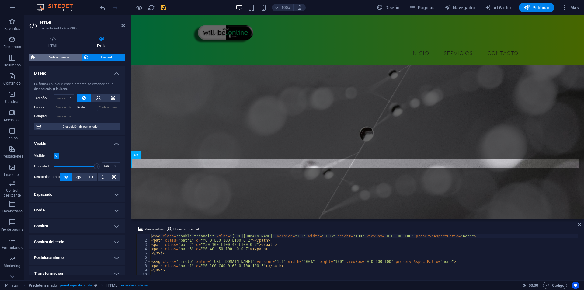
select select "rem"
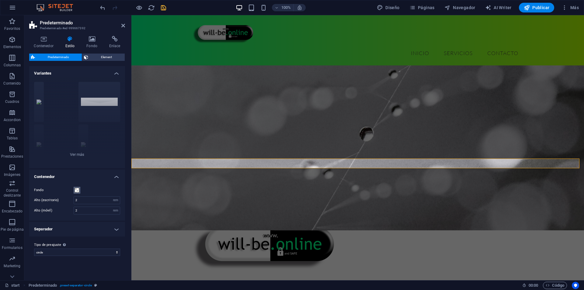
click at [78, 191] on span at bounding box center [77, 190] width 5 height 5
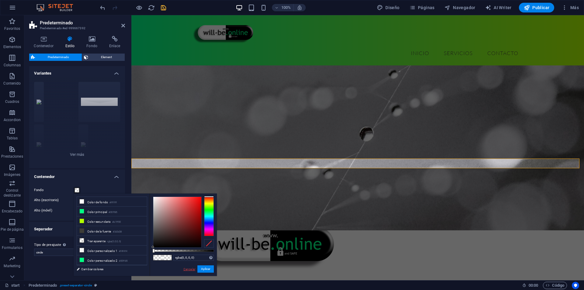
drag, startPoint x: 190, startPoint y: 270, endPoint x: 54, endPoint y: 253, distance: 136.1
click at [190, 270] on link "Cancelar" at bounding box center [189, 269] width 13 height 5
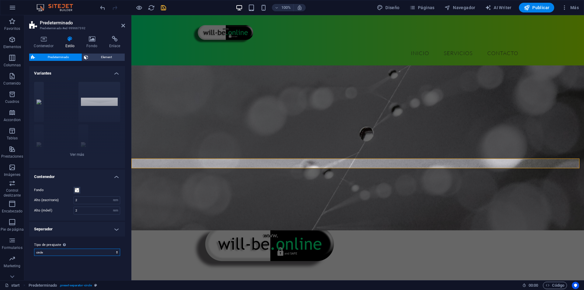
click at [67, 252] on select "circle circle-reverse Añadir tipo de preajuste" at bounding box center [77, 252] width 86 height 7
click at [101, 5] on icon "undo" at bounding box center [102, 7] width 7 height 7
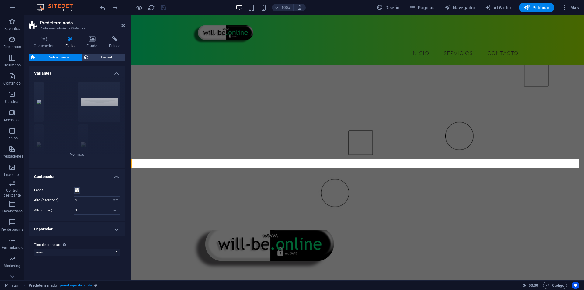
click at [205, 141] on figure at bounding box center [357, 65] width 453 height 329
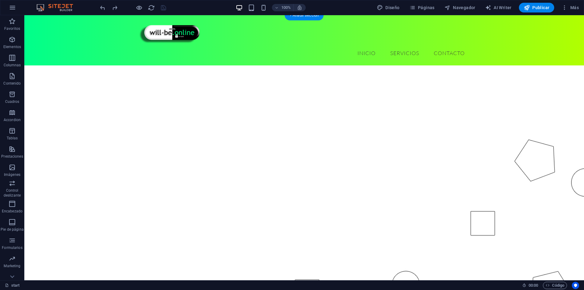
click at [393, 85] on figure at bounding box center [304, 214] width 560 height 329
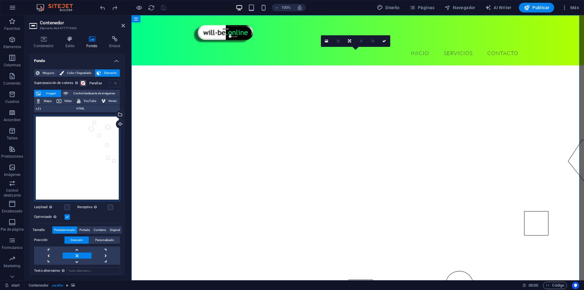
click at [77, 156] on div "Arrastra archivos aquí, haz clic para escoger archivos o selecciona archivos de…" at bounding box center [77, 158] width 86 height 86
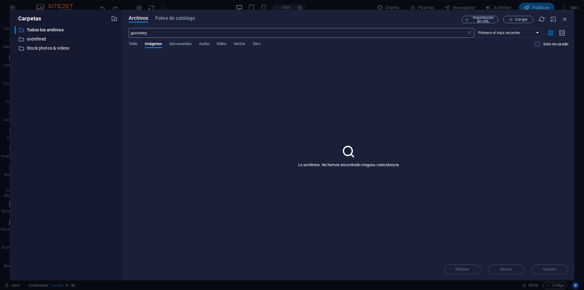
click at [151, 34] on input "geometry" at bounding box center [297, 33] width 337 height 10
type input "geometria"
click at [137, 44] on span "Todo" at bounding box center [133, 44] width 9 height 9
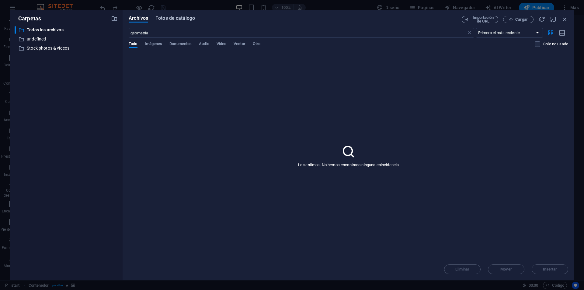
click at [180, 22] on button "Fotos de catálogo" at bounding box center [175, 19] width 40 height 7
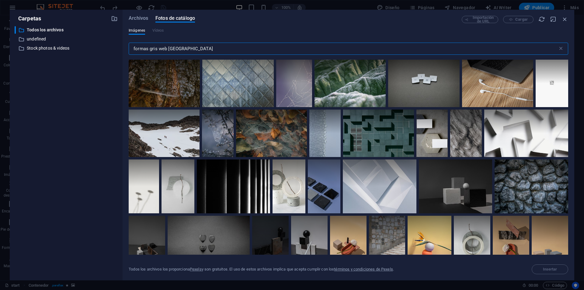
click at [170, 49] on input "formas gris web [GEOGRAPHIC_DATA]" at bounding box center [343, 49] width 429 height 12
click at [170, 49] on input "formas gris web chile" at bounding box center [343, 49] width 429 height 12
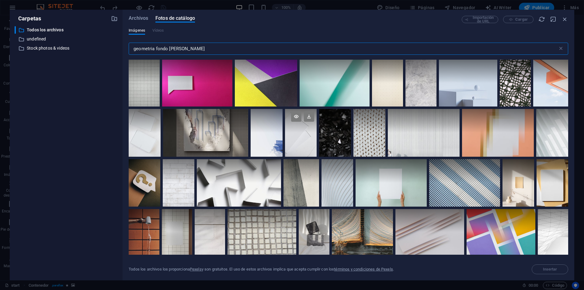
click at [306, 139] on div at bounding box center [301, 133] width 32 height 48
click at [294, 114] on icon at bounding box center [296, 116] width 10 height 10
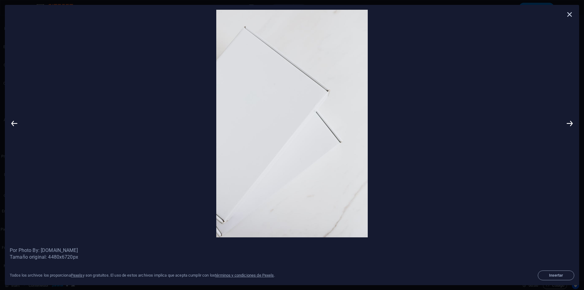
click at [570, 14] on icon at bounding box center [569, 14] width 9 height 9
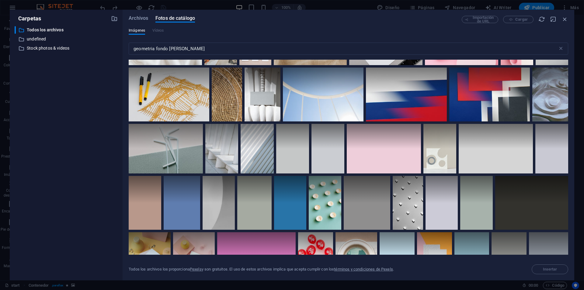
scroll to position [395, 0]
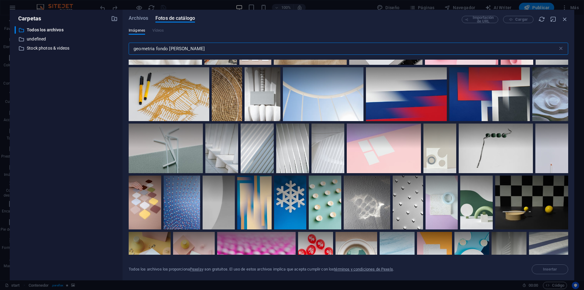
click at [163, 49] on input "geometria fondo blanco" at bounding box center [343, 49] width 429 height 12
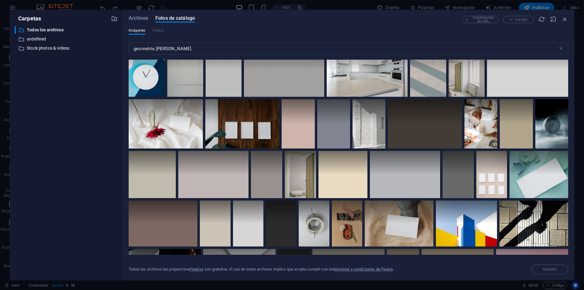
scroll to position [1057, 0]
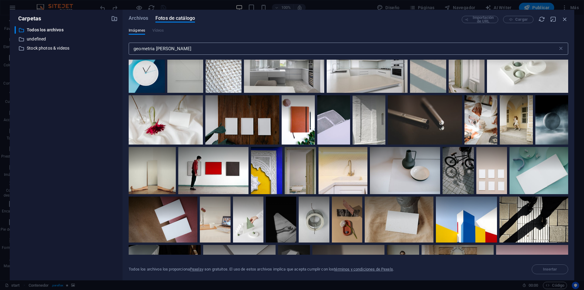
click at [158, 46] on input "geometria blanco" at bounding box center [343, 49] width 429 height 12
click at [170, 48] on input "geometria blanco" at bounding box center [343, 49] width 429 height 12
drag, startPoint x: 181, startPoint y: 48, endPoint x: 151, endPoint y: 47, distance: 29.2
click at [151, 47] on input "geometria blanco" at bounding box center [343, 49] width 429 height 12
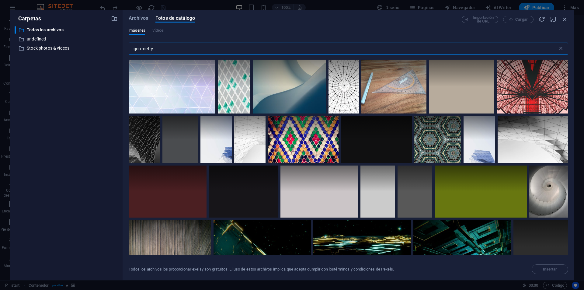
click at [178, 47] on input "geometry" at bounding box center [343, 49] width 429 height 12
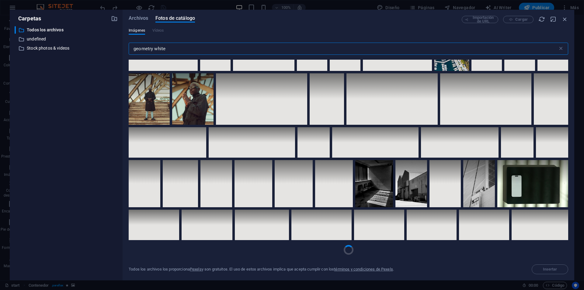
scroll to position [1703, 0]
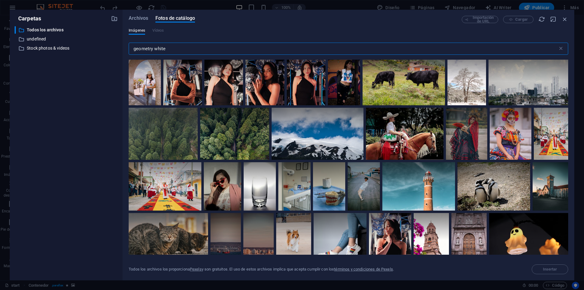
click at [168, 45] on input "geometry white" at bounding box center [343, 49] width 429 height 12
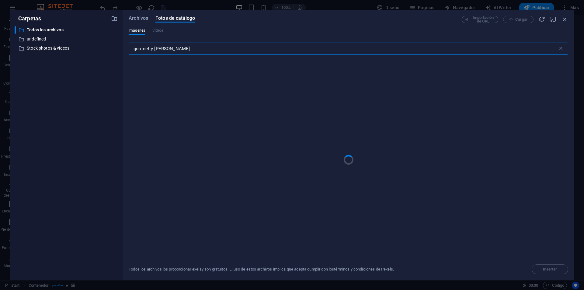
type input "geometry blanco"
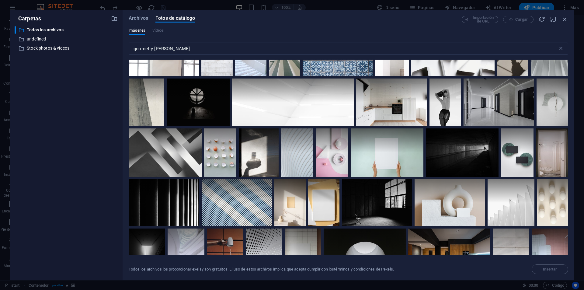
scroll to position [1297, 0]
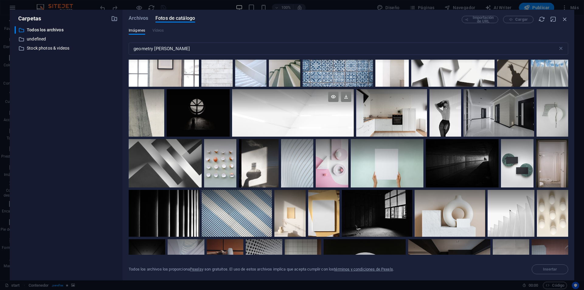
click at [293, 119] on div at bounding box center [293, 112] width 122 height 47
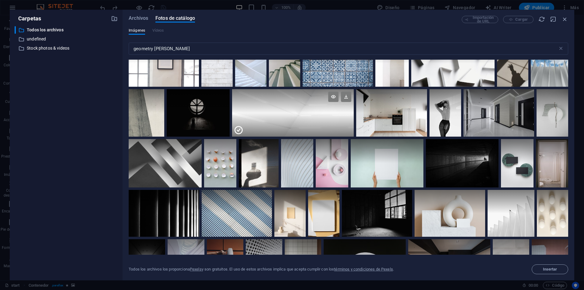
click at [293, 119] on div at bounding box center [293, 125] width 122 height 24
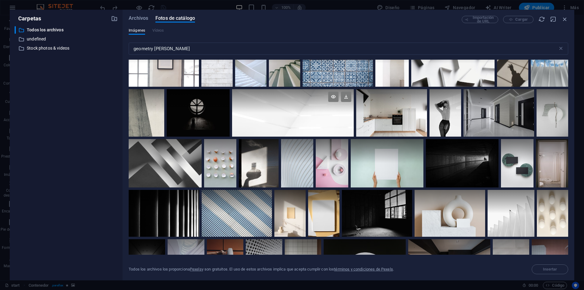
click at [293, 119] on div at bounding box center [293, 112] width 122 height 47
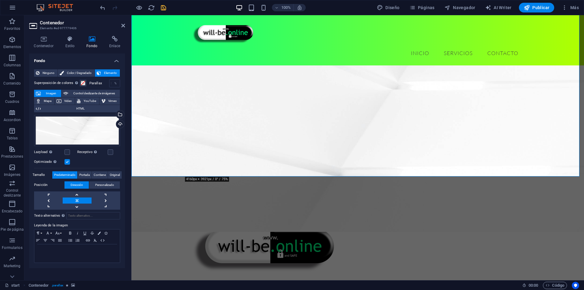
scroll to position [213, 0]
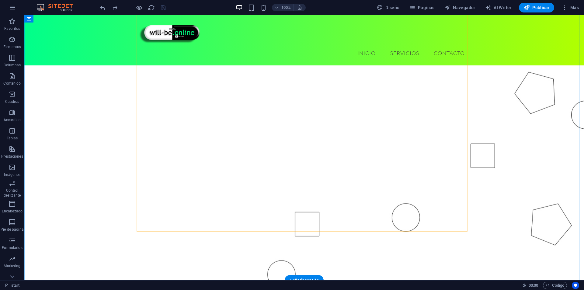
scroll to position [91, 0]
click at [90, 99] on figure at bounding box center [304, 151] width 560 height 329
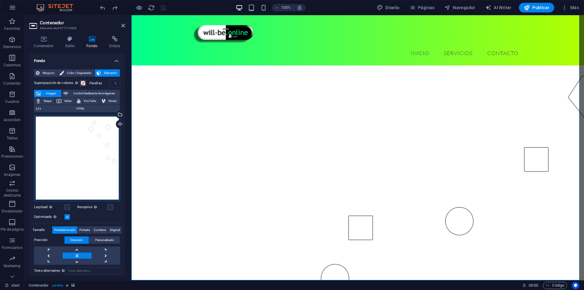
click at [113, 159] on div "Arrastra archivos aquí, haz clic para escoger archivos o selecciona archivos de…" at bounding box center [77, 158] width 86 height 86
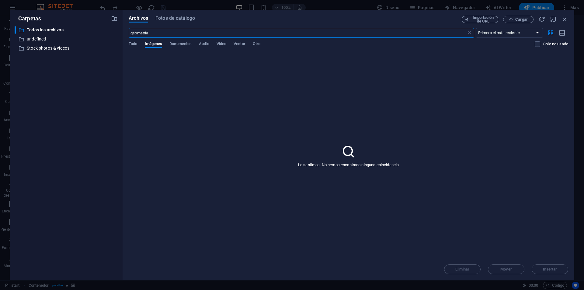
click at [113, 159] on div "​ Todos los archivos Todos los archivos ​ undefined undefined ​ Stock photos & …" at bounding box center [66, 150] width 103 height 249
click at [140, 43] on div "Todo Imágenes Documentos Audio Video Vector Otro" at bounding box center [332, 47] width 406 height 12
click at [137, 43] on span "Todo" at bounding box center [133, 44] width 9 height 9
click at [153, 45] on span "Imágenes" at bounding box center [154, 44] width 18 height 9
click at [319, 94] on div "Lo sentimos. No hemos encontrado ninguna coincidencia" at bounding box center [349, 155] width 440 height 205
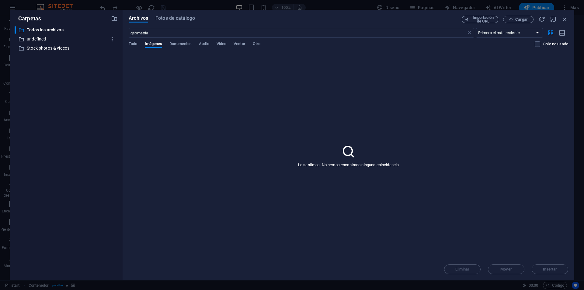
click at [38, 36] on p "undefined" at bounding box center [67, 39] width 80 height 7
click at [42, 29] on p "Todos los archivos" at bounding box center [67, 29] width 80 height 7
click at [133, 45] on span "Todo" at bounding box center [133, 44] width 9 height 9
click at [148, 46] on span "Imágenes" at bounding box center [154, 44] width 18 height 9
click at [209, 41] on div "geometria ​ Primero el más reciente Primero el más antiguo Nombre (A-Z) Nombre …" at bounding box center [349, 40] width 440 height 25
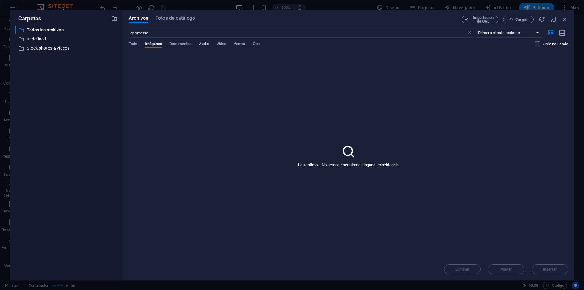
click at [209, 42] on span "Audio" at bounding box center [204, 44] width 10 height 9
click at [226, 43] on span "Video" at bounding box center [222, 44] width 10 height 9
click at [242, 44] on span "Vector" at bounding box center [240, 44] width 12 height 9
drag, startPoint x: 261, startPoint y: 42, endPoint x: 237, endPoint y: 47, distance: 24.2
click at [260, 42] on span "Otro" at bounding box center [257, 44] width 8 height 9
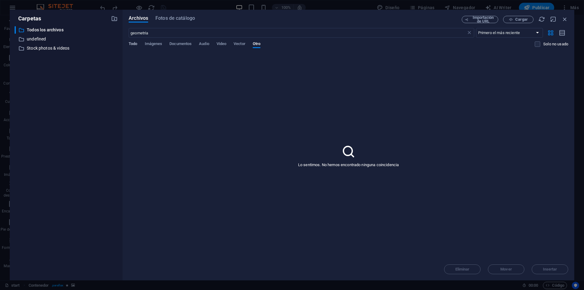
click at [137, 42] on span "Todo" at bounding box center [133, 44] width 9 height 9
click at [566, 20] on icon "button" at bounding box center [565, 19] width 7 height 7
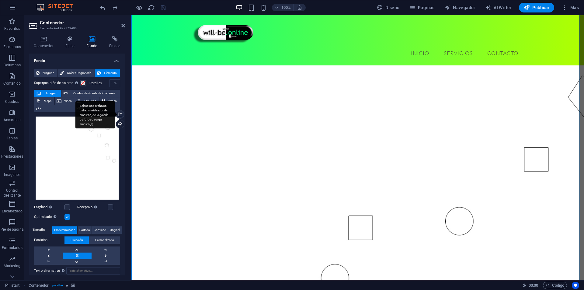
click at [120, 116] on div "Selecciona archivos del administrador de archivos, de la galería de fotos o car…" at bounding box center [119, 114] width 9 height 9
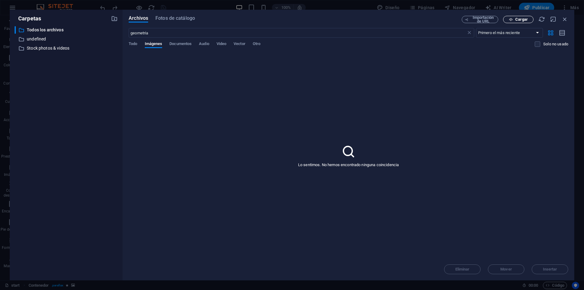
click at [514, 22] on button "Cargar" at bounding box center [518, 19] width 30 height 7
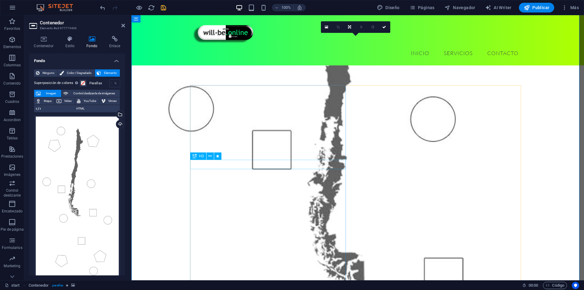
scroll to position [0, 0]
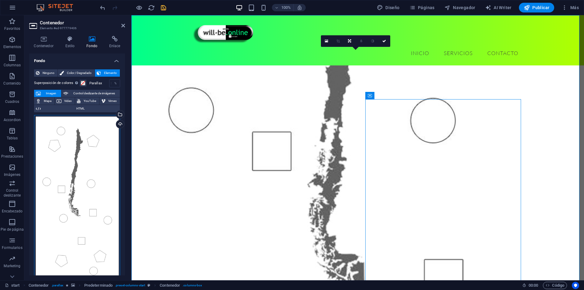
click at [77, 161] on div "Arrastra archivos aquí, haz clic para escoger archivos o selecciona archivos de…" at bounding box center [77, 201] width 86 height 172
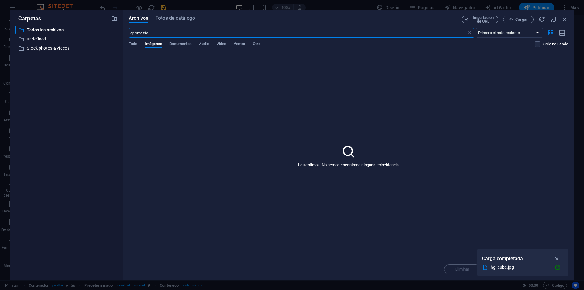
scroll to position [298, 0]
click at [133, 44] on span "Todo" at bounding box center [133, 44] width 9 height 9
click at [35, 37] on p "undefined" at bounding box center [67, 39] width 80 height 7
click at [35, 49] on p "Stock photos & videos" at bounding box center [67, 48] width 80 height 7
click at [558, 259] on icon "button" at bounding box center [557, 258] width 7 height 7
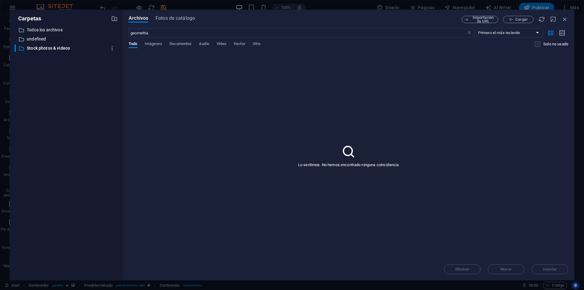
click at [274, 107] on div "Lo sentimos. No hemos encontrado ninguna coincidencia" at bounding box center [349, 155] width 440 height 205
click at [564, 20] on icon "button" at bounding box center [565, 19] width 7 height 7
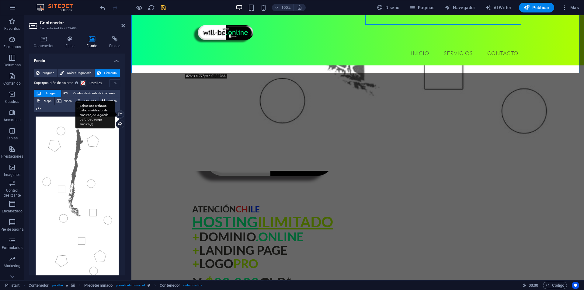
click at [119, 113] on div "Selecciona archivos del administrador de archivos, de la galería de fotos o car…" at bounding box center [119, 114] width 9 height 9
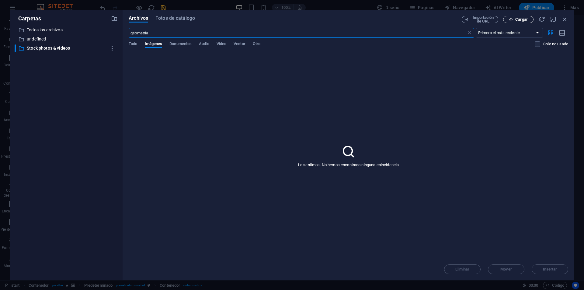
click at [515, 16] on button "Cargar" at bounding box center [518, 19] width 30 height 7
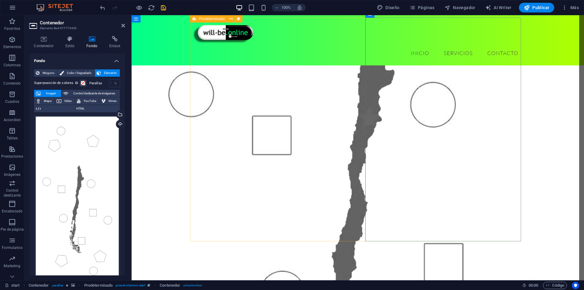
scroll to position [0, 0]
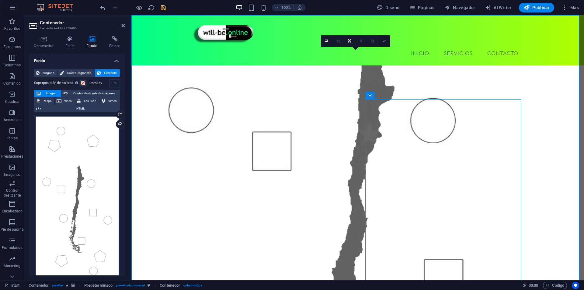
drag, startPoint x: 385, startPoint y: 41, endPoint x: 362, endPoint y: 26, distance: 28.2
click at [386, 41] on icon at bounding box center [384, 41] width 4 height 4
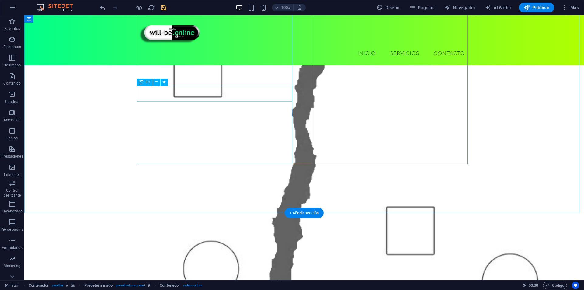
scroll to position [91, 0]
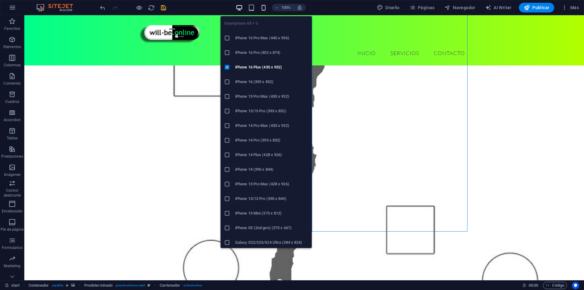
click at [266, 7] on icon "button" at bounding box center [263, 7] width 7 height 7
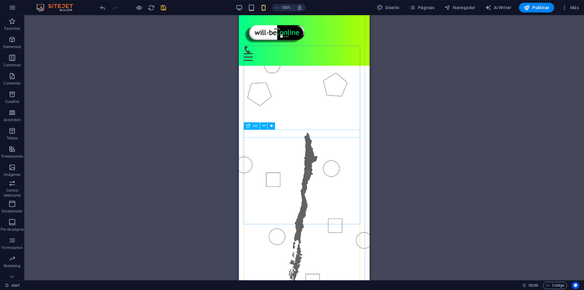
scroll to position [0, 0]
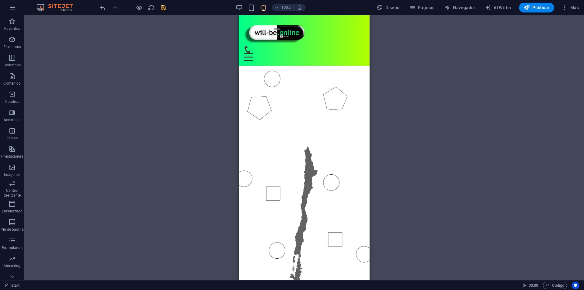
click at [396, 86] on div "Arrastra aquí para reemplazar el contenido existente. Si quieres crear un eleme…" at bounding box center [304, 147] width 560 height 265
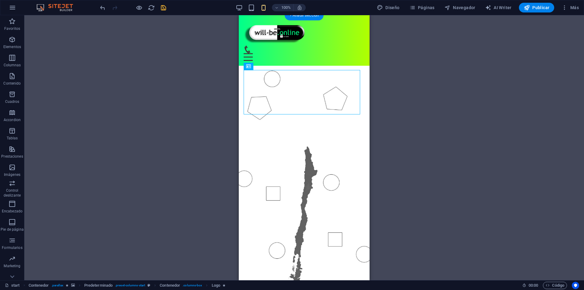
click at [356, 61] on figure at bounding box center [304, 216] width 131 height 332
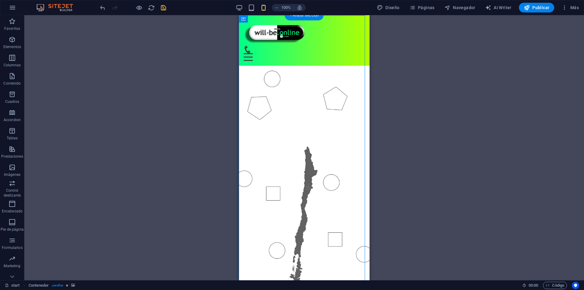
click at [356, 61] on figure at bounding box center [304, 216] width 131 height 332
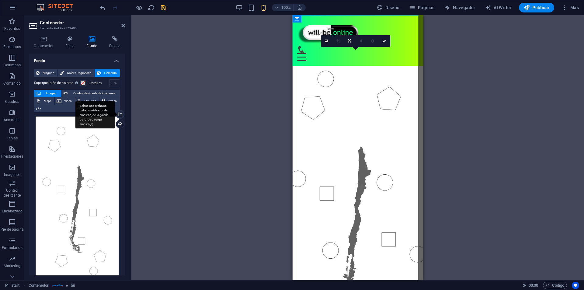
click at [120, 116] on div "Selecciona archivos del administrador de archivos, de la galería de fotos o car…" at bounding box center [119, 114] width 9 height 9
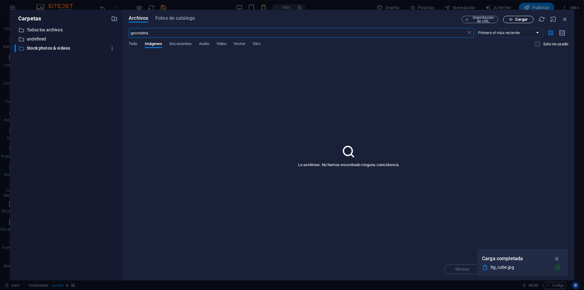
click at [524, 20] on span "Cargar" at bounding box center [521, 20] width 12 height 4
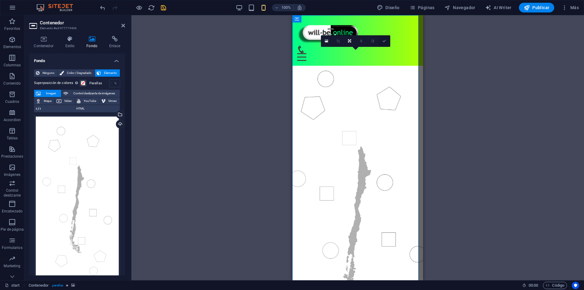
click at [382, 43] on link at bounding box center [385, 41] width 12 height 12
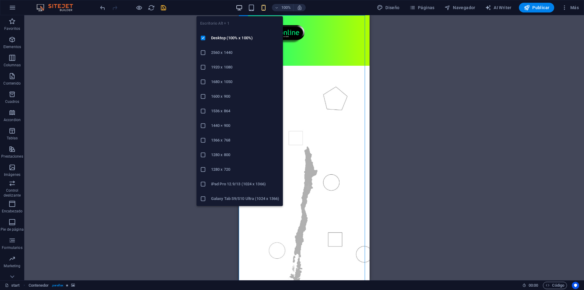
click at [238, 6] on icon "button" at bounding box center [239, 7] width 7 height 7
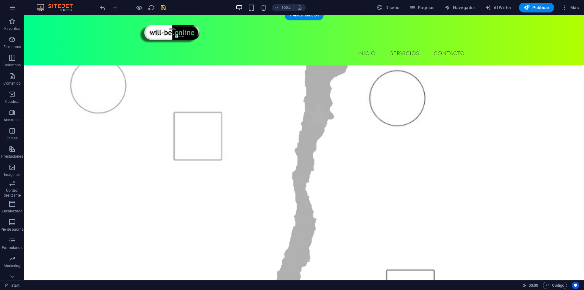
click at [108, 128] on figure at bounding box center [304, 214] width 560 height 329
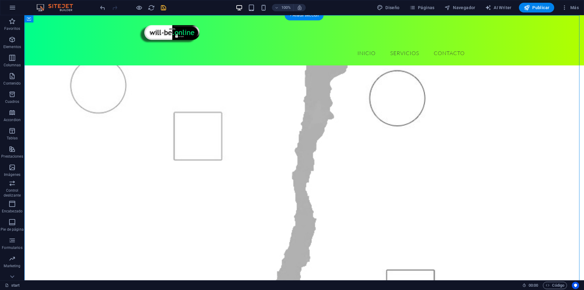
click at [108, 128] on figure at bounding box center [304, 214] width 560 height 329
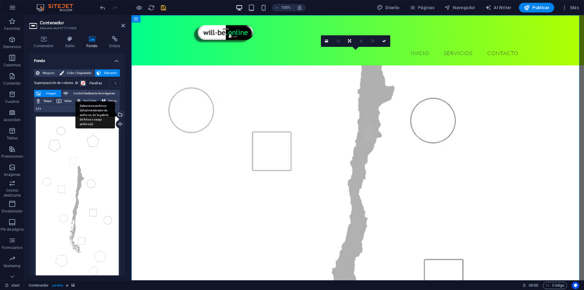
click at [121, 113] on div "Selecciona archivos del administrador de archivos, de la galería de fotos o car…" at bounding box center [119, 114] width 9 height 9
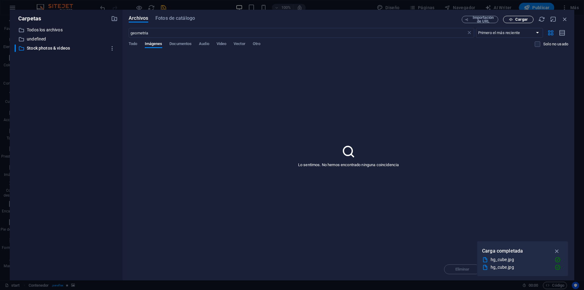
click at [513, 19] on icon "button" at bounding box center [511, 20] width 4 height 4
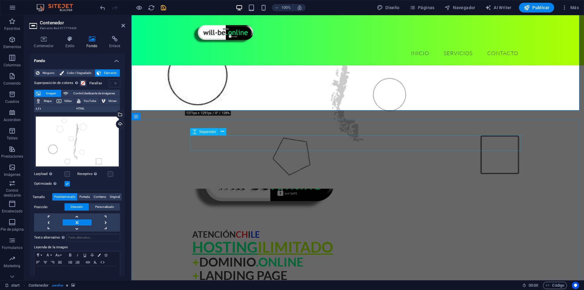
scroll to position [274, 0]
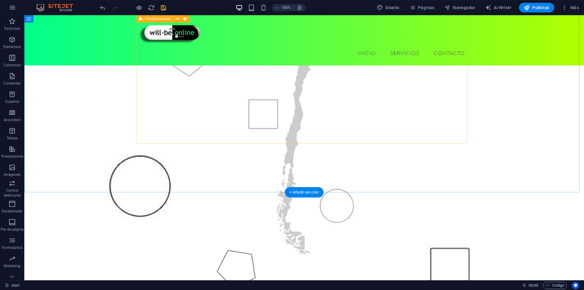
scroll to position [122, 0]
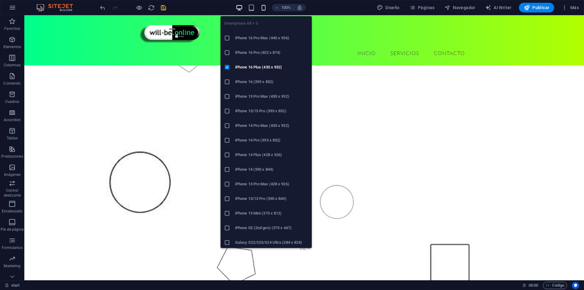
click at [264, 10] on icon "button" at bounding box center [263, 7] width 7 height 7
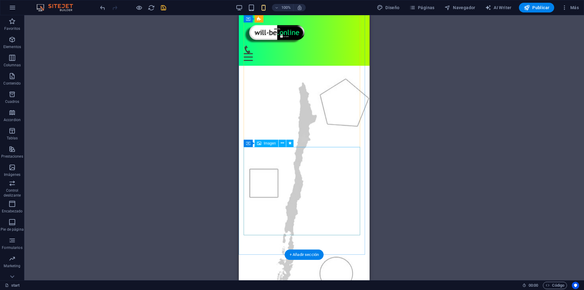
scroll to position [30, 0]
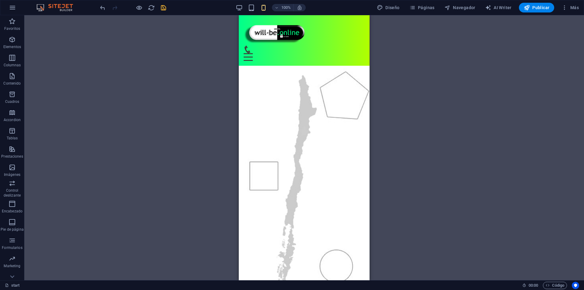
click at [247, 5] on div "100%" at bounding box center [270, 8] width 70 height 10
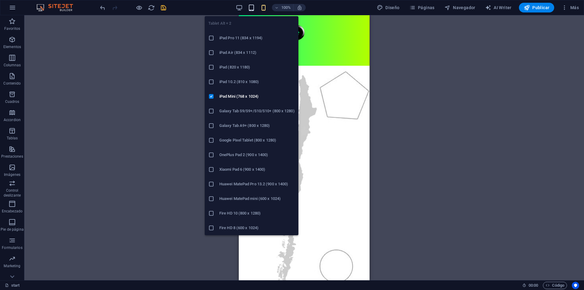
click at [250, 7] on icon "button" at bounding box center [251, 7] width 7 height 7
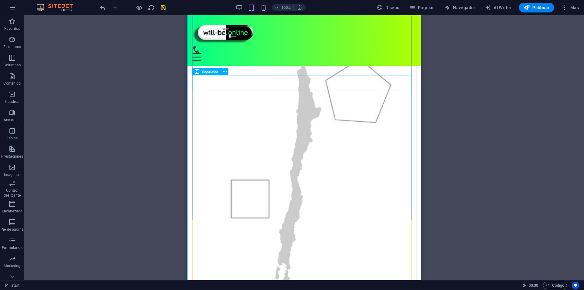
scroll to position [0, 0]
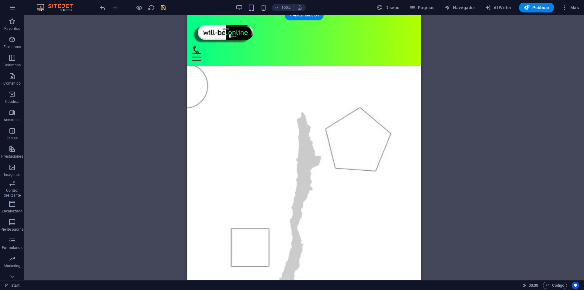
click at [230, 77] on figure at bounding box center [304, 272] width 234 height 445
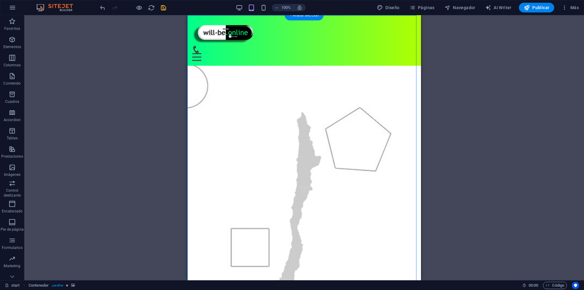
click at [230, 77] on figure at bounding box center [304, 272] width 234 height 445
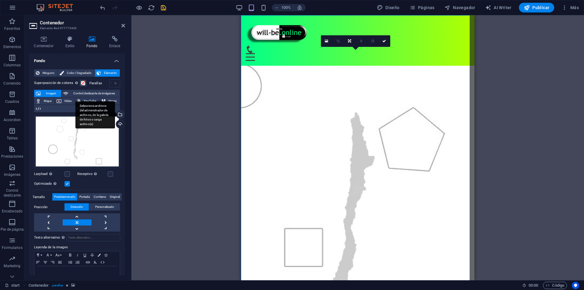
click at [97, 127] on div "Selecciona archivos del administrador de archivos, de la galería de fotos o car…" at bounding box center [95, 114] width 40 height 27
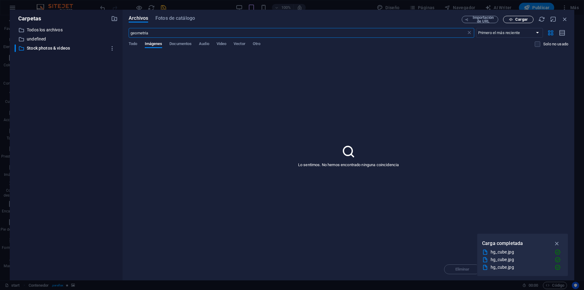
click at [515, 17] on button "Cargar" at bounding box center [518, 19] width 30 height 7
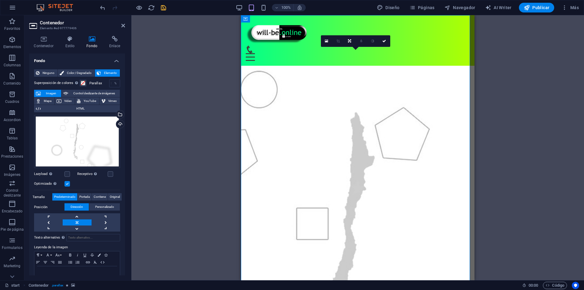
click at [125, 27] on aside "Contenedor Elemento #ed-977779406 Contenedor Estilo Fondo Enlace Tamaño Altura …" at bounding box center [77, 147] width 107 height 265
click at [123, 26] on icon at bounding box center [123, 25] width 4 height 5
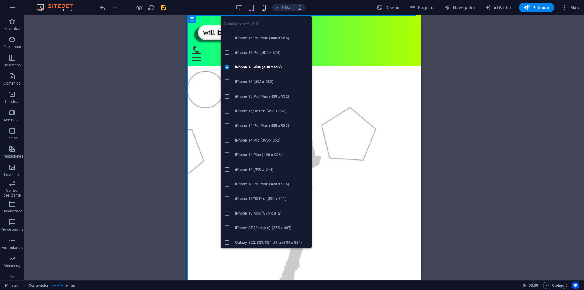
click at [265, 7] on icon "button" at bounding box center [263, 7] width 7 height 7
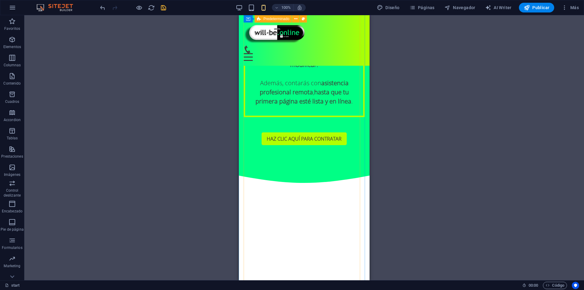
scroll to position [1095, 0]
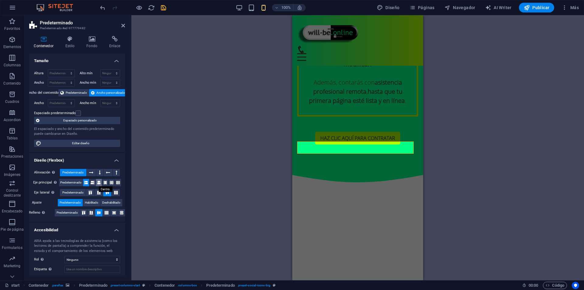
click at [97, 181] on icon at bounding box center [99, 182] width 4 height 7
click at [236, 110] on div "H3 Contenedor Contenedor Predeterminado Contenedor Predeterminado Contenedor Co…" at bounding box center [357, 147] width 453 height 265
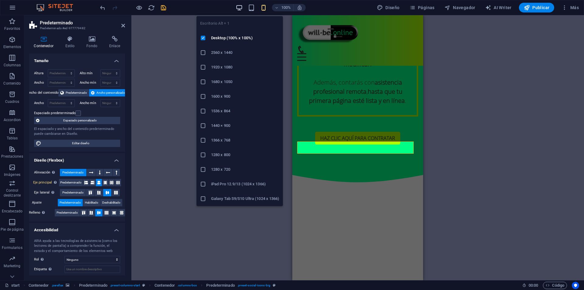
click at [239, 8] on icon "button" at bounding box center [239, 7] width 7 height 7
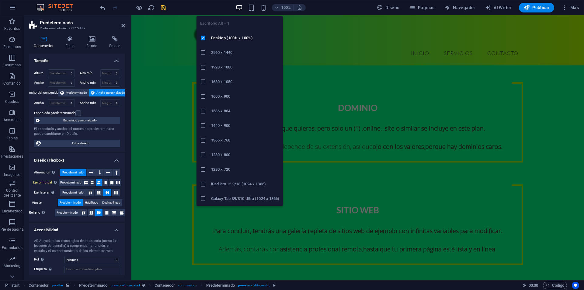
scroll to position [904, 0]
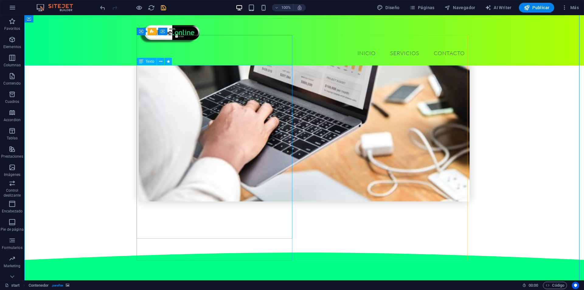
scroll to position [753, 0]
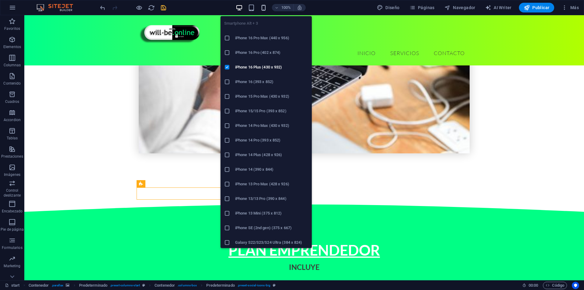
click at [266, 11] on icon "button" at bounding box center [263, 7] width 7 height 7
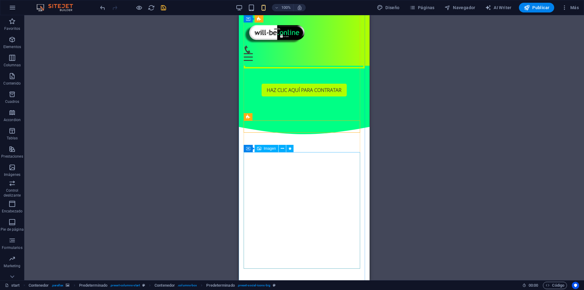
scroll to position [1160, 0]
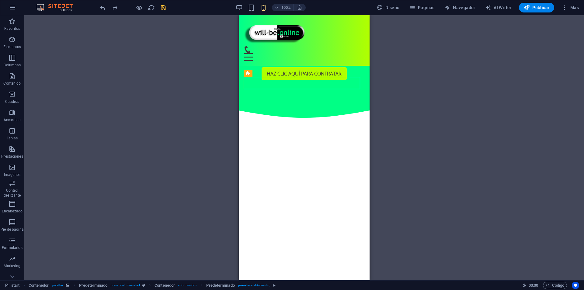
click at [380, 133] on div "H3 Contenedor Contenedor Predeterminado Contenedor Predeterminado Contenedor Co…" at bounding box center [304, 147] width 560 height 265
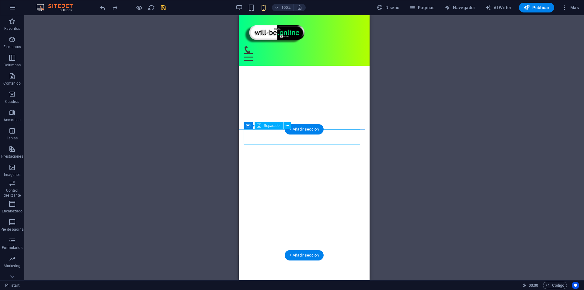
scroll to position [1334, 0]
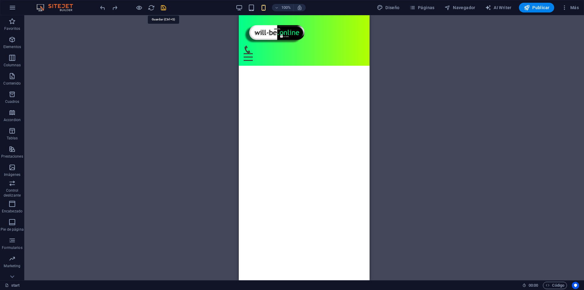
click at [161, 7] on icon "save" at bounding box center [163, 7] width 7 height 7
click at [195, 68] on div "H3 Contenedor Contenedor Predeterminado Contenedor Predeterminado Contenedor Co…" at bounding box center [304, 147] width 560 height 265
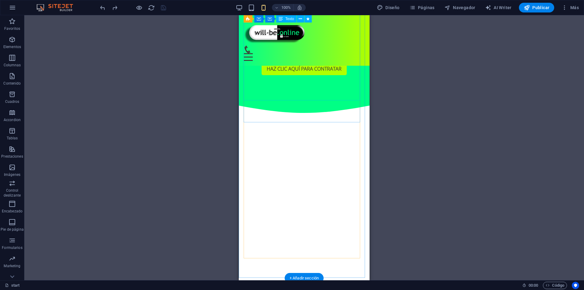
scroll to position [1247, 0]
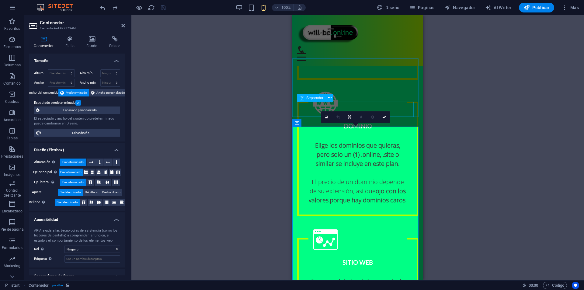
scroll to position [852, 0]
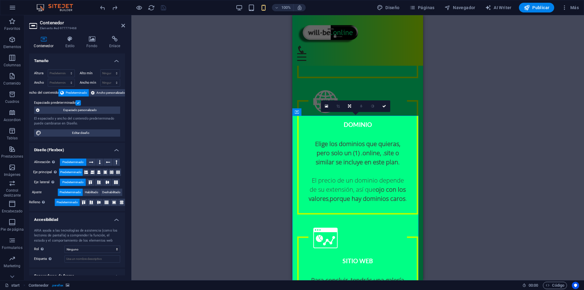
click at [101, 40] on icon at bounding box center [92, 39] width 20 height 6
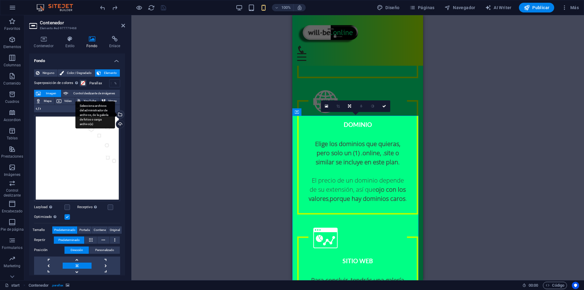
click at [120, 114] on div "Selecciona archivos del administrador de archivos, de la galería de fotos o car…" at bounding box center [119, 114] width 9 height 9
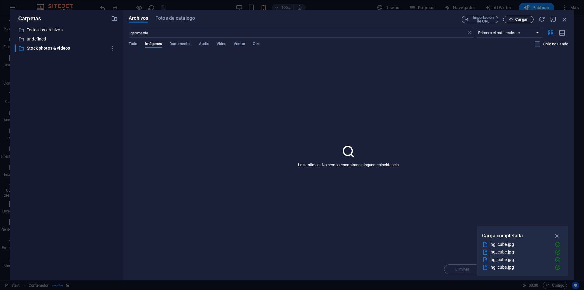
click at [513, 21] on span "Cargar" at bounding box center [518, 20] width 25 height 4
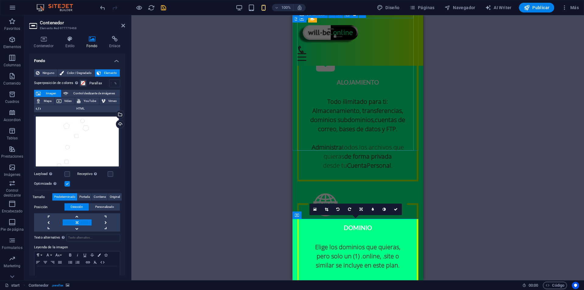
scroll to position [669, 0]
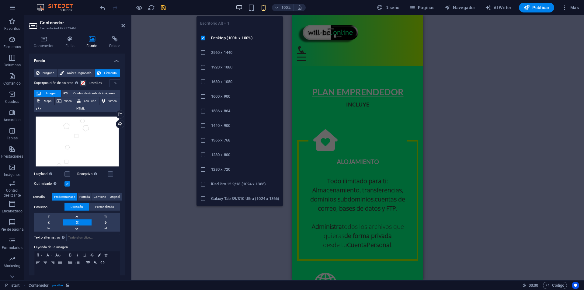
click at [237, 7] on icon "button" at bounding box center [239, 7] width 7 height 7
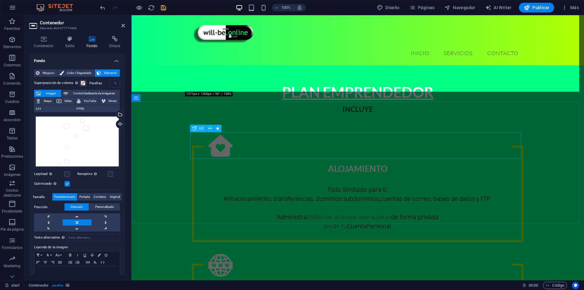
scroll to position [818, 0]
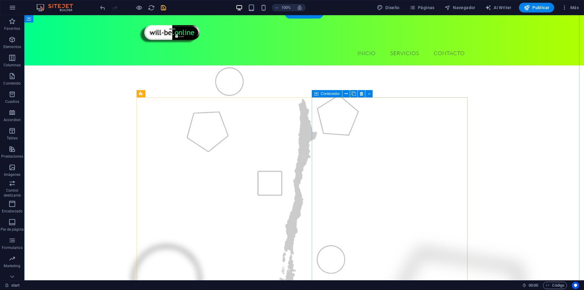
scroll to position [0, 0]
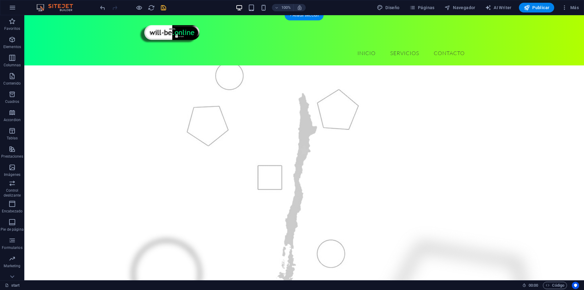
click at [288, 73] on figure at bounding box center [304, 214] width 560 height 329
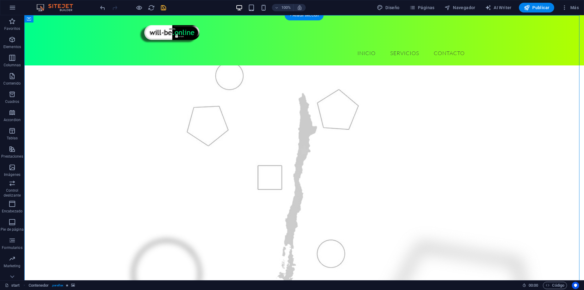
drag, startPoint x: 288, startPoint y: 73, endPoint x: 181, endPoint y: 73, distance: 106.8
click at [288, 73] on figure at bounding box center [304, 214] width 560 height 329
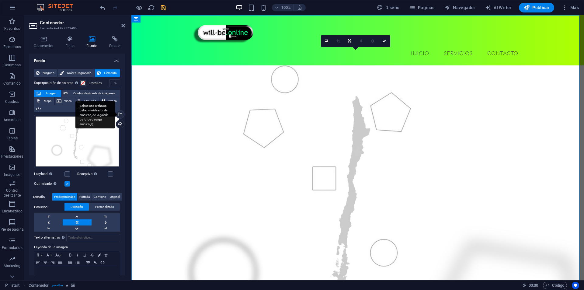
click at [115, 113] on div "Selecciona archivos del administrador de archivos, de la galería de fotos o car…" at bounding box center [95, 114] width 40 height 27
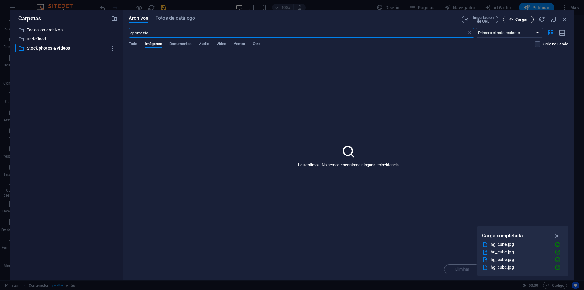
click at [526, 20] on span "Cargar" at bounding box center [521, 20] width 12 height 4
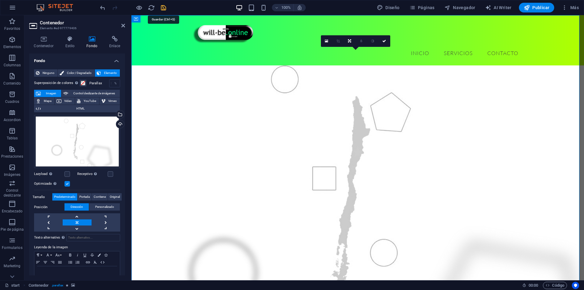
click at [165, 10] on icon "save" at bounding box center [163, 7] width 7 height 7
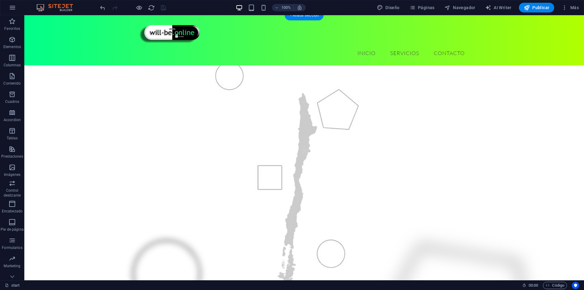
click at [91, 140] on figure at bounding box center [304, 214] width 560 height 329
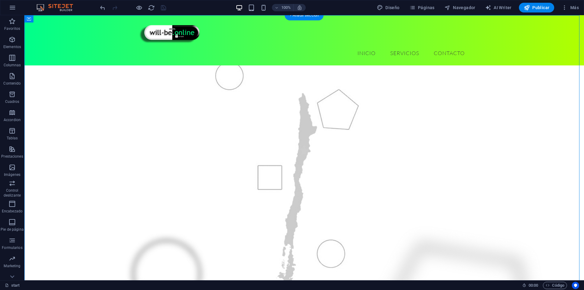
click at [91, 140] on figure at bounding box center [304, 214] width 560 height 329
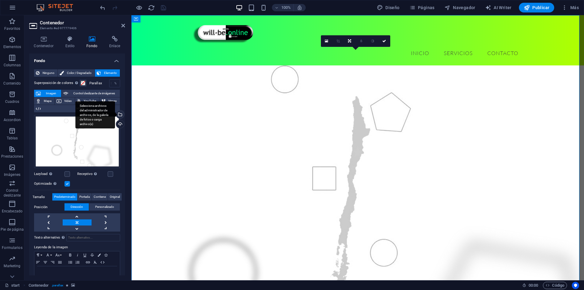
click at [119, 114] on div "Selecciona archivos del administrador de archivos, de la galería de fotos o car…" at bounding box center [119, 114] width 9 height 9
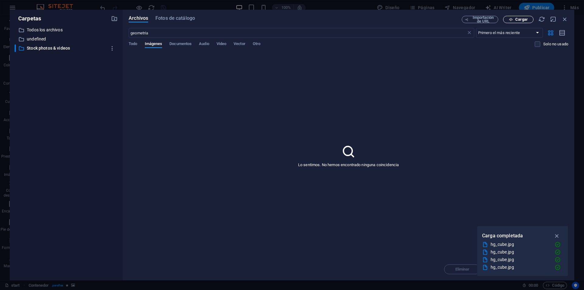
click at [511, 18] on icon "button" at bounding box center [511, 20] width 4 height 4
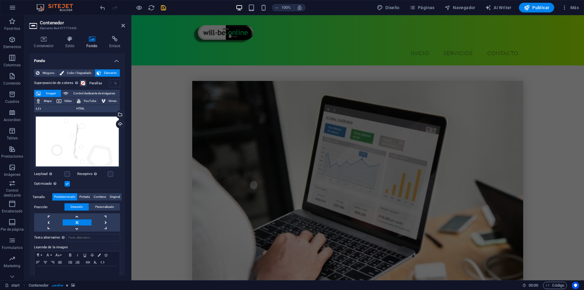
scroll to position [578, 0]
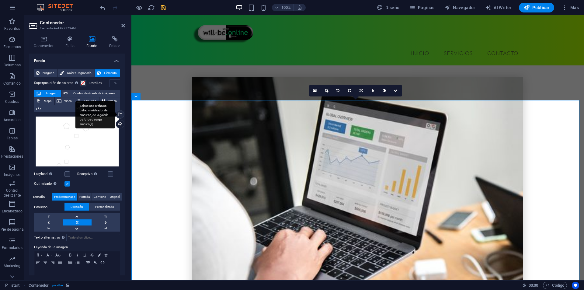
click at [115, 114] on div "Selecciona archivos del administrador de archivos, de la galería de fotos o car…" at bounding box center [95, 114] width 40 height 27
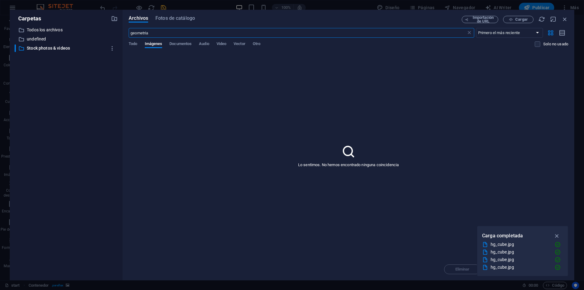
scroll to position [828, 0]
click at [520, 18] on span "Cargar" at bounding box center [521, 20] width 12 height 4
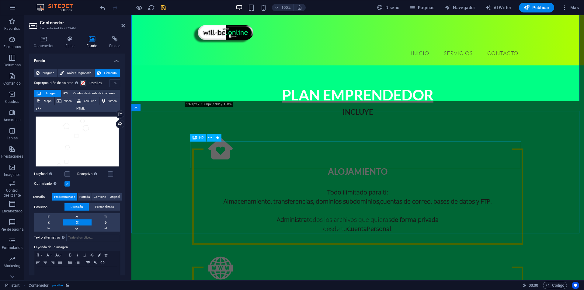
scroll to position [909, 0]
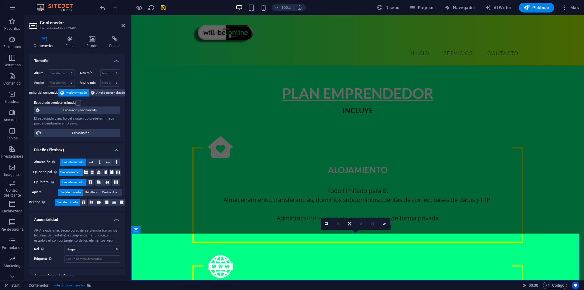
click at [95, 43] on h4 "Fondo" at bounding box center [93, 42] width 23 height 13
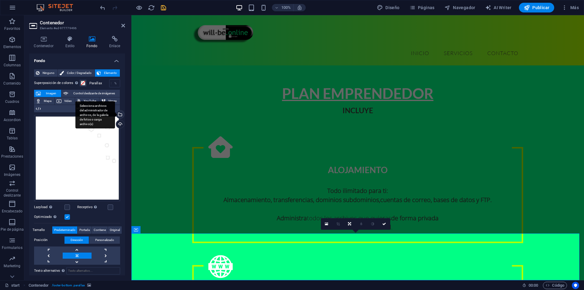
click at [119, 114] on div "Selecciona archivos del administrador de archivos, de la galería de fotos o car…" at bounding box center [119, 114] width 9 height 9
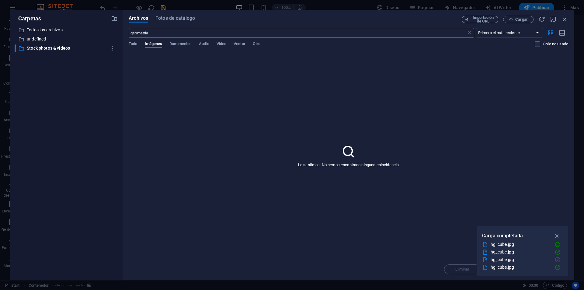
scroll to position [1185, 0]
click at [506, 20] on span "Cargar" at bounding box center [518, 20] width 25 height 4
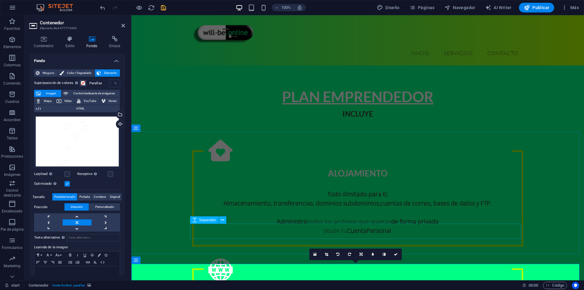
scroll to position [909, 0]
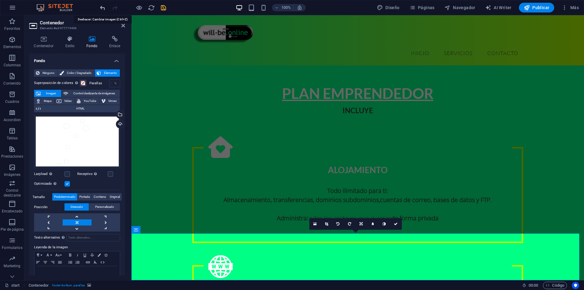
click at [103, 8] on icon "undo" at bounding box center [102, 7] width 7 height 7
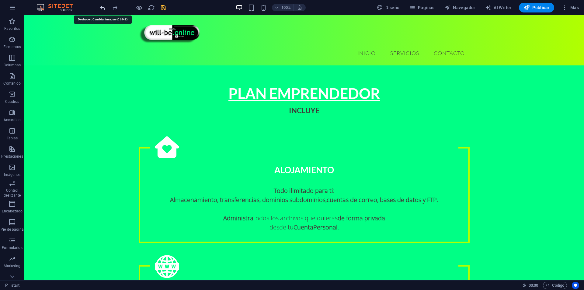
click at [100, 5] on icon "undo" at bounding box center [102, 7] width 7 height 7
click at [113, 7] on icon "redo" at bounding box center [114, 7] width 7 height 7
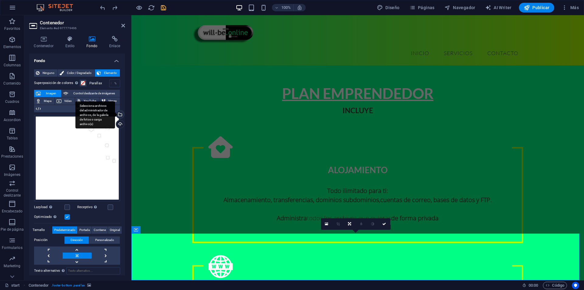
click at [120, 112] on div "Selecciona archivos del administrador de archivos, de la galería de fotos o car…" at bounding box center [119, 114] width 9 height 9
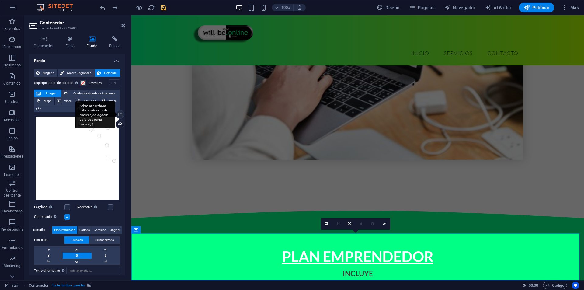
scroll to position [1185, 0]
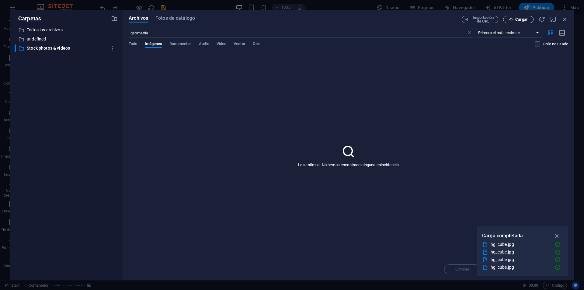
click at [512, 21] on icon "button" at bounding box center [511, 20] width 4 height 4
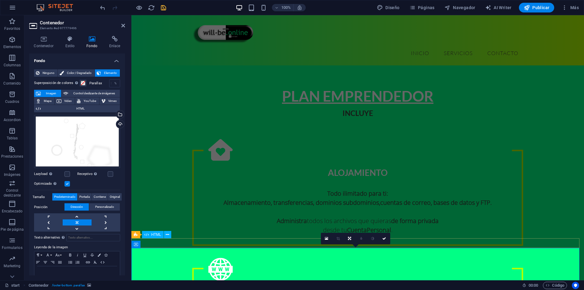
scroll to position [909, 0]
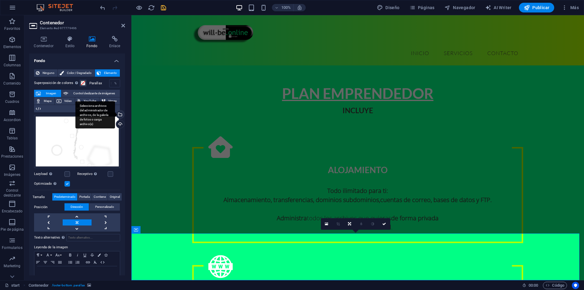
click at [120, 114] on div "Selecciona archivos del administrador de archivos, de la galería de fotos o car…" at bounding box center [119, 114] width 9 height 9
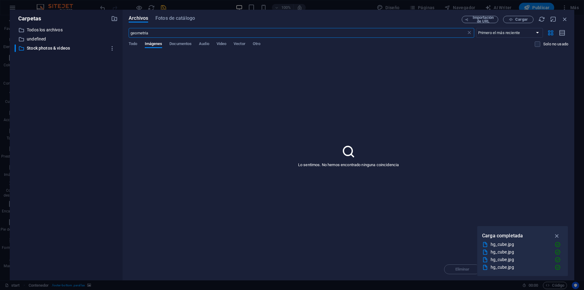
scroll to position [1185, 0]
click at [513, 19] on icon "button" at bounding box center [511, 20] width 4 height 4
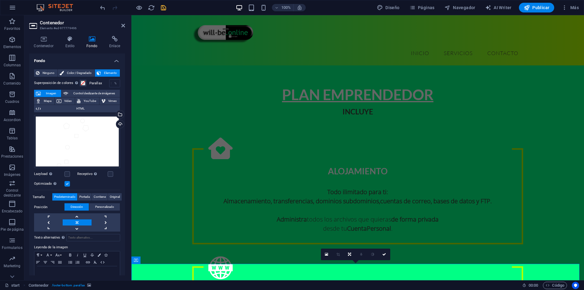
scroll to position [909, 0]
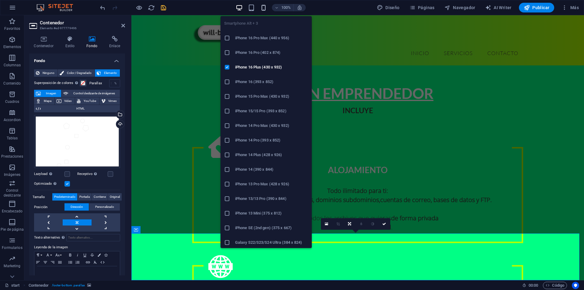
click at [263, 7] on icon "button" at bounding box center [263, 7] width 7 height 7
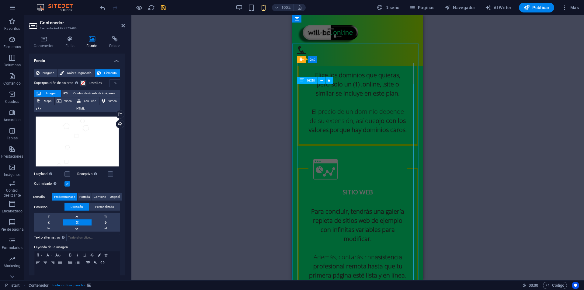
scroll to position [878, 0]
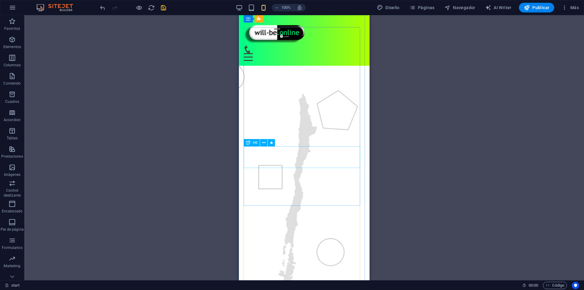
scroll to position [0, 0]
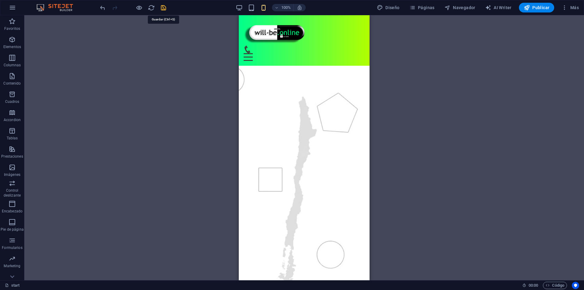
click at [164, 9] on icon "save" at bounding box center [163, 7] width 7 height 7
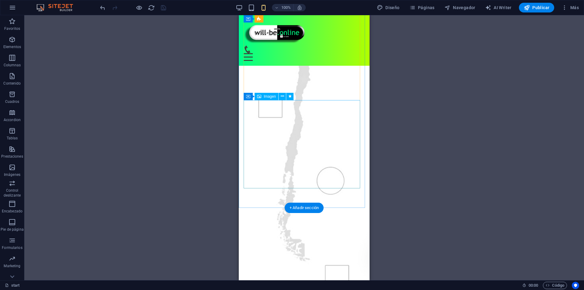
scroll to position [91, 0]
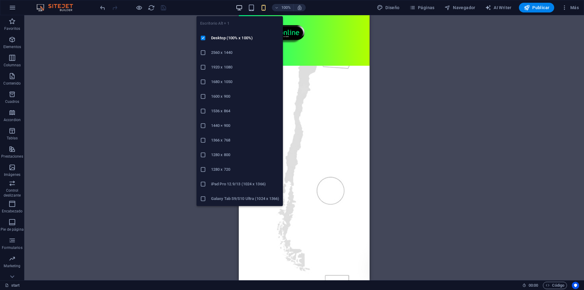
click at [241, 9] on icon "button" at bounding box center [239, 7] width 7 height 7
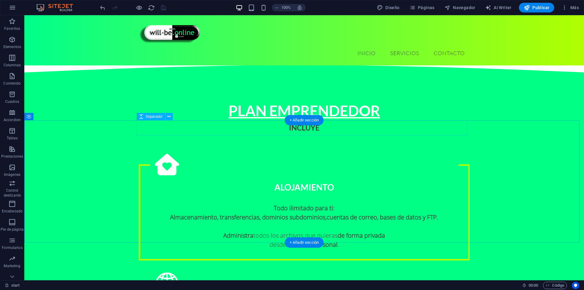
scroll to position [909, 0]
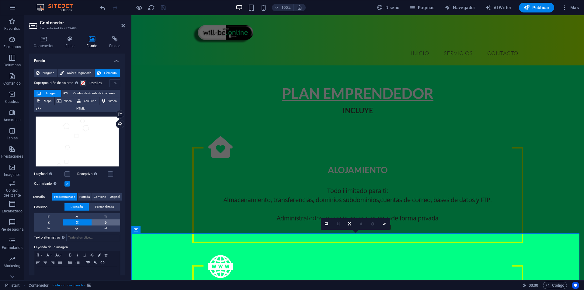
click at [105, 221] on link at bounding box center [106, 222] width 29 height 6
click at [45, 221] on link at bounding box center [48, 222] width 29 height 6
click at [72, 227] on link at bounding box center [77, 228] width 29 height 6
click at [85, 214] on link at bounding box center [77, 216] width 29 height 6
click at [109, 217] on link at bounding box center [106, 216] width 29 height 6
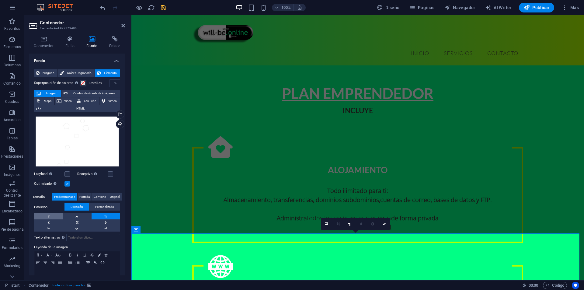
click at [54, 215] on link at bounding box center [48, 216] width 29 height 6
click at [104, 204] on span "Personalizado" at bounding box center [104, 206] width 19 height 7
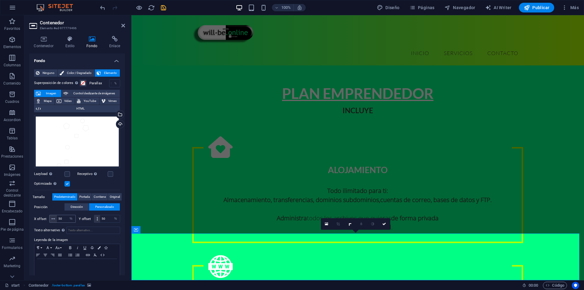
click at [53, 220] on icon at bounding box center [53, 219] width 4 height 4
drag, startPoint x: 52, startPoint y: 219, endPoint x: 61, endPoint y: 218, distance: 9.0
click at [64, 219] on div "50 px rem % vh vw" at bounding box center [62, 219] width 26 height 8
drag, startPoint x: 61, startPoint y: 218, endPoint x: 54, endPoint y: 218, distance: 7.0
click at [54, 218] on div "50 px rem % vh vw" at bounding box center [62, 219] width 26 height 8
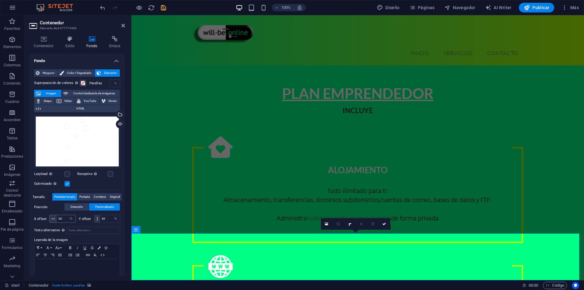
click at [52, 219] on icon at bounding box center [53, 219] width 4 height 4
drag, startPoint x: 53, startPoint y: 217, endPoint x: 61, endPoint y: 217, distance: 7.9
click at [61, 217] on div "50 px rem % vh vw" at bounding box center [62, 219] width 26 height 8
click at [60, 218] on input "50" at bounding box center [66, 218] width 19 height 7
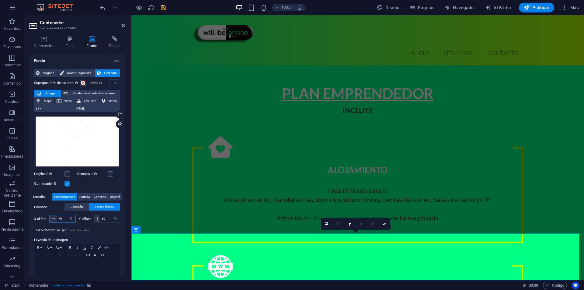
type input "70"
click at [108, 219] on input "50" at bounding box center [110, 218] width 20 height 7
click at [104, 220] on input "70" at bounding box center [110, 218] width 20 height 7
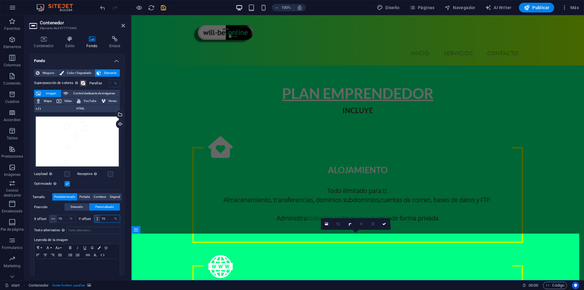
click at [104, 220] on input "70" at bounding box center [110, 218] width 20 height 7
type input "40"
click at [104, 220] on input "40" at bounding box center [110, 218] width 20 height 7
click at [81, 208] on span "Dirección" at bounding box center [77, 206] width 12 height 7
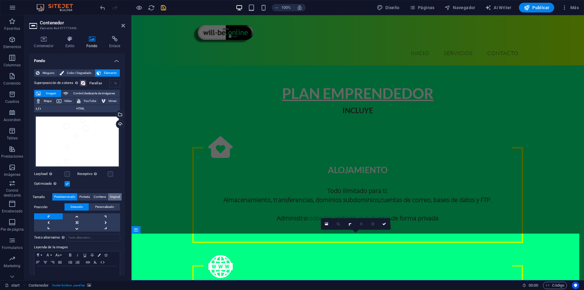
click at [113, 197] on span "Original" at bounding box center [115, 196] width 10 height 7
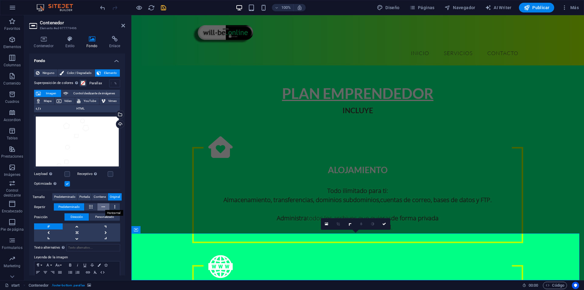
click at [102, 206] on icon at bounding box center [103, 206] width 3 height 7
click at [74, 205] on span "Predeterminado" at bounding box center [68, 206] width 21 height 7
click at [102, 197] on span "Contiene" at bounding box center [100, 196] width 12 height 7
click at [83, 197] on span "Portada" at bounding box center [84, 196] width 10 height 7
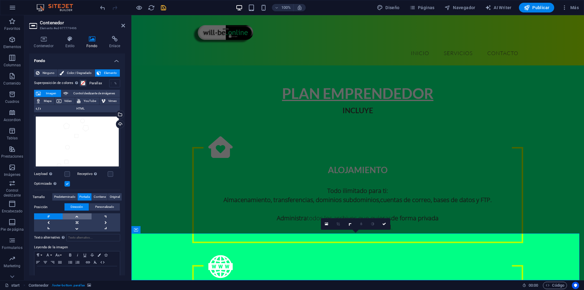
click at [79, 213] on link at bounding box center [77, 216] width 29 height 6
click at [70, 196] on span "Predeterminado" at bounding box center [64, 196] width 21 height 7
click at [88, 222] on link at bounding box center [77, 222] width 29 height 6
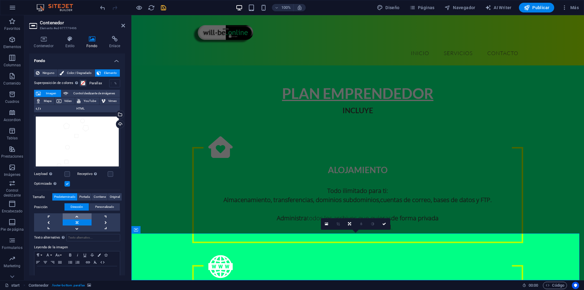
click at [81, 218] on link at bounding box center [77, 216] width 29 height 6
click at [51, 214] on link at bounding box center [48, 216] width 29 height 6
click at [73, 217] on link at bounding box center [77, 216] width 29 height 6
click at [67, 173] on label at bounding box center [66, 173] width 5 height 5
click at [0, 0] on input "Lazyload La carga de imágenes tras la carga de la página mejora la velocidad de…" at bounding box center [0, 0] width 0 height 0
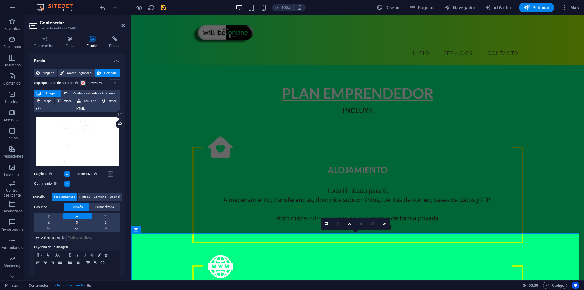
click at [108, 174] on label at bounding box center [110, 173] width 5 height 5
click at [0, 0] on input "Receptivo Automáticamente cargar tamaños optimizados de smartphone e imagen ret…" at bounding box center [0, 0] width 0 height 0
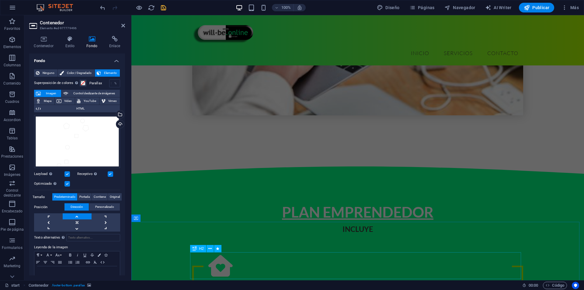
scroll to position [788, 0]
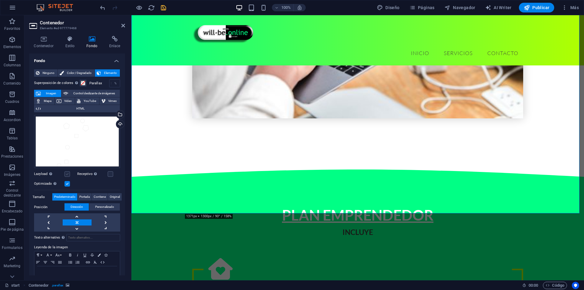
click at [67, 172] on label at bounding box center [66, 173] width 5 height 5
click at [0, 0] on input "Lazyload La carga de imágenes tras la carga de la página mejora la velocidad de…" at bounding box center [0, 0] width 0 height 0
click at [110, 174] on label at bounding box center [110, 173] width 5 height 5
click at [0, 0] on input "Receptivo Automáticamente cargar tamaños optimizados de smartphone e imagen ret…" at bounding box center [0, 0] width 0 height 0
click at [77, 216] on link at bounding box center [77, 216] width 29 height 6
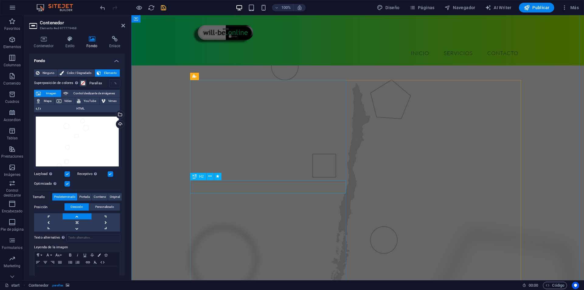
scroll to position [0, 0]
click at [508, 89] on figure at bounding box center [357, 214] width 453 height 329
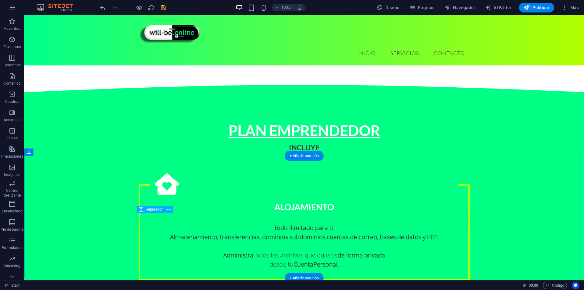
scroll to position [848, 0]
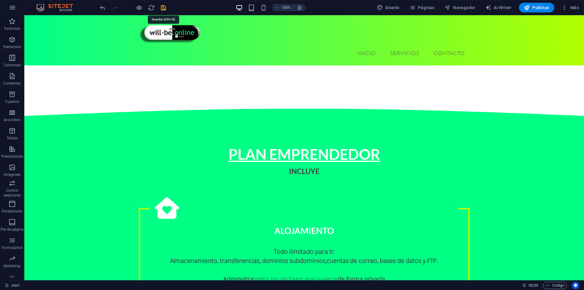
click at [165, 5] on icon "save" at bounding box center [163, 7] width 7 height 7
click at [538, 6] on span "Publicar" at bounding box center [537, 8] width 26 height 6
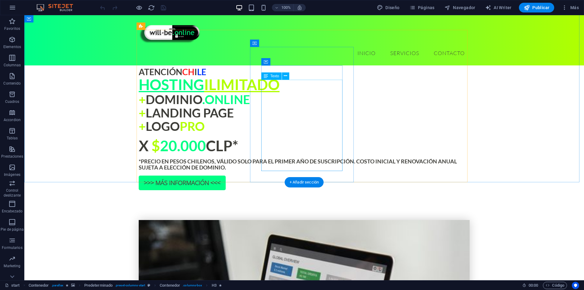
scroll to position [426, 0]
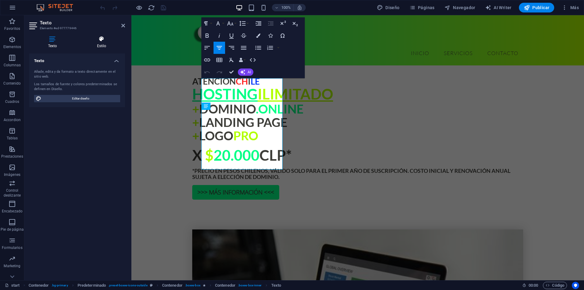
click at [99, 43] on h4 "Estilo" at bounding box center [101, 42] width 47 height 13
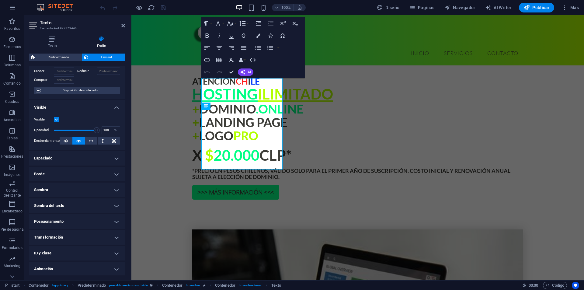
scroll to position [53, 0]
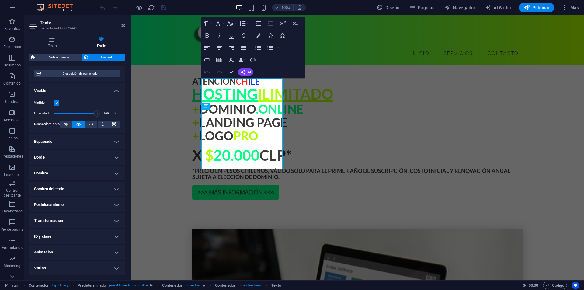
click at [52, 249] on h4 "Animación" at bounding box center [77, 252] width 96 height 15
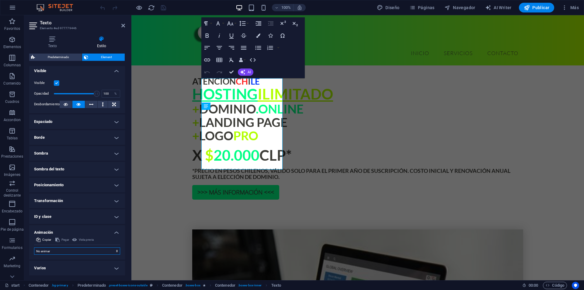
click at [49, 252] on select "No animar Mostrar / Ocultar Subir/bajar Acercar/alejar Deslizar de izquierda a …" at bounding box center [77, 250] width 86 height 7
select select "fade"
click at [34, 247] on select "No animar Mostrar / Ocultar Subir/bajar Acercar/alejar Deslizar de izquierda a …" at bounding box center [77, 250] width 86 height 7
select select "scroll"
click at [61, 272] on input ".5" at bounding box center [64, 270] width 20 height 7
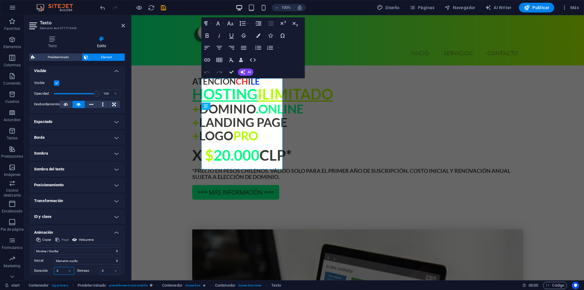
click at [61, 272] on input ".5" at bounding box center [64, 270] width 20 height 7
type input ".1"
type input "1"
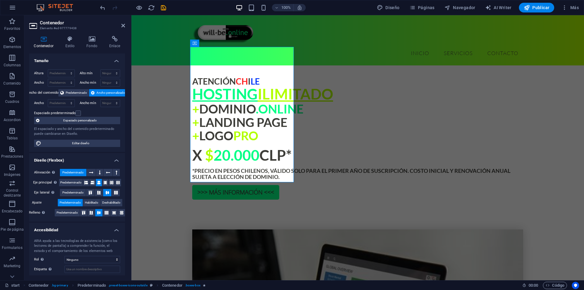
scroll to position [32, 0]
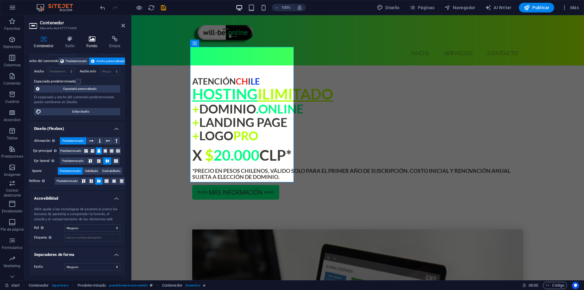
click at [85, 39] on icon at bounding box center [92, 39] width 20 height 6
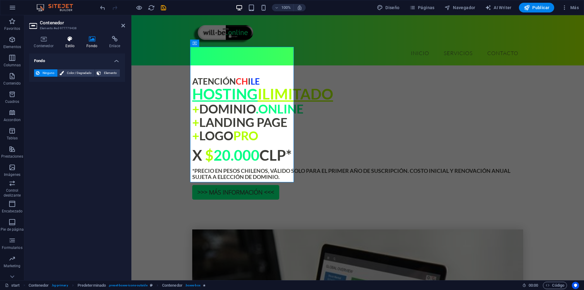
click at [68, 39] on icon at bounding box center [70, 39] width 19 height 6
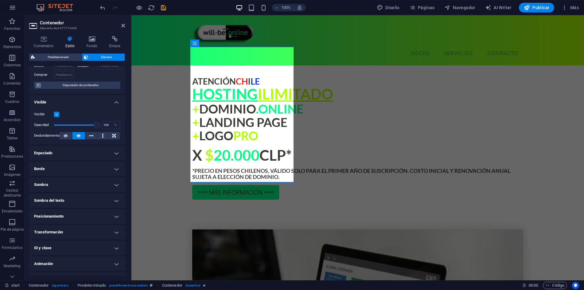
scroll to position [53, 0]
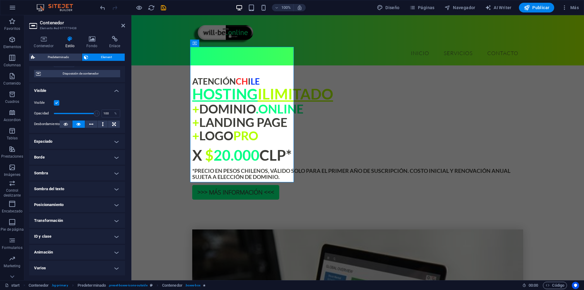
click at [67, 246] on h4 "Animación" at bounding box center [77, 252] width 96 height 15
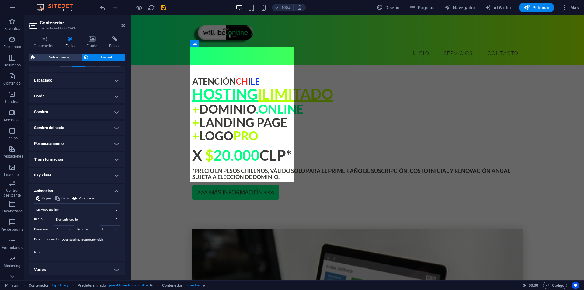
scroll to position [116, 0]
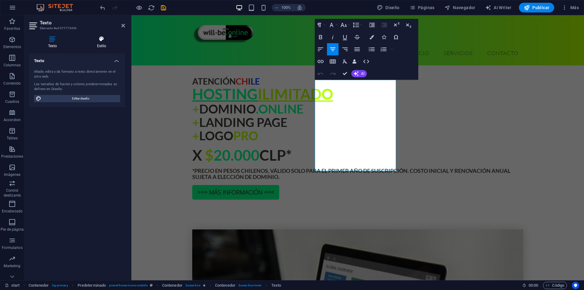
click at [103, 42] on icon at bounding box center [101, 39] width 47 height 6
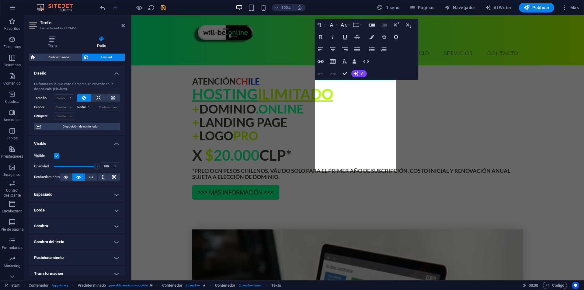
scroll to position [53, 0]
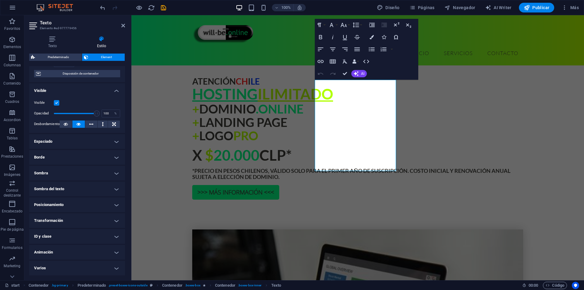
click at [48, 253] on h4 "Animación" at bounding box center [77, 252] width 96 height 15
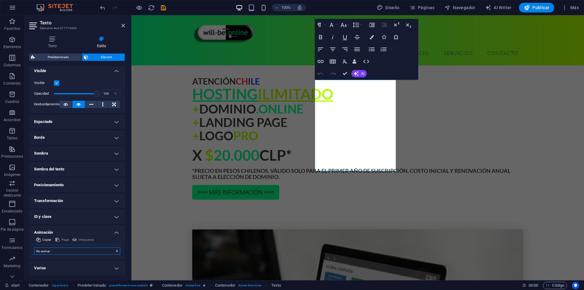
click at [48, 253] on select "No animar Mostrar / Ocultar Subir/bajar Acercar/alejar Deslizar de izquierda a …" at bounding box center [77, 250] width 86 height 7
click at [57, 251] on select "No animar Mostrar / Ocultar Subir/bajar Acercar/alejar Deslizar de izquierda a …" at bounding box center [77, 250] width 86 height 7
select select "fade"
click at [34, 247] on select "No animar Mostrar / Ocultar Subir/bajar Acercar/alejar Deslizar de izquierda a …" at bounding box center [77, 250] width 86 height 7
select select "scroll"
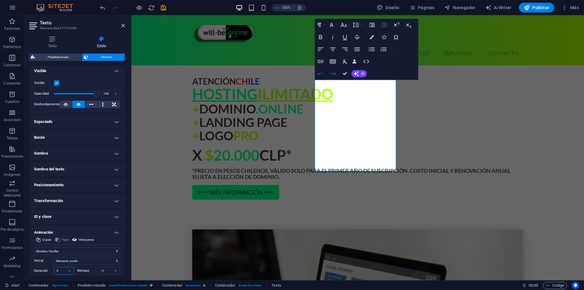
click at [60, 269] on input ".5" at bounding box center [64, 270] width 20 height 7
click at [61, 269] on input ".5" at bounding box center [64, 270] width 20 height 7
type input "1"
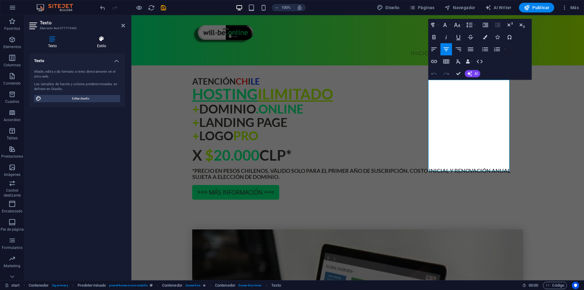
click at [104, 42] on h4 "Estilo" at bounding box center [101, 42] width 47 height 13
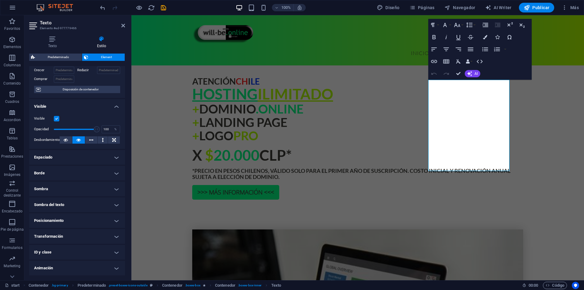
scroll to position [53, 0]
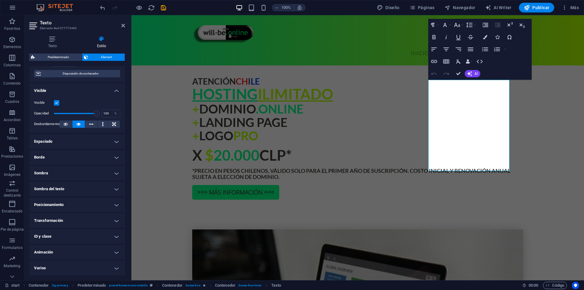
click at [64, 253] on h4 "Animación" at bounding box center [77, 252] width 96 height 15
click at [71, 268] on select "No animar Mostrar / Ocultar Subir/bajar Acercar/alejar Deslizar de izquierda a …" at bounding box center [77, 270] width 86 height 7
select select "fade"
click at [34, 267] on select "No animar Mostrar / Ocultar Subir/bajar Acercar/alejar Deslizar de izquierda a …" at bounding box center [77, 270] width 86 height 7
select select "scroll"
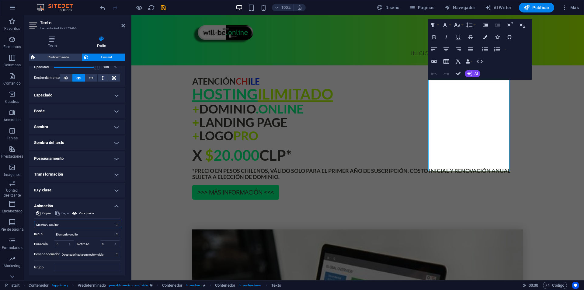
scroll to position [116, 0]
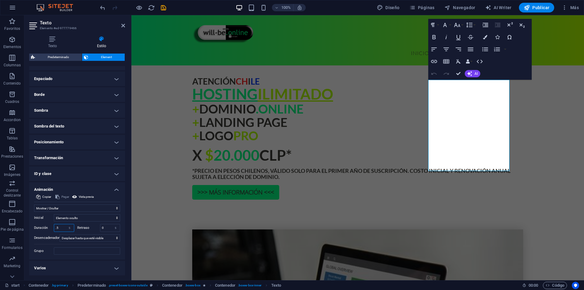
click at [64, 226] on input ".5" at bounding box center [64, 227] width 20 height 7
type input ".1"
type input "1"
click at [163, 9] on icon "save" at bounding box center [163, 7] width 7 height 7
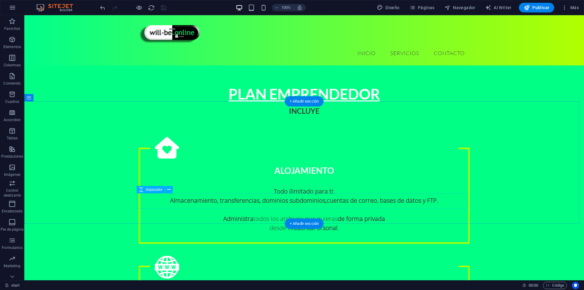
scroll to position [909, 0]
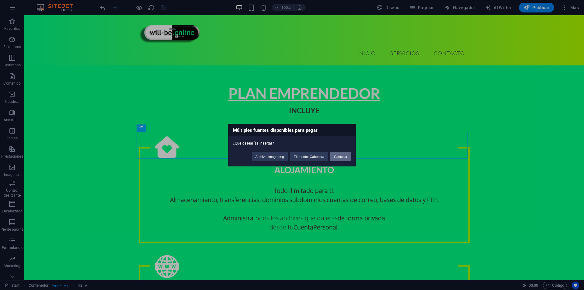
click at [337, 155] on button "Cancelar" at bounding box center [340, 156] width 21 height 9
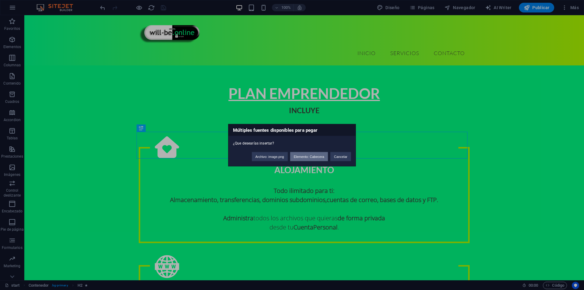
click at [318, 158] on button "Elemento: Cabecera" at bounding box center [309, 156] width 38 height 9
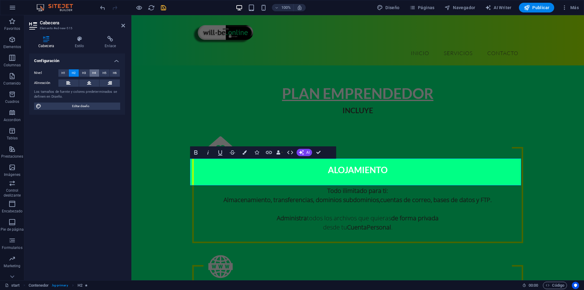
click at [93, 72] on span "H4" at bounding box center [94, 72] width 4 height 7
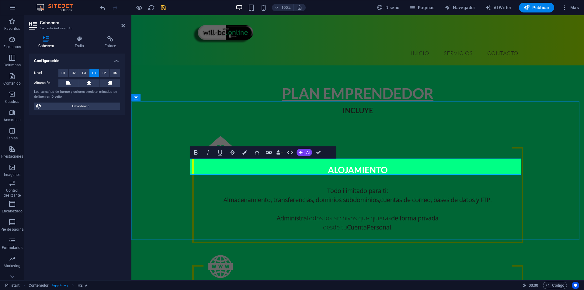
drag, startPoint x: 440, startPoint y: 169, endPoint x: 272, endPoint y: 163, distance: 168.0
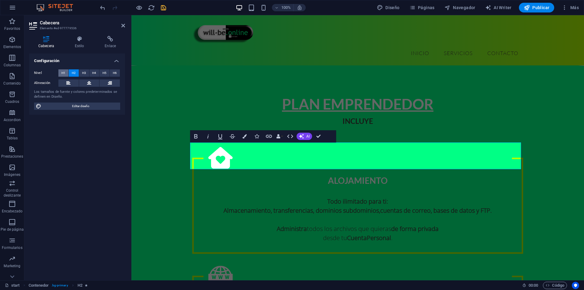
click at [66, 72] on button "H1" at bounding box center [63, 72] width 10 height 7
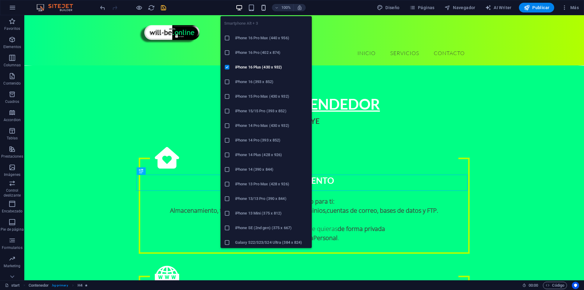
click at [263, 9] on icon "button" at bounding box center [263, 7] width 7 height 7
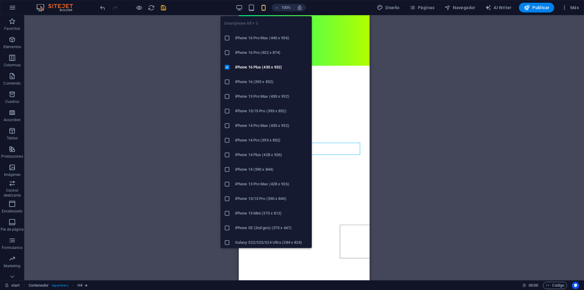
scroll to position [1341, 0]
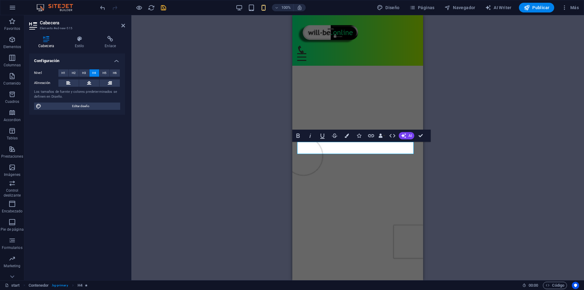
click at [261, 152] on div "H3 Contenedor Predeterminado Predeterminado Contenedor Contenedor Imagen H2 H2 …" at bounding box center [357, 147] width 453 height 265
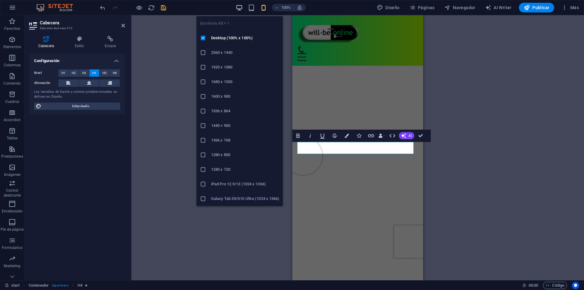
click at [240, 9] on icon "button" at bounding box center [239, 7] width 7 height 7
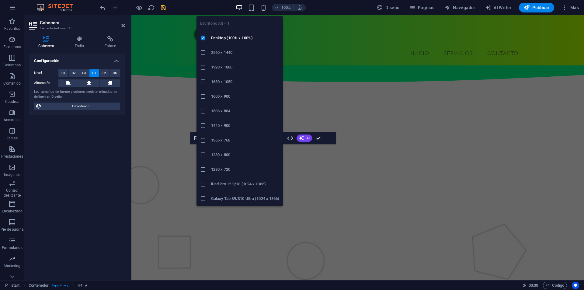
scroll to position [925, 0]
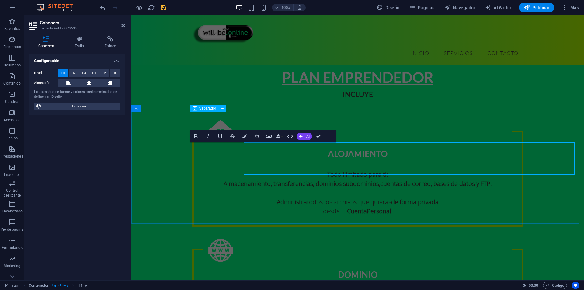
scroll to position [899, 0]
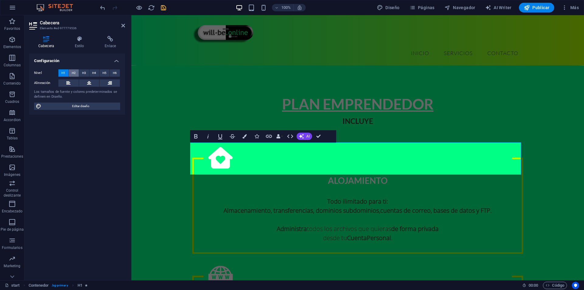
click at [74, 73] on span "H2" at bounding box center [74, 72] width 4 height 7
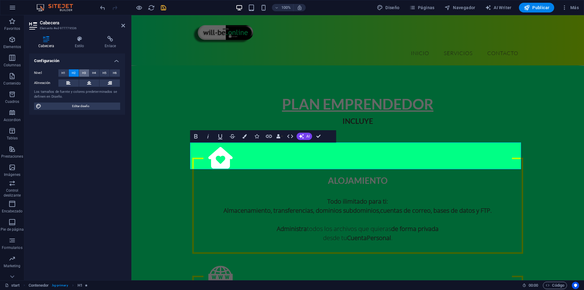
click at [85, 73] on span "H3" at bounding box center [84, 72] width 4 height 7
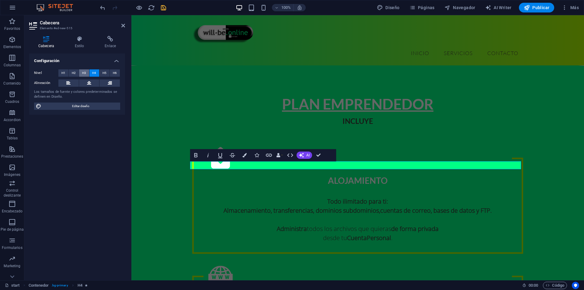
click at [87, 73] on button "H3" at bounding box center [84, 72] width 10 height 7
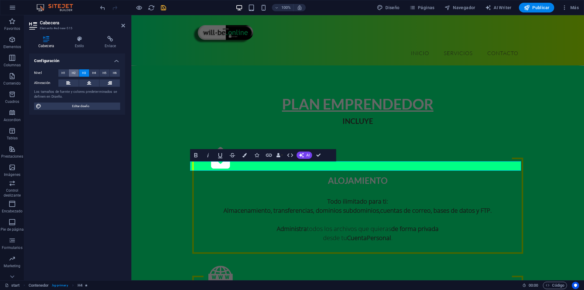
click at [77, 73] on button "H2" at bounding box center [74, 72] width 10 height 7
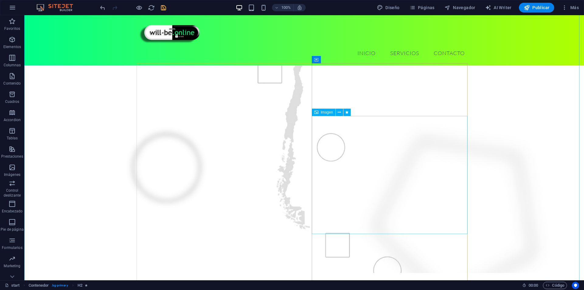
scroll to position [122, 0]
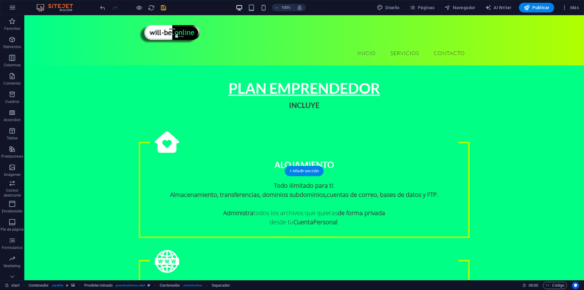
scroll to position [915, 0]
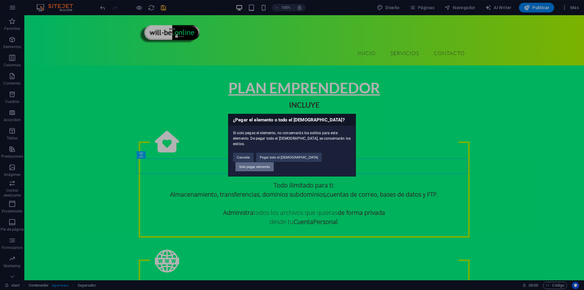
click at [274, 162] on button "Solo pegar elemento" at bounding box center [254, 166] width 38 height 9
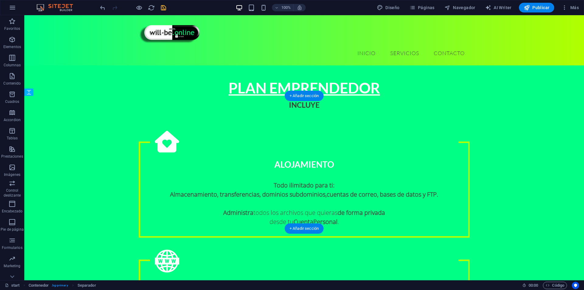
drag, startPoint x: 298, startPoint y: 176, endPoint x: 305, endPoint y: 155, distance: 22.2
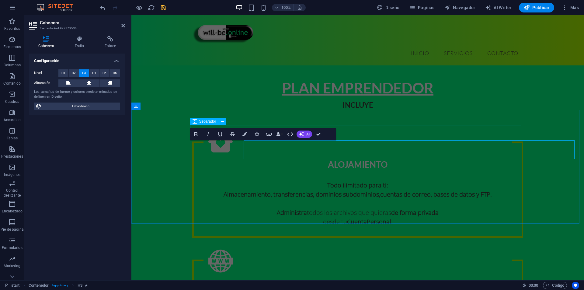
scroll to position [901, 0]
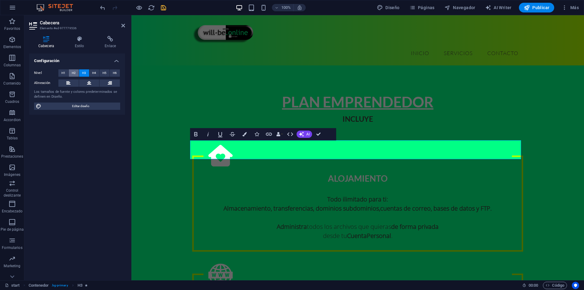
click at [74, 74] on span "H2" at bounding box center [74, 72] width 4 height 7
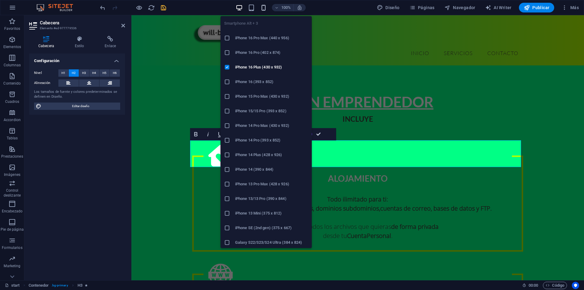
click at [267, 8] on icon "button" at bounding box center [263, 7] width 7 height 7
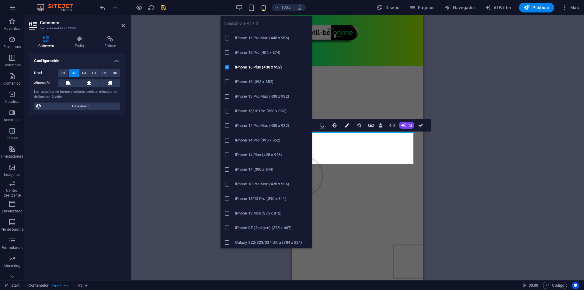
scroll to position [1313, 0]
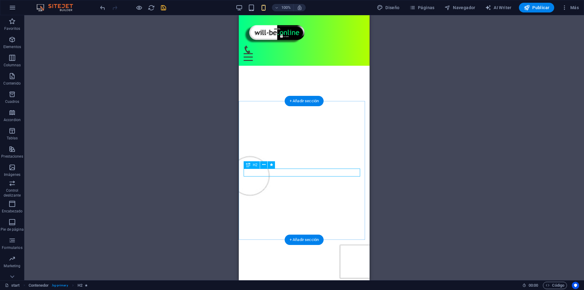
drag, startPoint x: 301, startPoint y: 173, endPoint x: 248, endPoint y: 173, distance: 52.9
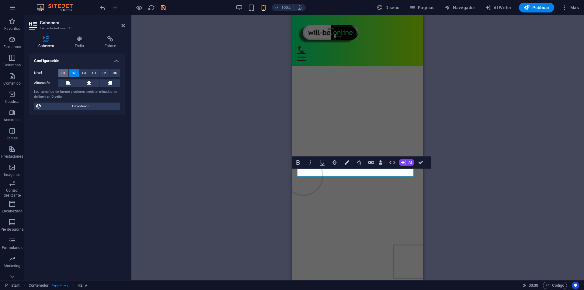
click at [65, 71] on span "H1" at bounding box center [63, 72] width 4 height 7
click at [181, 121] on div "H3 Contenedor Predeterminado Contenedor Contenedor Imagen H2 H2 H2 H1 H6 Separa…" at bounding box center [357, 147] width 453 height 265
drag, startPoint x: 377, startPoint y: 173, endPoint x: 348, endPoint y: 173, distance: 29.2
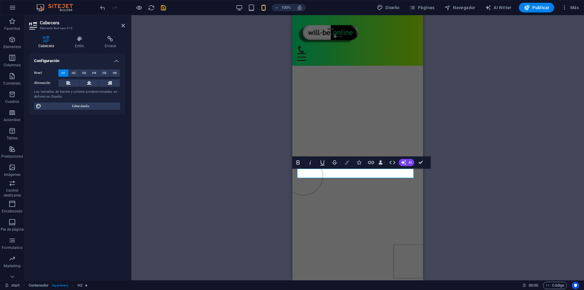
click at [346, 162] on icon "button" at bounding box center [347, 162] width 4 height 4
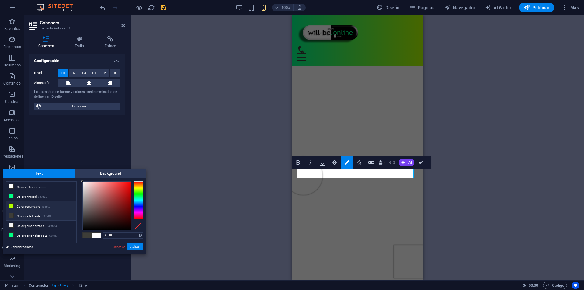
click at [33, 208] on li "Color secundario #b1ff00" at bounding box center [41, 206] width 70 height 10
type input "#b1ff00"
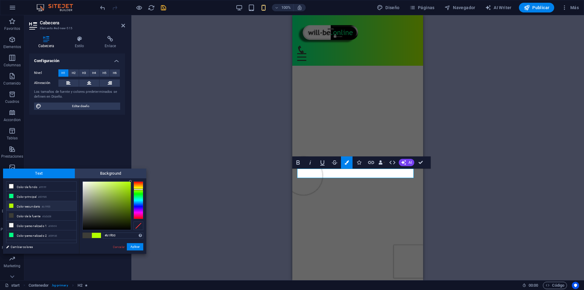
click at [137, 246] on button "Aplicar" at bounding box center [135, 246] width 16 height 7
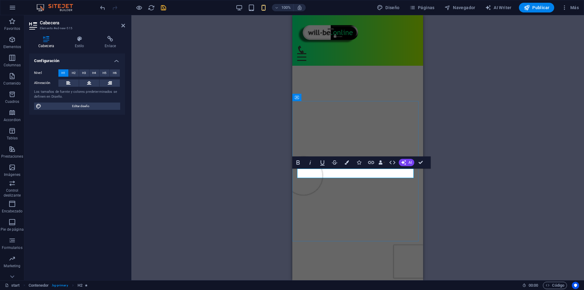
drag, startPoint x: 345, startPoint y: 172, endPoint x: 376, endPoint y: 177, distance: 31.7
click at [346, 161] on icon "button" at bounding box center [347, 162] width 4 height 4
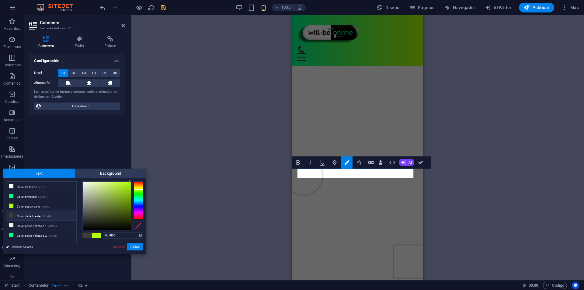
click at [23, 214] on li "Color de la fuente #3d3d38" at bounding box center [41, 216] width 70 height 10
type input "#3d3d38"
click at [136, 249] on button "Aplicar" at bounding box center [135, 246] width 16 height 7
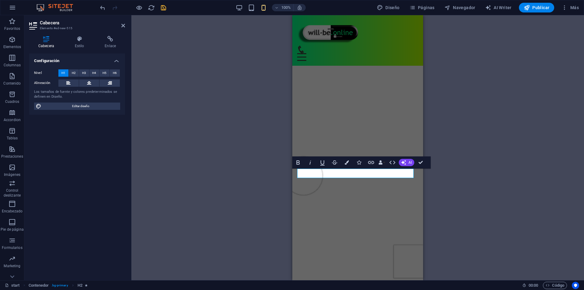
click at [241, 175] on div "H3 Contenedor Predeterminado Contenedor Contenedor Imagen H2 H2 H2 H1 H6 Separa…" at bounding box center [357, 147] width 453 height 265
click at [278, 209] on div "H3 Contenedor Predeterminado Contenedor Contenedor Imagen H2 H2 H2 H1 H6 Separa…" at bounding box center [357, 147] width 453 height 265
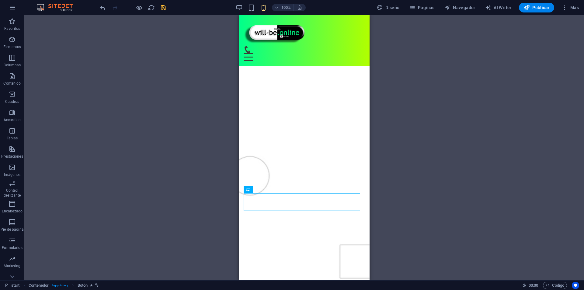
click at [240, 12] on div "100%" at bounding box center [270, 8] width 70 height 10
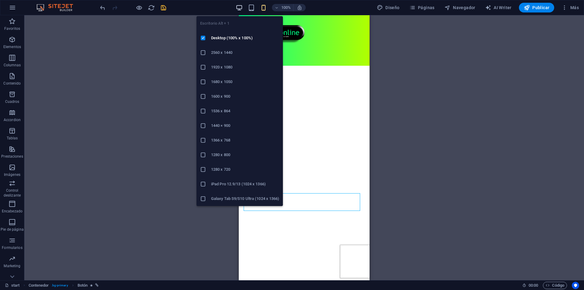
click at [242, 10] on icon "button" at bounding box center [239, 7] width 7 height 7
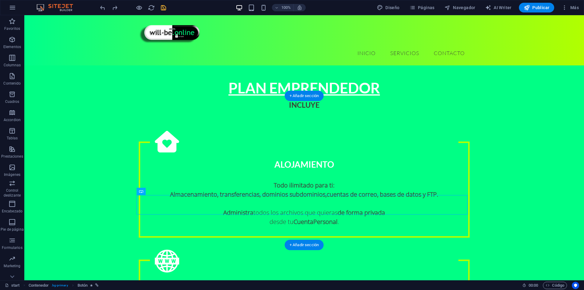
scroll to position [909, 0]
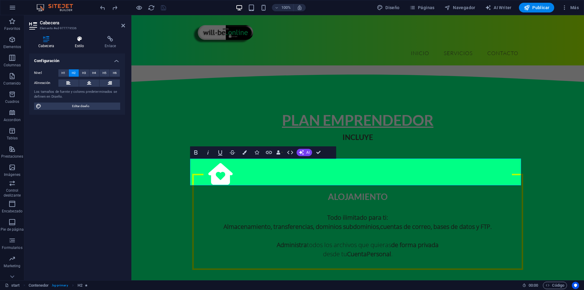
click at [79, 45] on h4 "Estilo" at bounding box center [81, 42] width 30 height 13
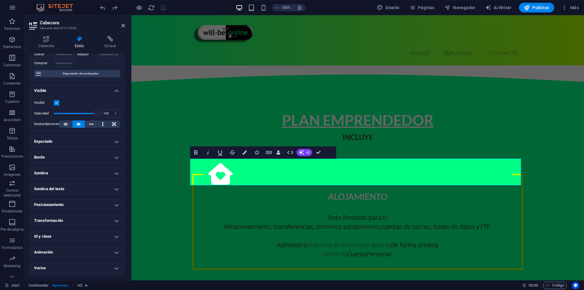
click at [53, 252] on h4 "Animación" at bounding box center [77, 252] width 96 height 15
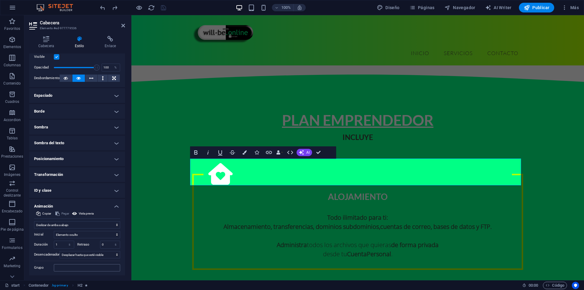
scroll to position [103, 0]
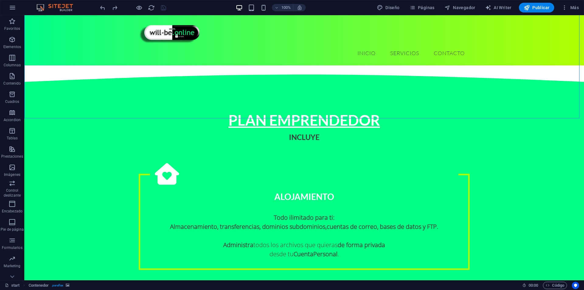
click at [163, 7] on div at bounding box center [133, 8] width 68 height 10
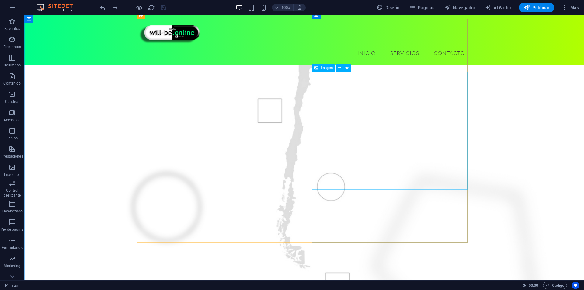
scroll to position [91, 0]
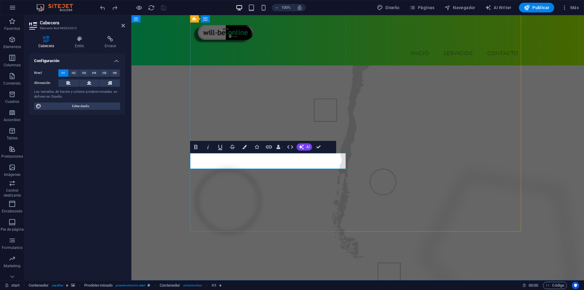
drag, startPoint x: 211, startPoint y: 159, endPoint x: 206, endPoint y: 159, distance: 5.8
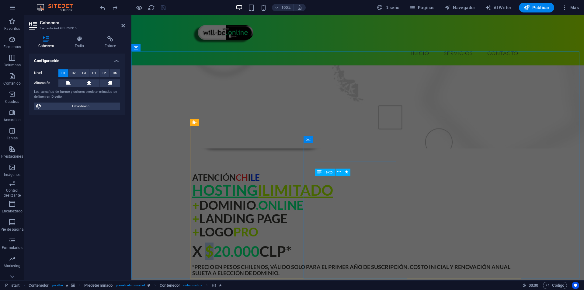
scroll to position [335, 0]
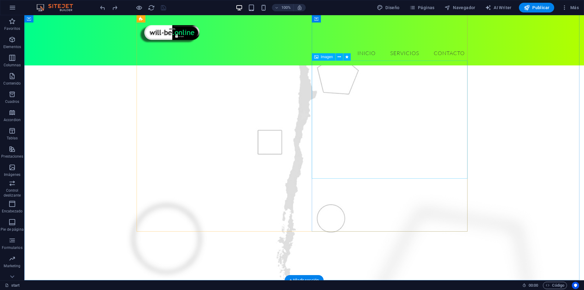
scroll to position [61, 0]
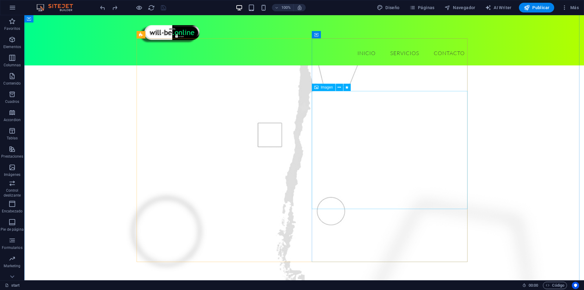
select select "%"
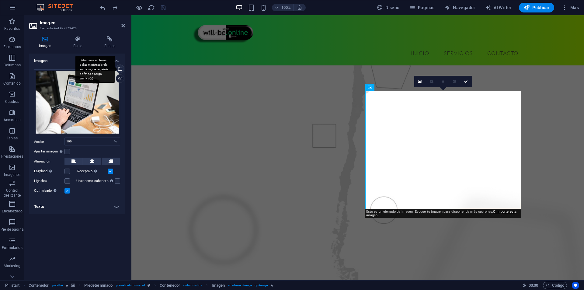
click at [120, 68] on div "Selecciona archivos del administrador de archivos, de la galería de fotos o car…" at bounding box center [119, 69] width 9 height 9
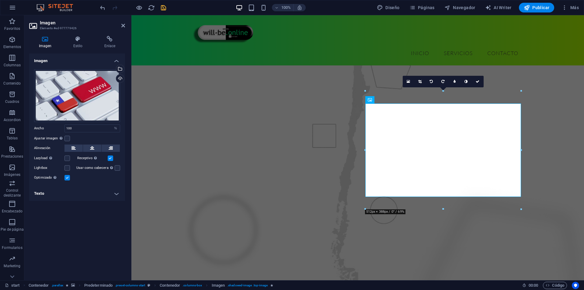
click at [549, 156] on figure at bounding box center [357, 172] width 453 height 329
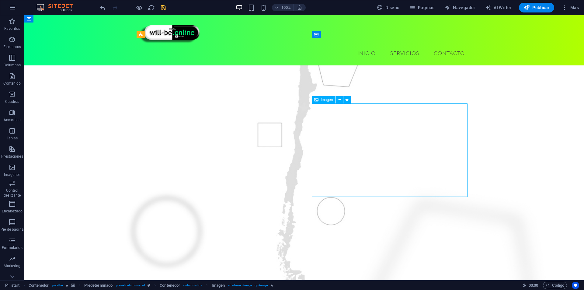
select select "%"
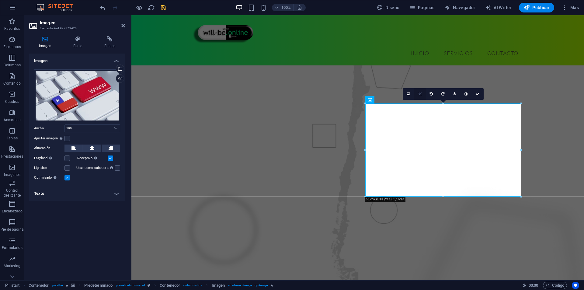
click at [420, 95] on icon at bounding box center [419, 94] width 3 height 4
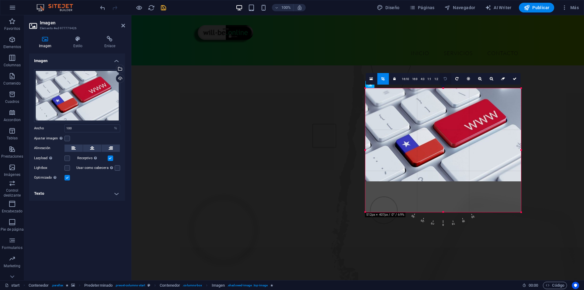
drag, startPoint x: 442, startPoint y: 104, endPoint x: 449, endPoint y: 73, distance: 31.5
click at [449, 88] on div "180 170 160 150 140 130 120 110 100 90 80 70 60 50 40 30 20 10 0 -10 -20 -30 -4…" at bounding box center [443, 150] width 156 height 124
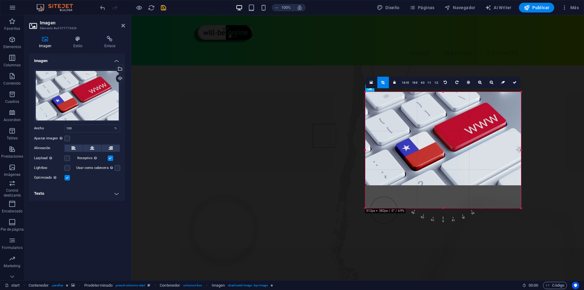
drag, startPoint x: 365, startPoint y: 181, endPoint x: 360, endPoint y: 204, distance: 23.7
click at [360, 204] on div "Arrastra aquí para reemplazar el contenido existente. Si quieres crear un eleme…" at bounding box center [357, 117] width 453 height 326
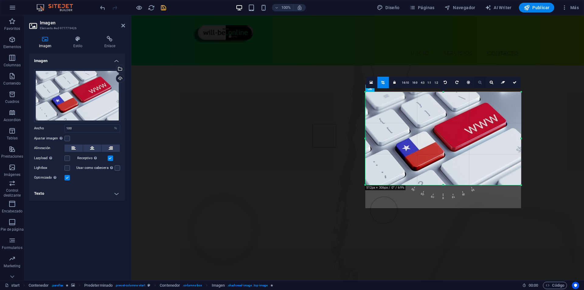
click at [478, 83] on icon at bounding box center [479, 83] width 3 height 4
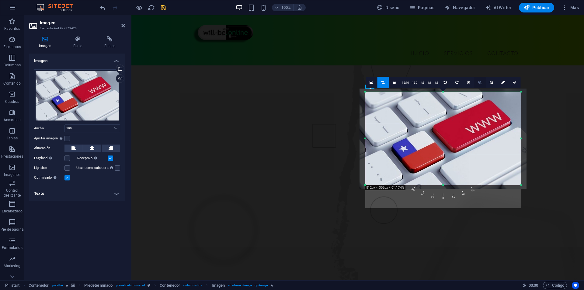
click at [478, 83] on icon at bounding box center [479, 83] width 3 height 4
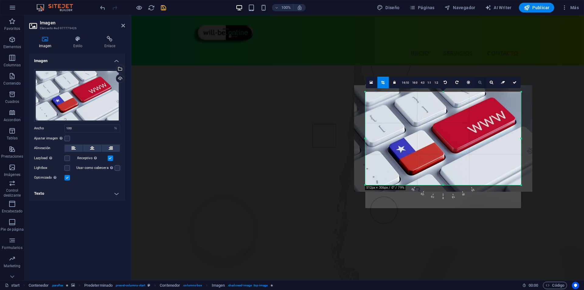
click at [478, 83] on icon at bounding box center [479, 83] width 3 height 4
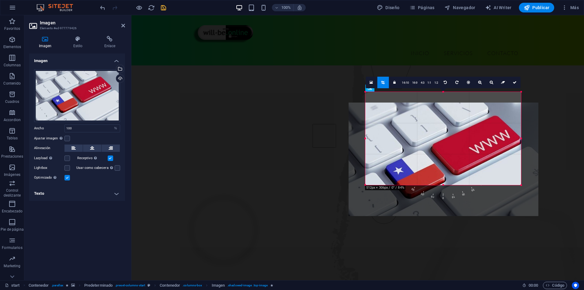
drag, startPoint x: 448, startPoint y: 155, endPoint x: 449, endPoint y: 175, distance: 20.7
click at [449, 175] on div at bounding box center [444, 159] width 190 height 113
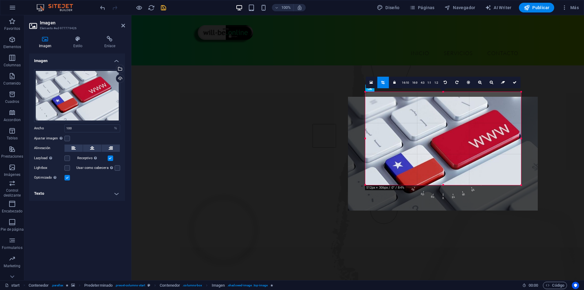
drag, startPoint x: 448, startPoint y: 175, endPoint x: 447, endPoint y: 180, distance: 4.9
click at [447, 180] on div at bounding box center [443, 153] width 190 height 113
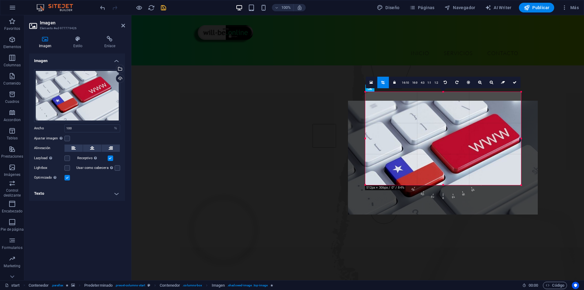
drag, startPoint x: 451, startPoint y: 159, endPoint x: 451, endPoint y: 169, distance: 9.7
click at [451, 169] on div at bounding box center [443, 157] width 190 height 113
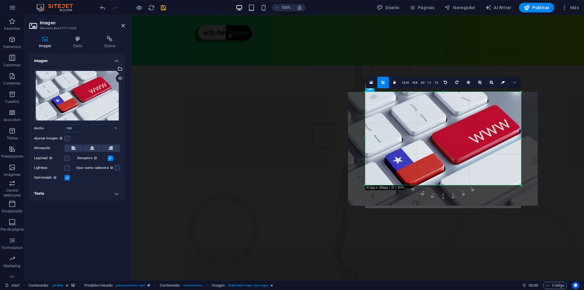
click at [514, 82] on icon at bounding box center [515, 83] width 4 height 4
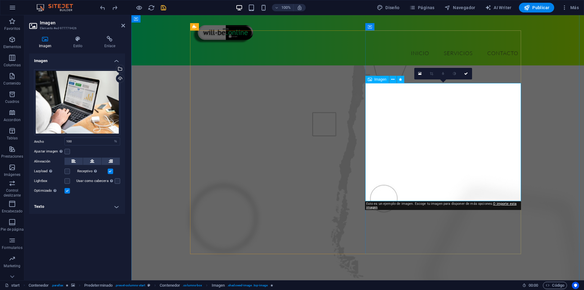
scroll to position [69, 0]
click at [118, 8] on icon "redo" at bounding box center [114, 7] width 7 height 7
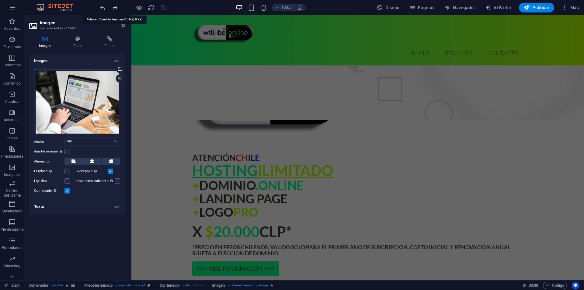
scroll to position [403, 0]
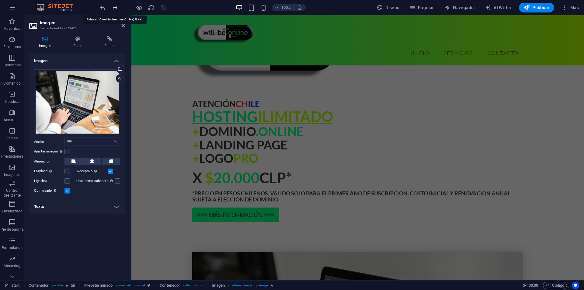
click at [113, 8] on icon "redo" at bounding box center [114, 7] width 7 height 7
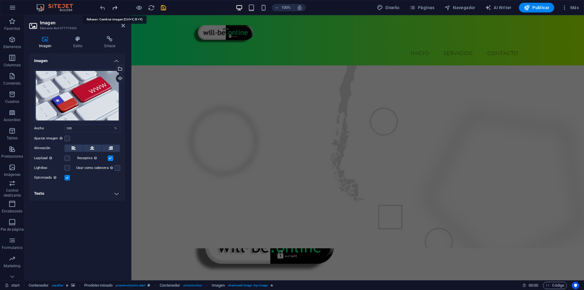
scroll to position [63, 0]
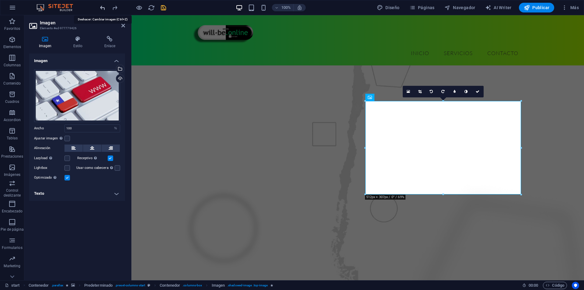
click at [104, 5] on icon "undo" at bounding box center [102, 7] width 7 height 7
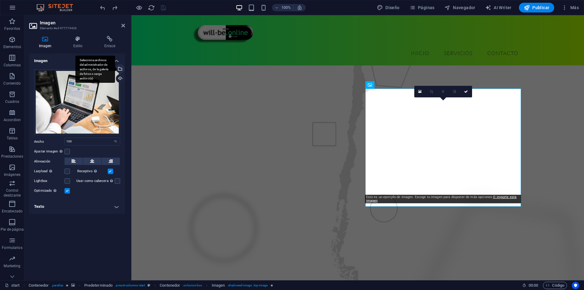
click at [123, 70] on div "Selecciona archivos del administrador de archivos, de la galería de fotos o car…" at bounding box center [119, 69] width 9 height 9
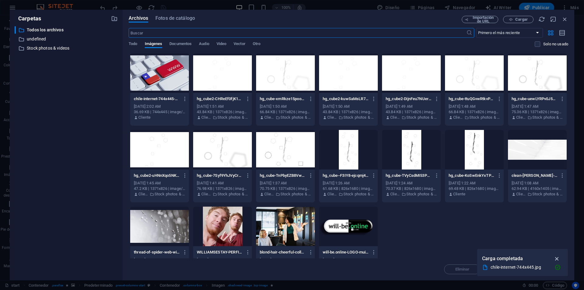
click at [558, 257] on icon "button" at bounding box center [557, 258] width 7 height 7
drag, startPoint x: 566, startPoint y: 17, endPoint x: 418, endPoint y: 10, distance: 148.9
click at [566, 17] on icon "button" at bounding box center [565, 19] width 7 height 7
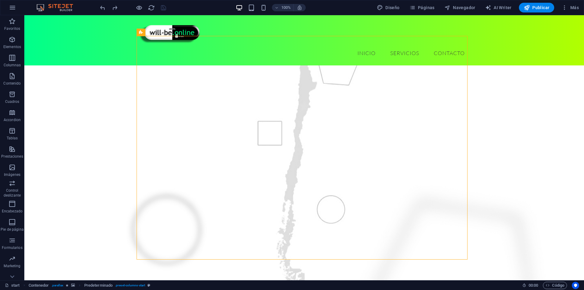
click at [487, 162] on figure at bounding box center [304, 170] width 560 height 329
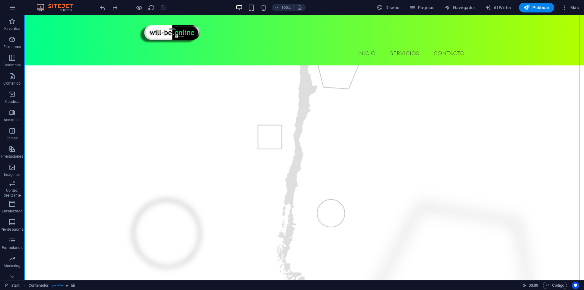
scroll to position [61, 0]
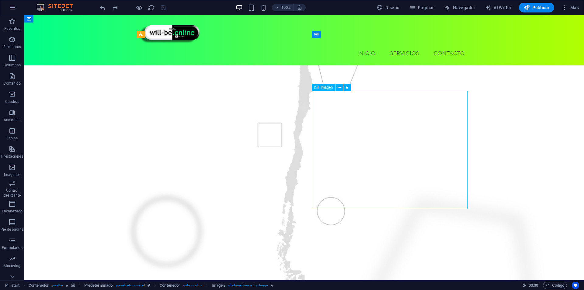
select select "%"
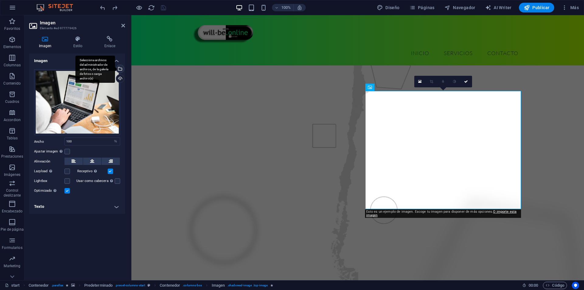
click at [115, 71] on div "Selecciona archivos del administrador de archivos, de la galería de fotos o car…" at bounding box center [95, 69] width 40 height 27
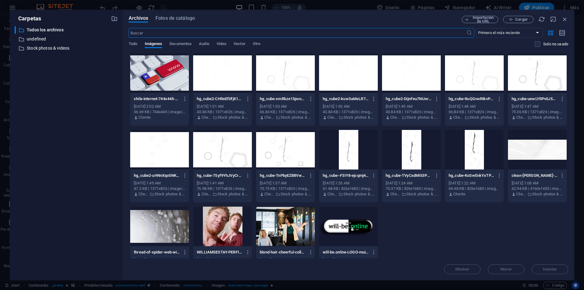
click at [155, 79] on div at bounding box center [159, 73] width 59 height 40
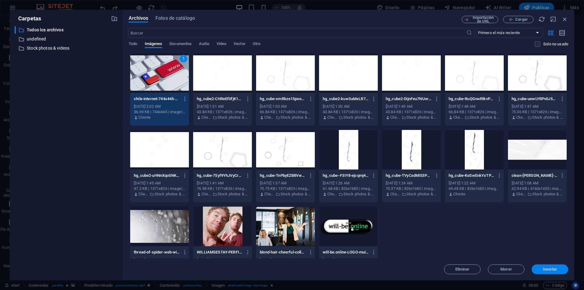
click at [541, 269] on span "Insertar" at bounding box center [550, 269] width 32 height 4
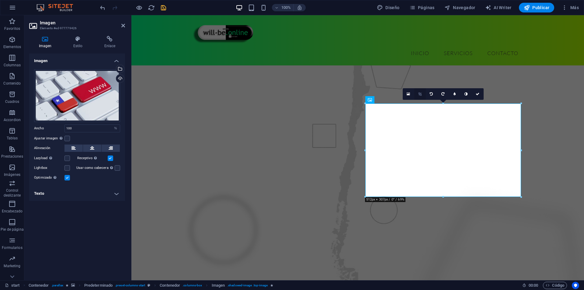
click at [421, 93] on icon at bounding box center [419, 94] width 3 height 4
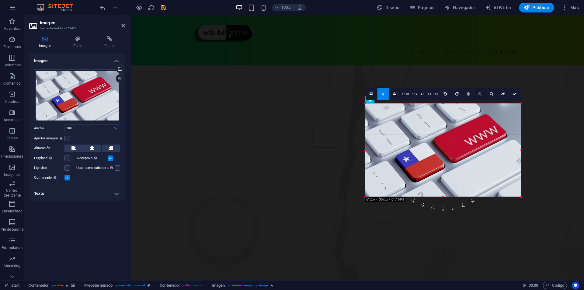
click at [479, 97] on link at bounding box center [480, 94] width 12 height 12
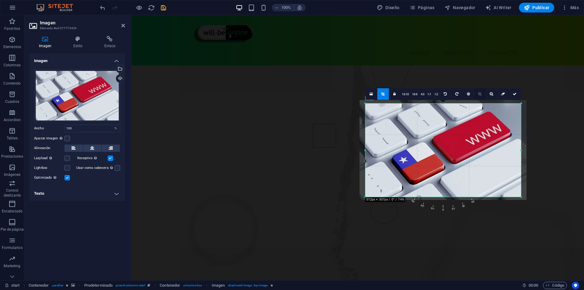
click at [479, 97] on link at bounding box center [480, 94] width 12 height 12
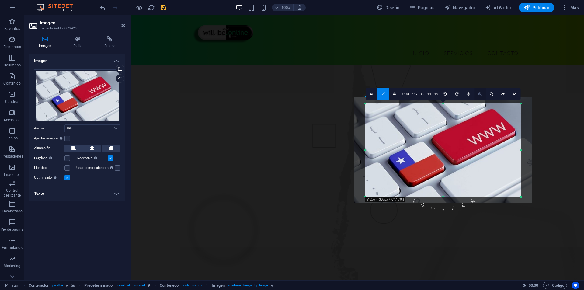
click at [479, 97] on link at bounding box center [480, 94] width 12 height 12
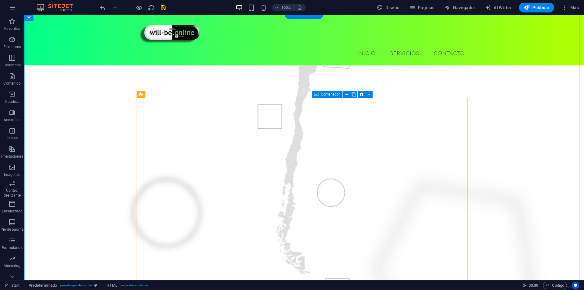
scroll to position [91, 0]
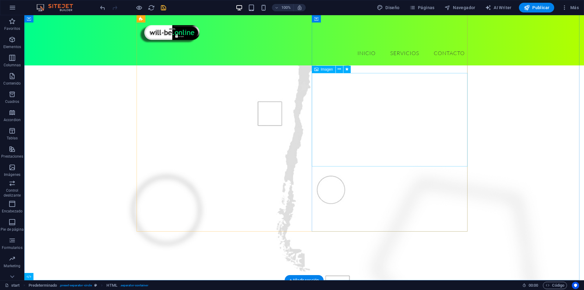
select select "%"
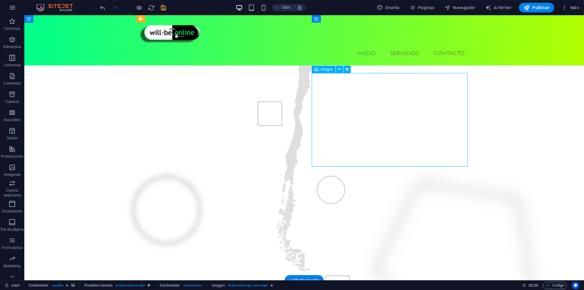
select select "%"
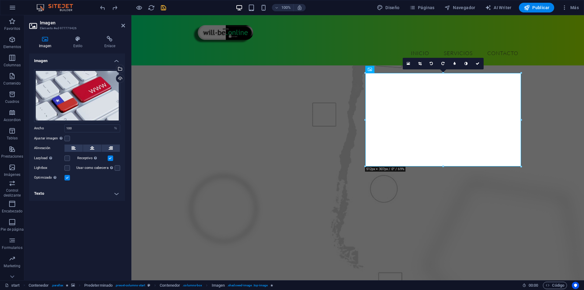
click at [541, 112] on figure at bounding box center [357, 151] width 453 height 329
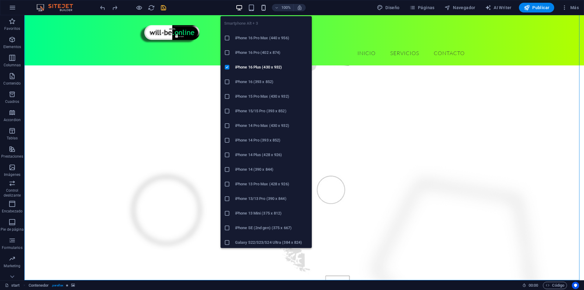
click at [263, 9] on icon "button" at bounding box center [263, 7] width 7 height 7
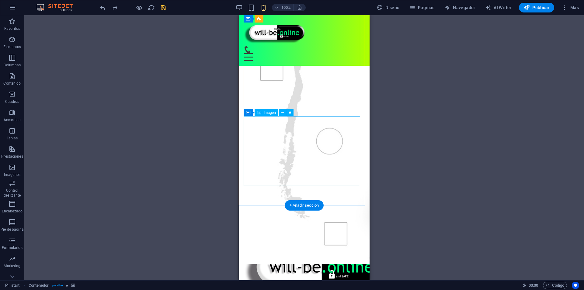
scroll to position [152, 0]
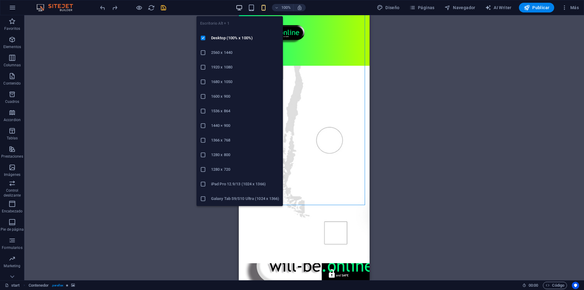
click at [242, 6] on icon "button" at bounding box center [239, 7] width 7 height 7
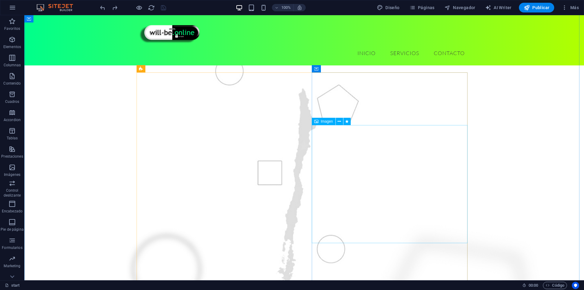
scroll to position [61, 0]
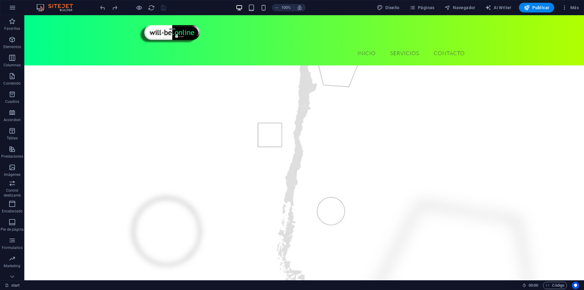
click at [162, 8] on div at bounding box center [133, 8] width 68 height 10
click at [537, 6] on span "Publicar" at bounding box center [537, 8] width 26 height 6
